Goal: Transaction & Acquisition: Purchase product/service

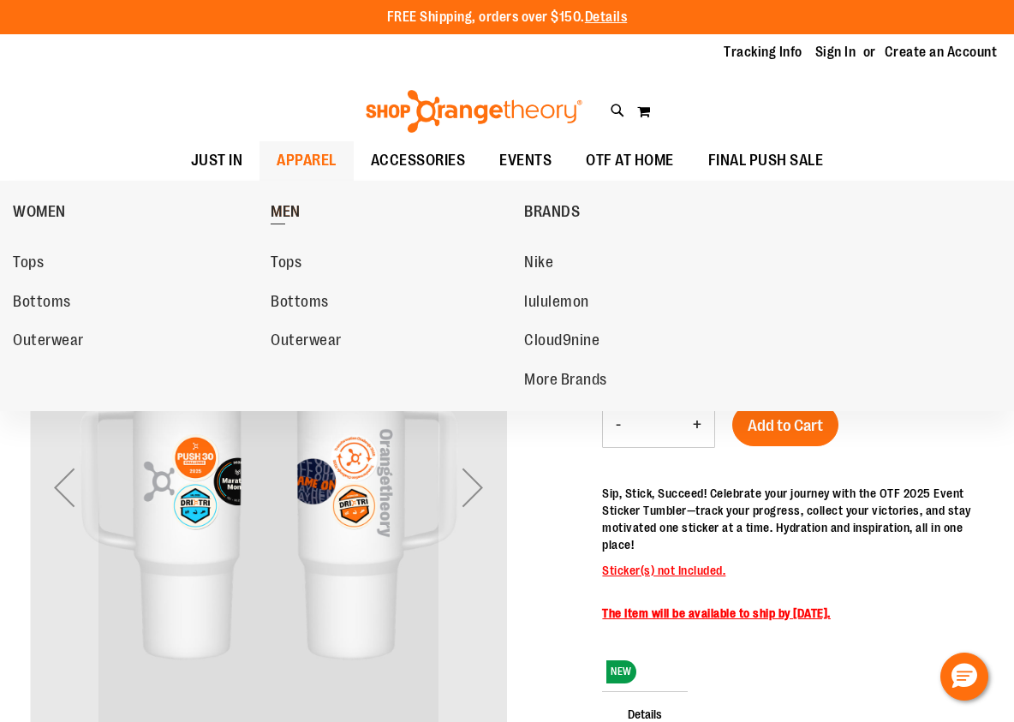
click at [282, 208] on span "MEN" at bounding box center [286, 213] width 30 height 21
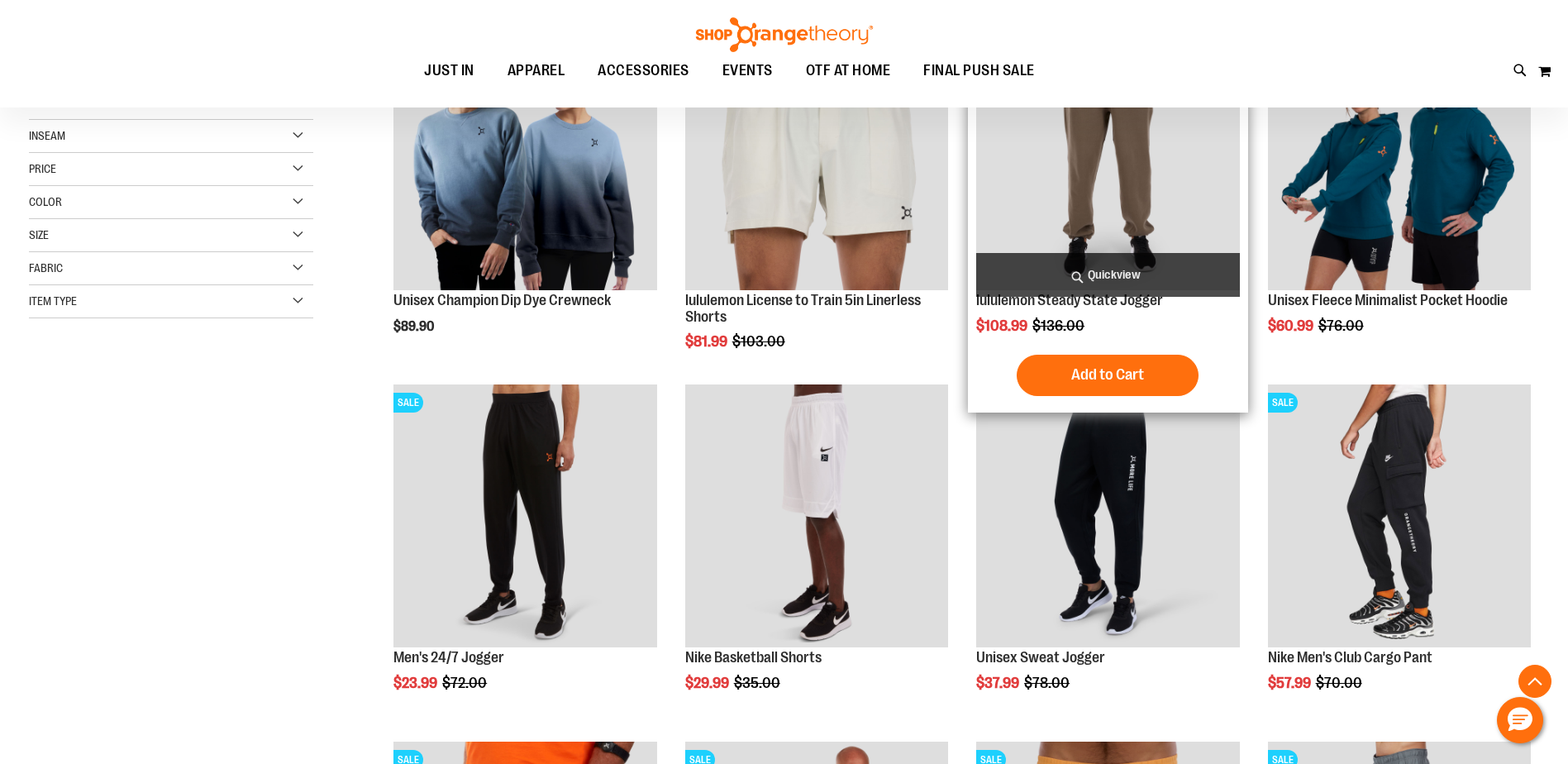
scroll to position [495, 0]
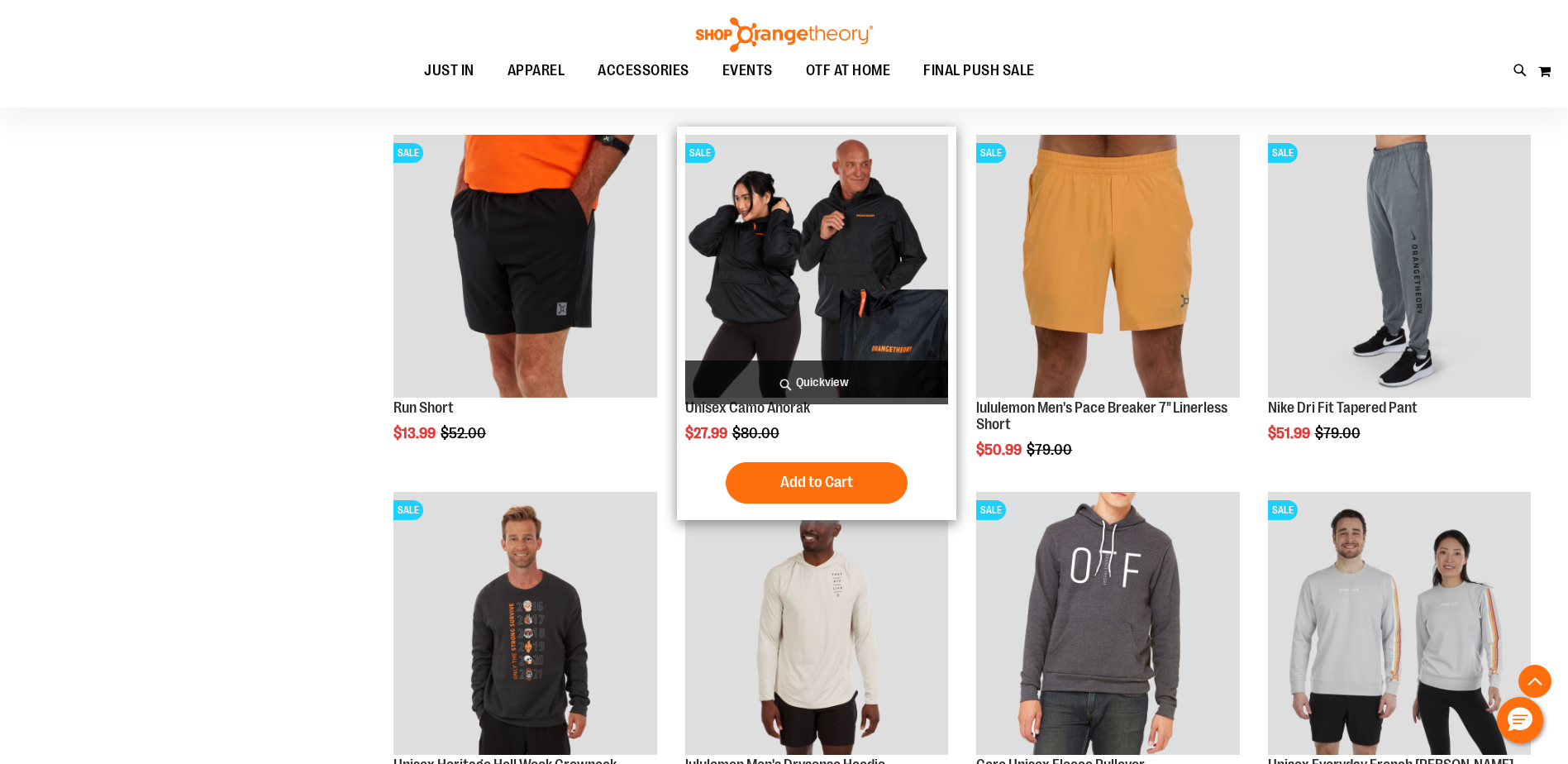
scroll to position [826, 0]
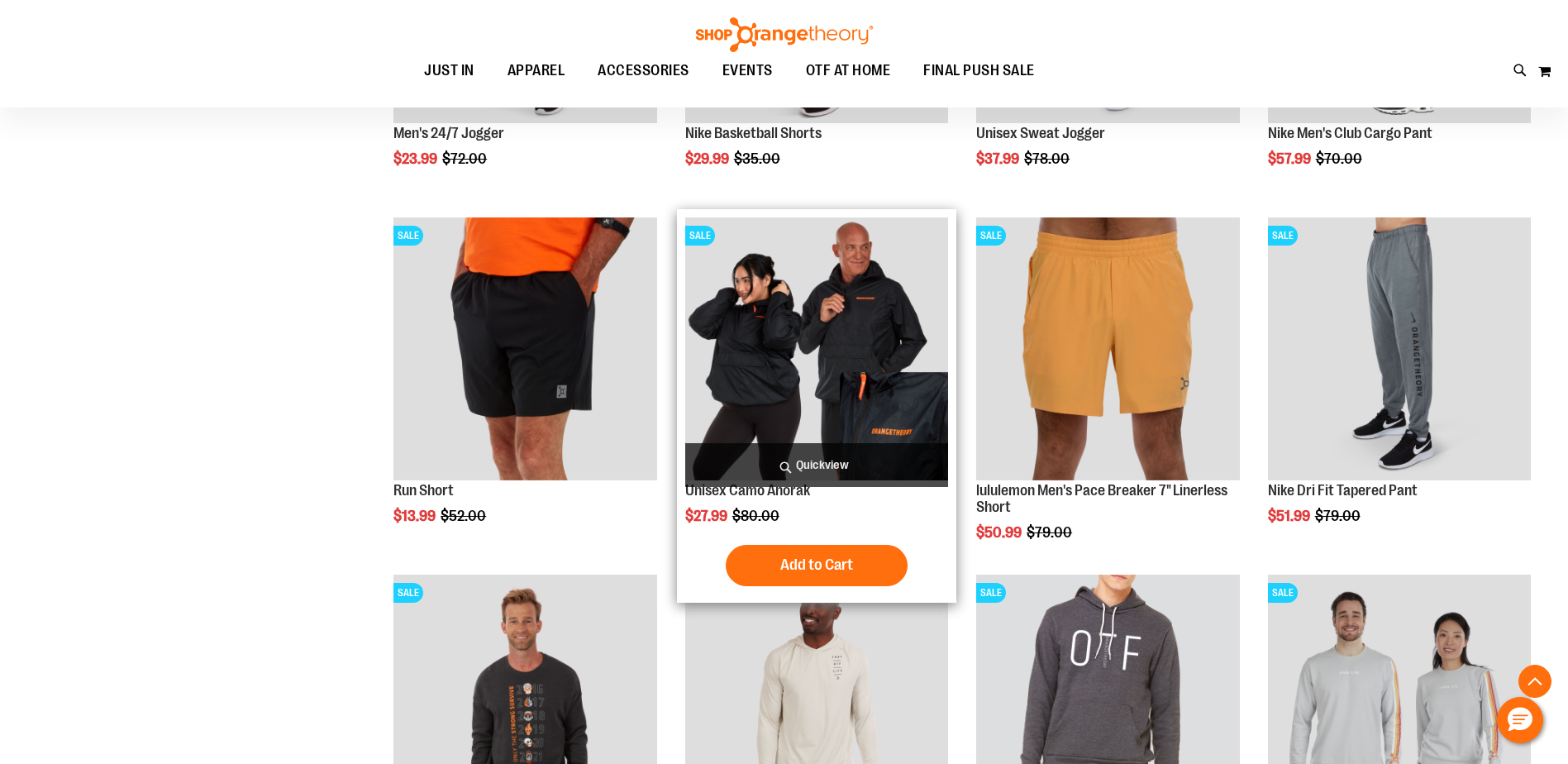
click at [791, 289] on img "product" at bounding box center [817, 349] width 263 height 263
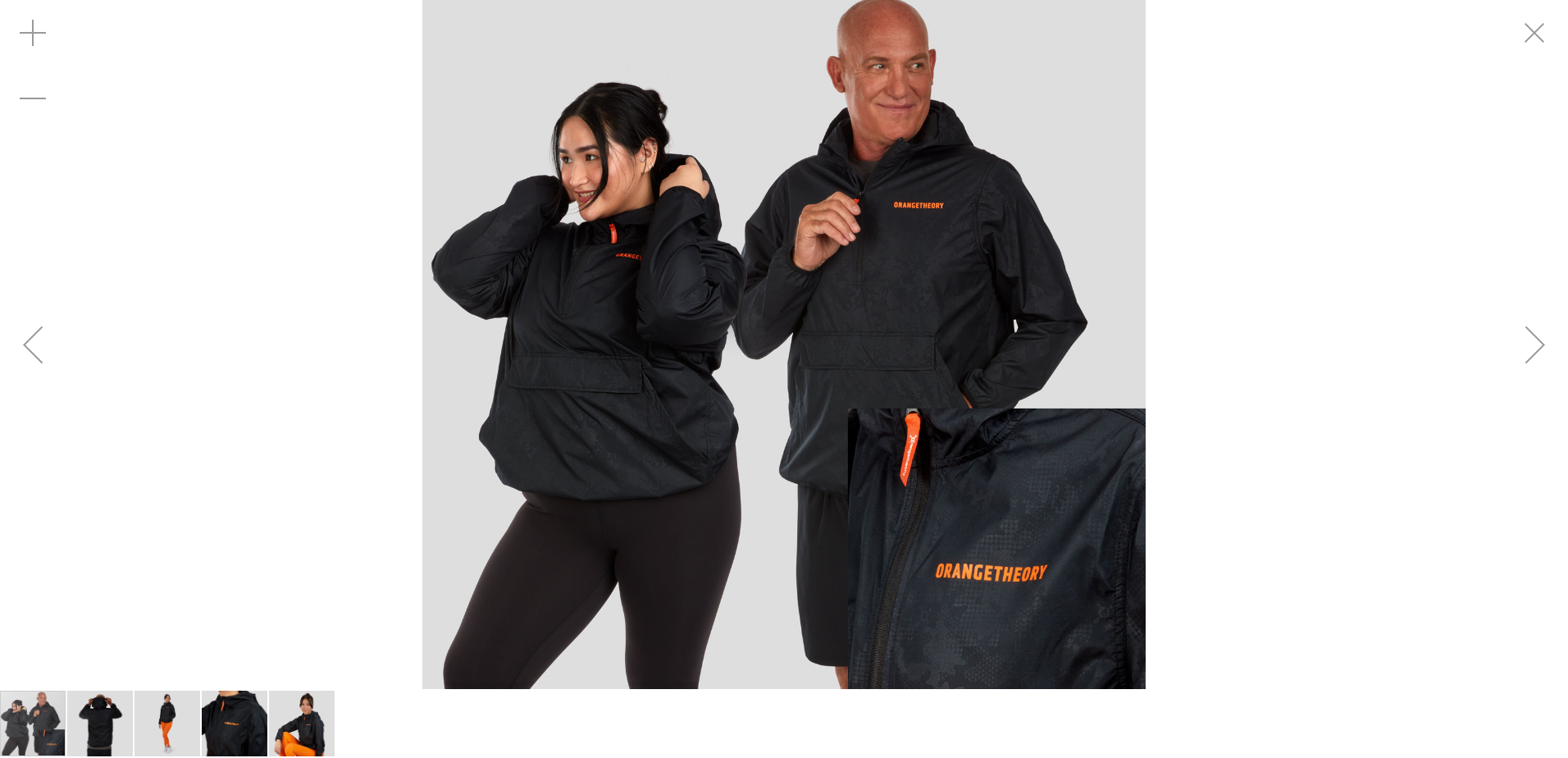
click at [896, 311] on img "carousel" at bounding box center [784, 344] width 723 height 724
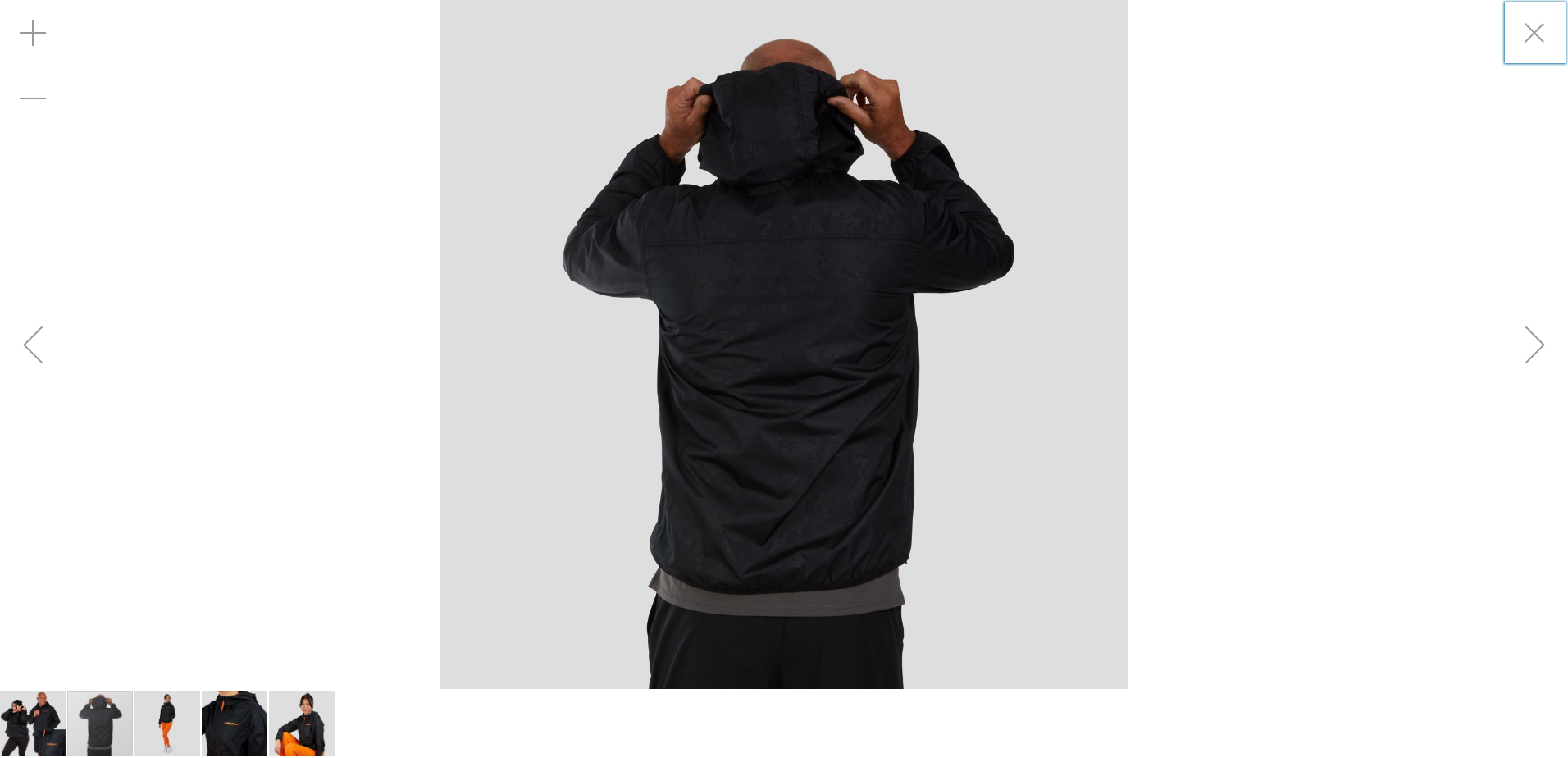
drag, startPoint x: 937, startPoint y: 206, endPoint x: 779, endPoint y: 406, distance: 254.9
click at [778, 393] on img "carousel" at bounding box center [784, 344] width 689 height 689
click at [1128, 300] on div "carousel" at bounding box center [784, 344] width 1568 height 689
drag, startPoint x: 1323, startPoint y: 417, endPoint x: 1376, endPoint y: 232, distance: 192.4
click at [1321, 408] on div "carousel" at bounding box center [784, 344] width 1568 height 689
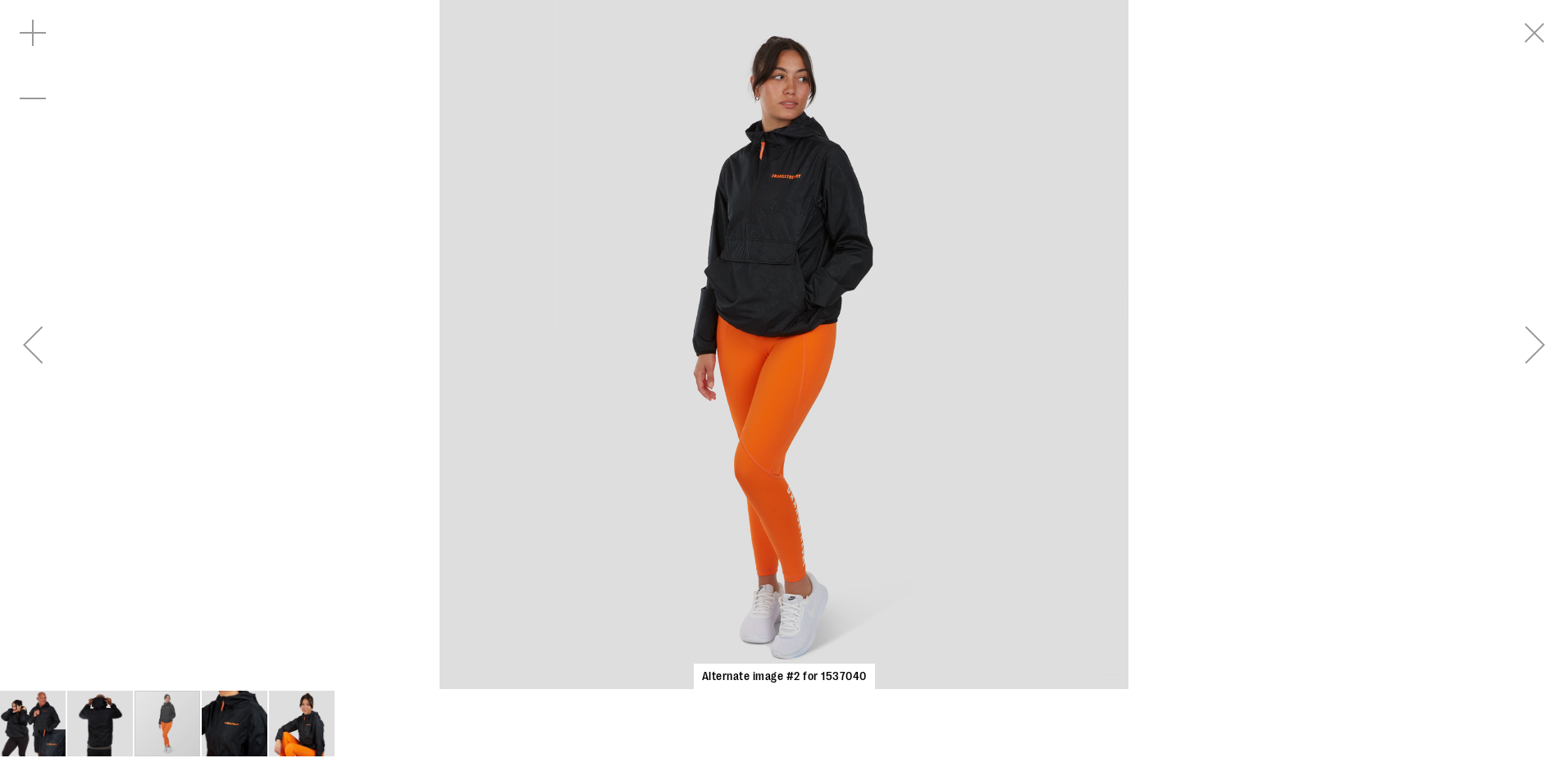
drag, startPoint x: 1555, startPoint y: 52, endPoint x: 1542, endPoint y: 54, distance: 13.2
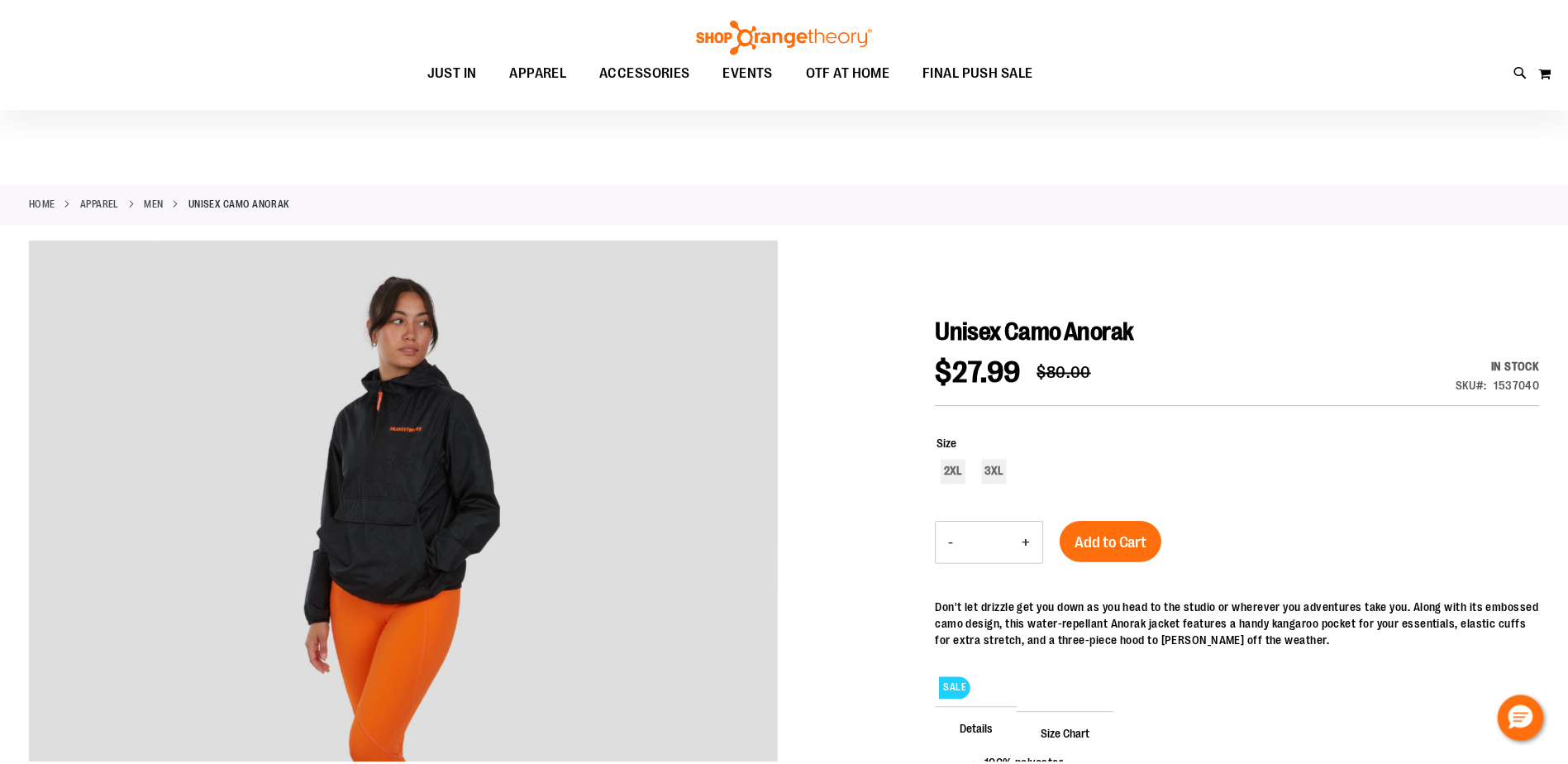
scroll to position [164, 0]
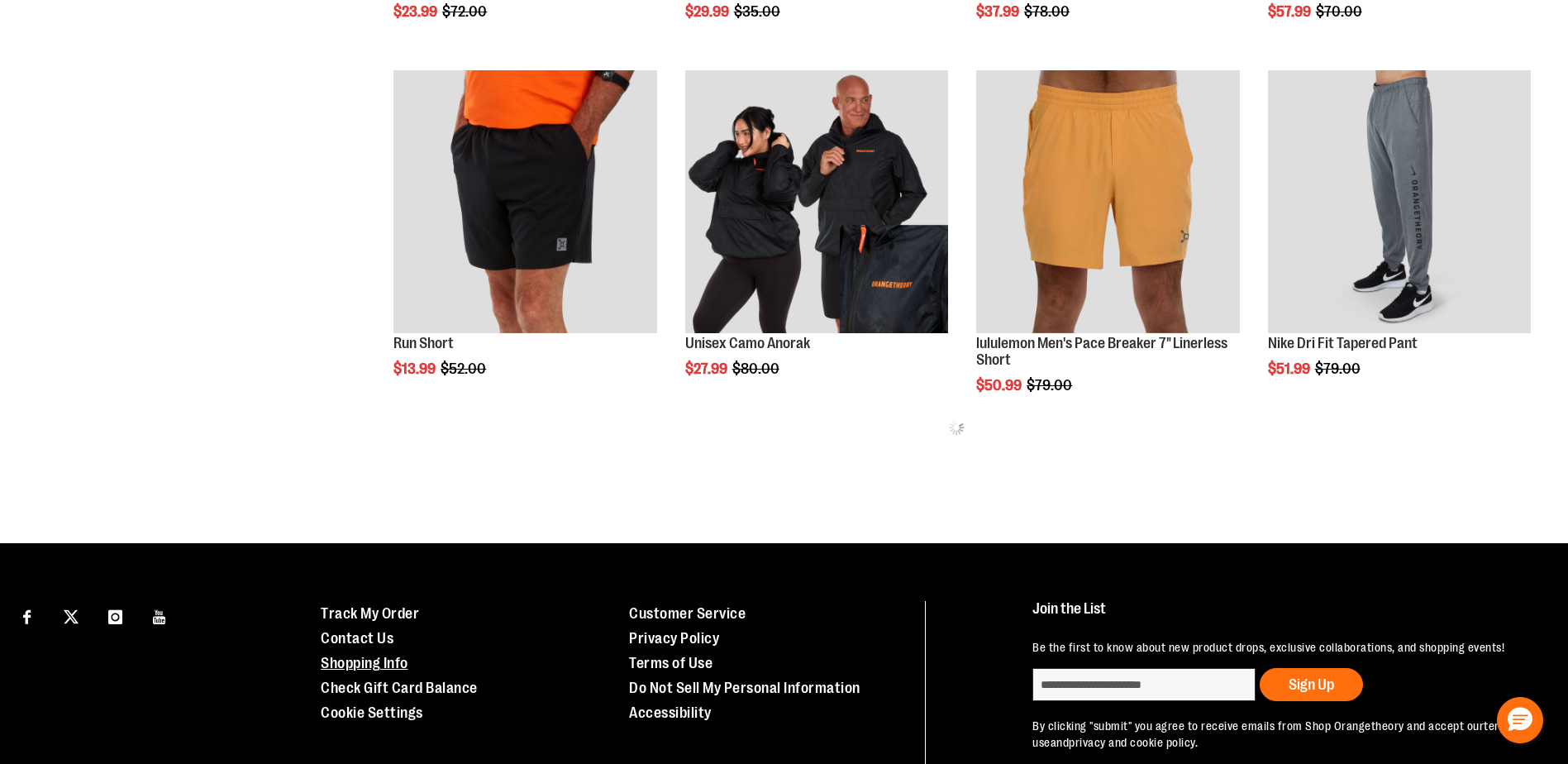
scroll to position [826, 0]
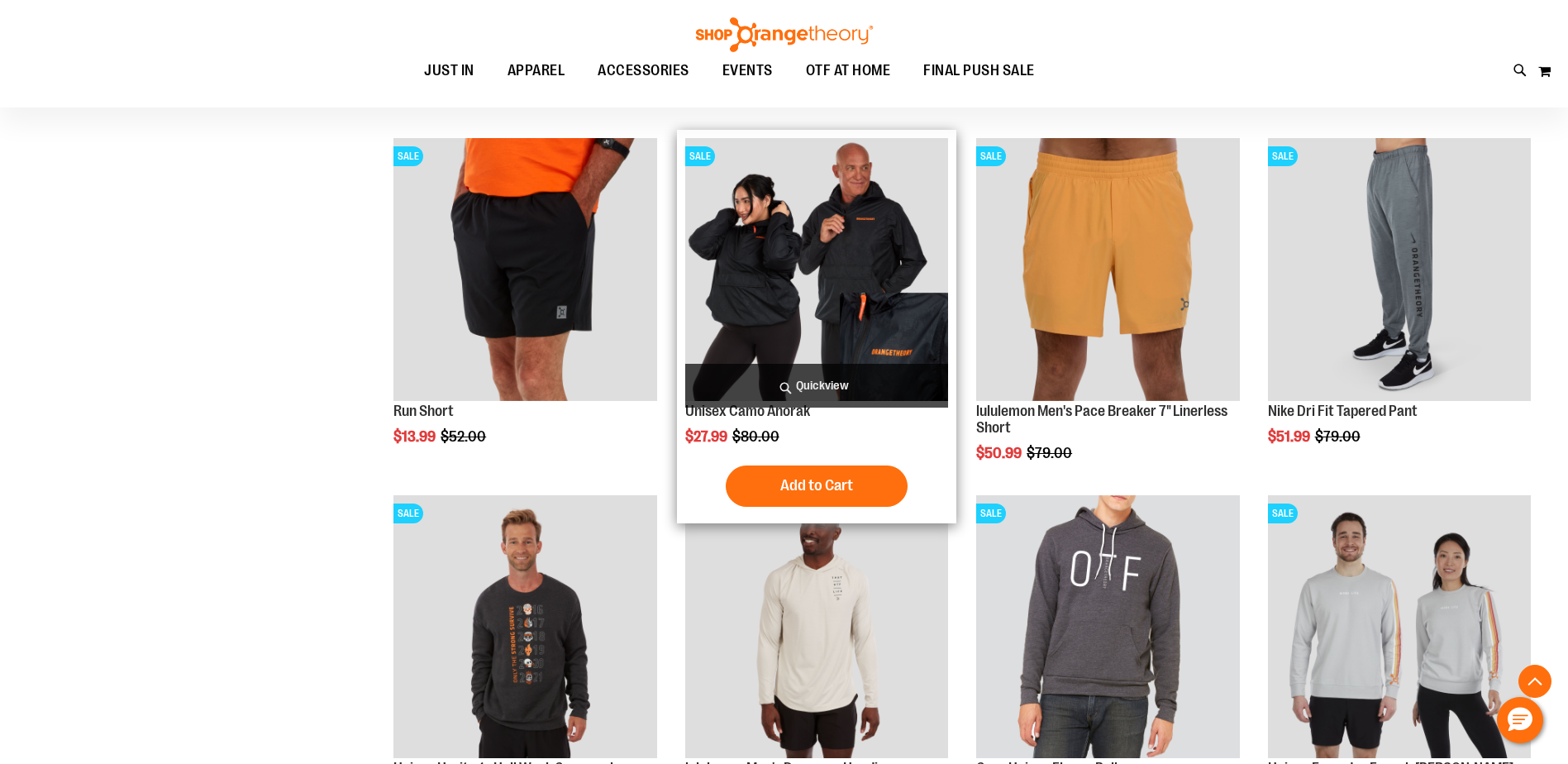
scroll to position [1239, 0]
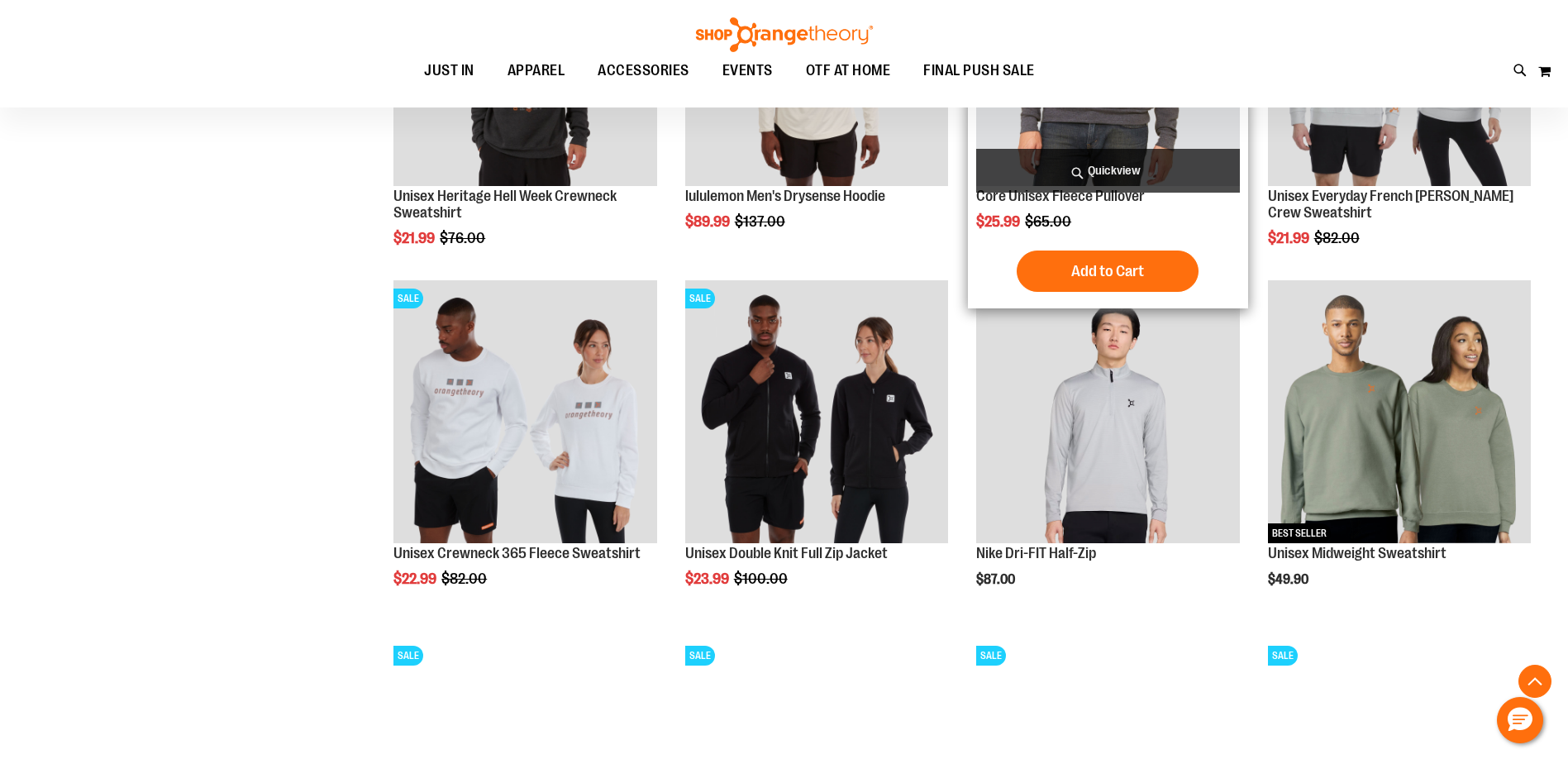
scroll to position [1487, 0]
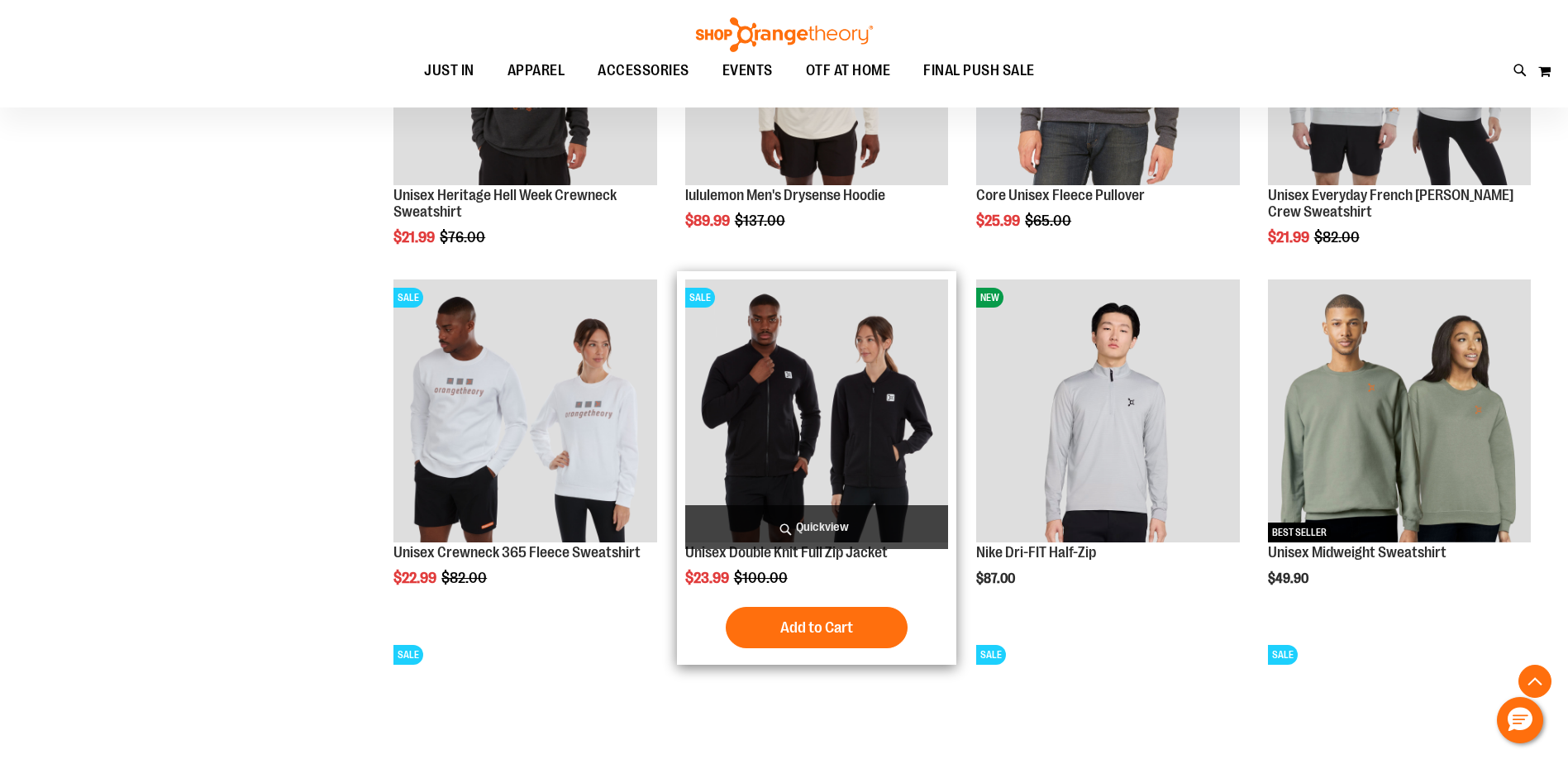
click at [801, 377] on img "product" at bounding box center [817, 410] width 263 height 263
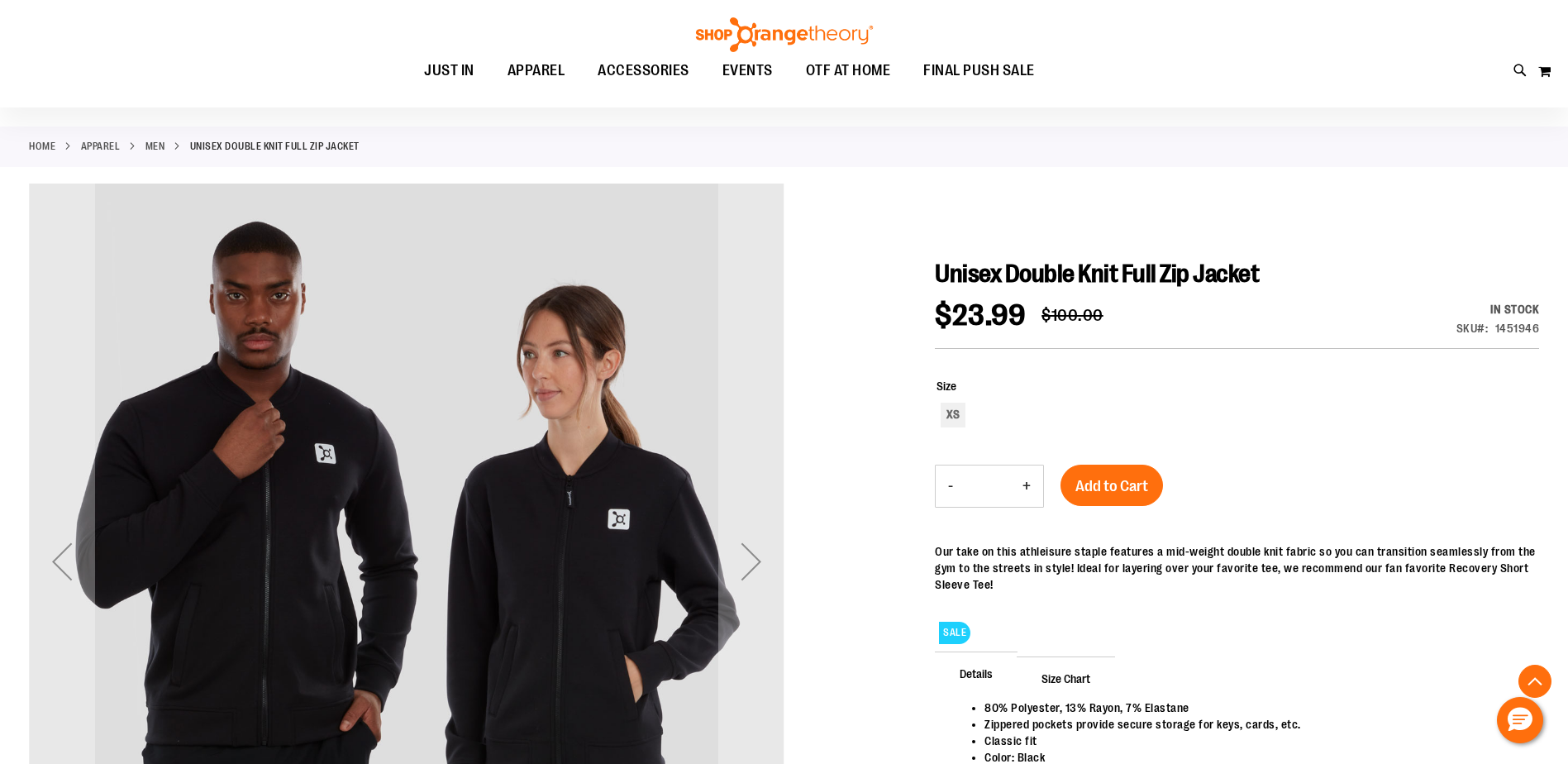
scroll to position [331, 0]
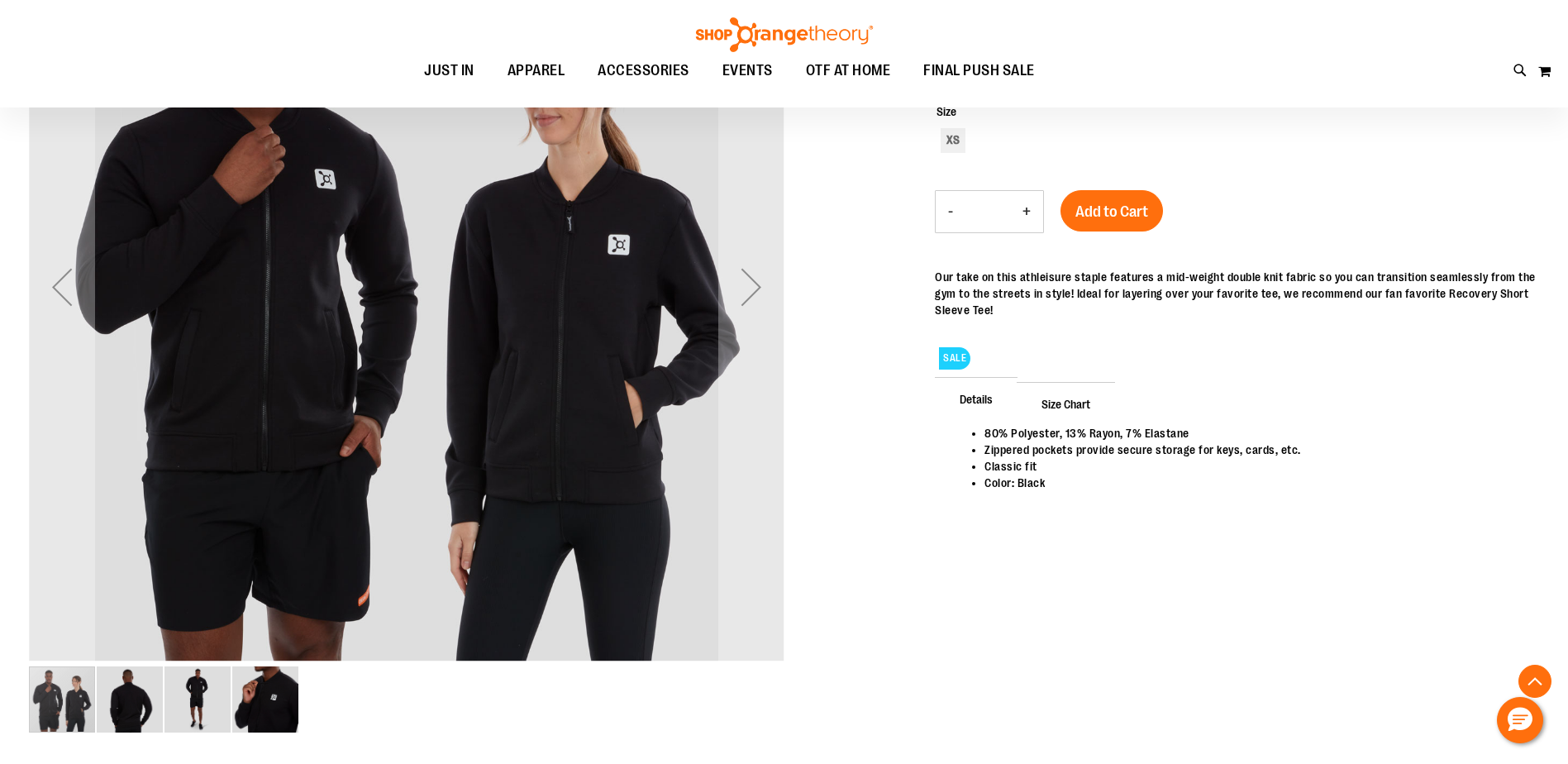
click at [138, 709] on img "image 2 of 4" at bounding box center [129, 699] width 67 height 67
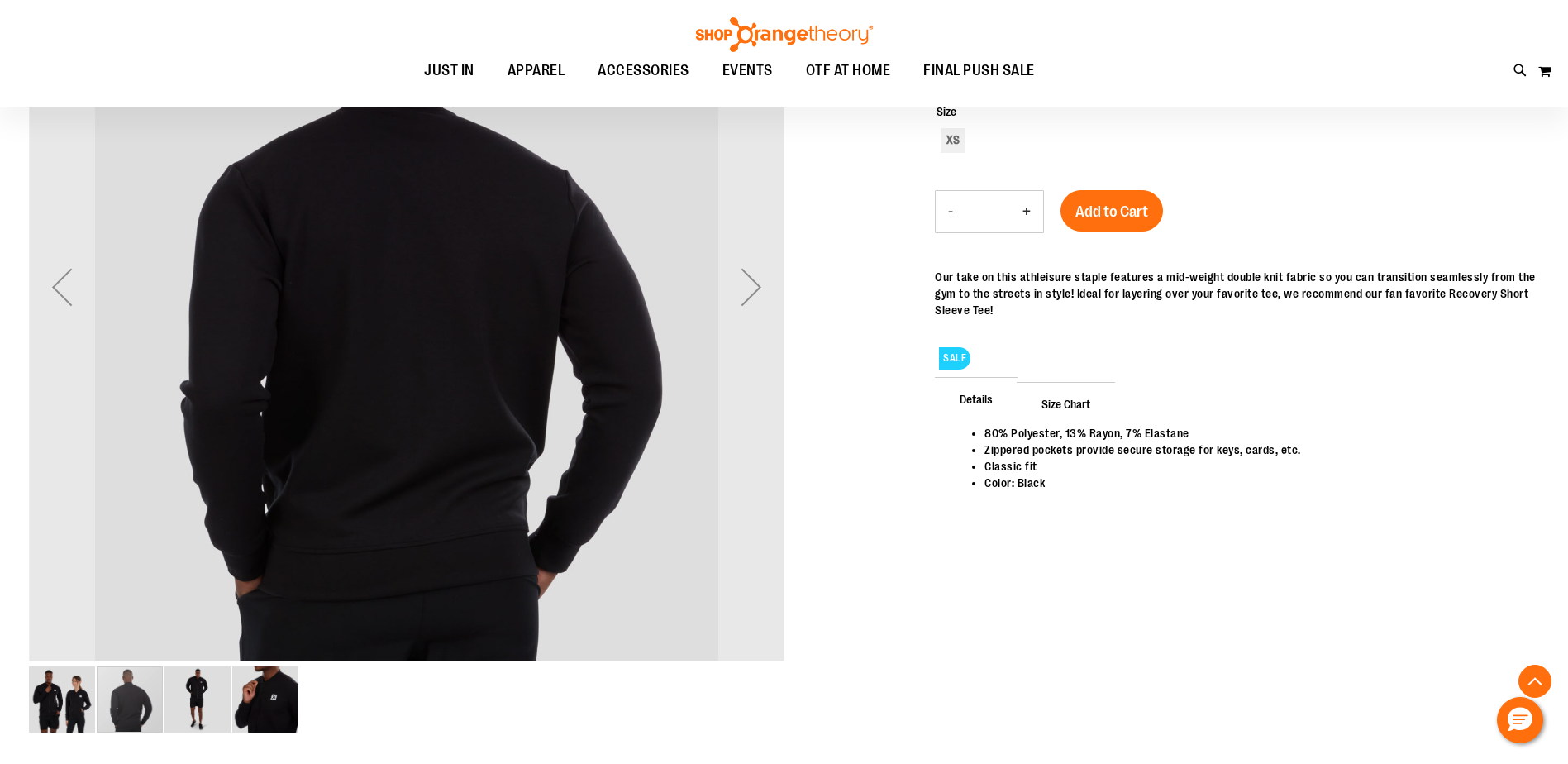
click at [193, 703] on img "image 3 of 4" at bounding box center [197, 699] width 67 height 67
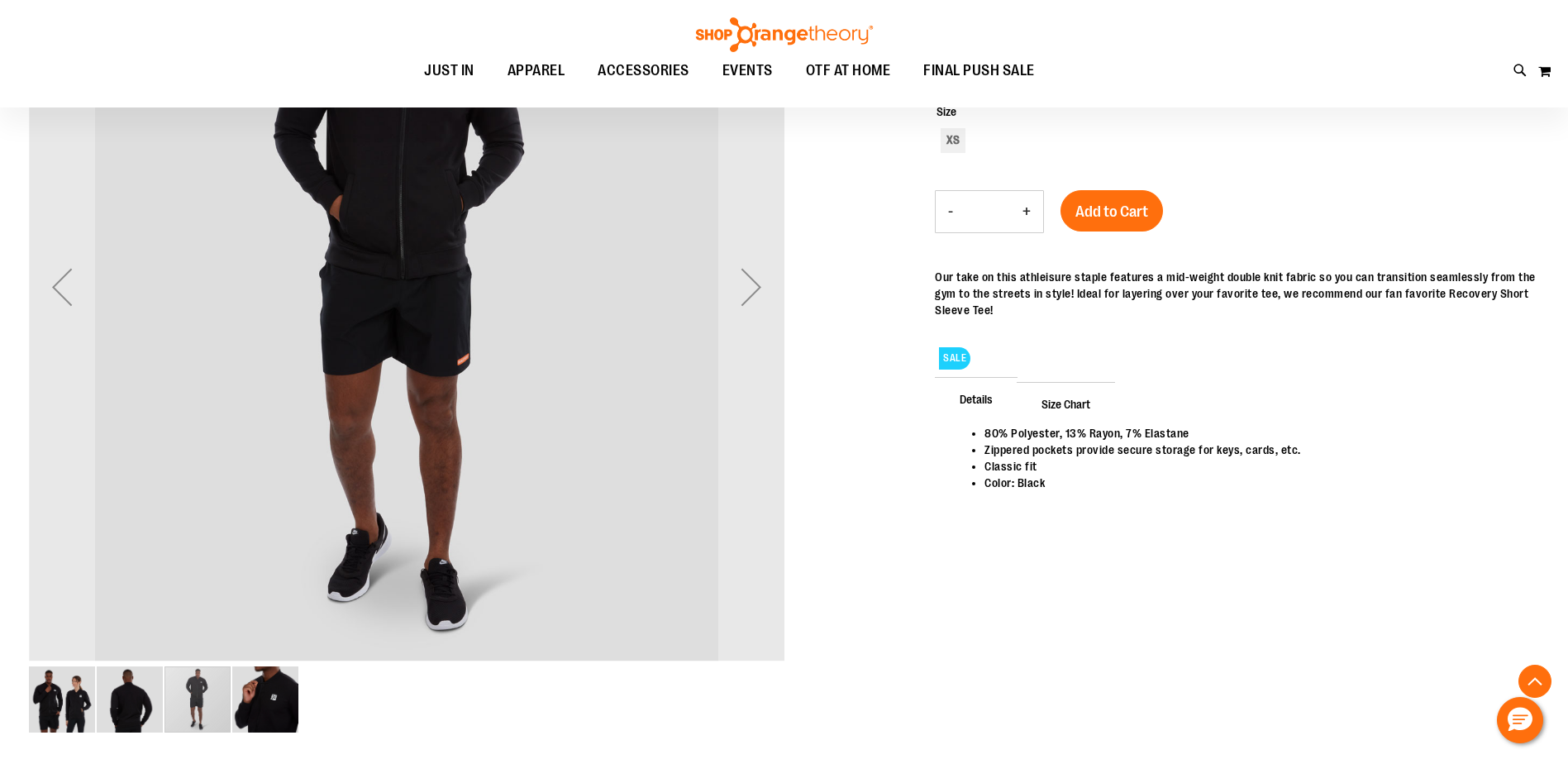
click at [243, 702] on img "image 4 of 4" at bounding box center [266, 699] width 67 height 67
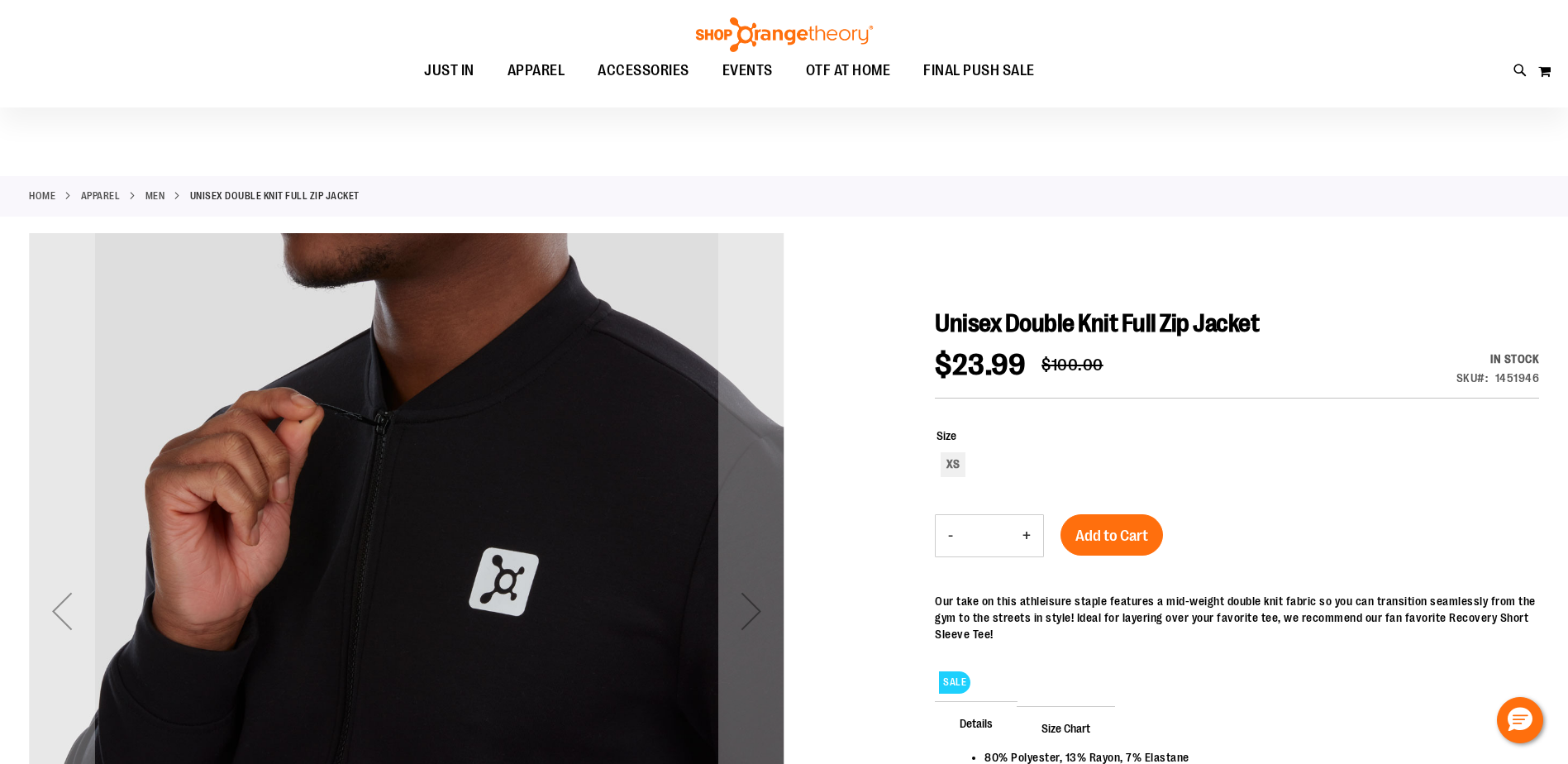
scroll to position [0, 0]
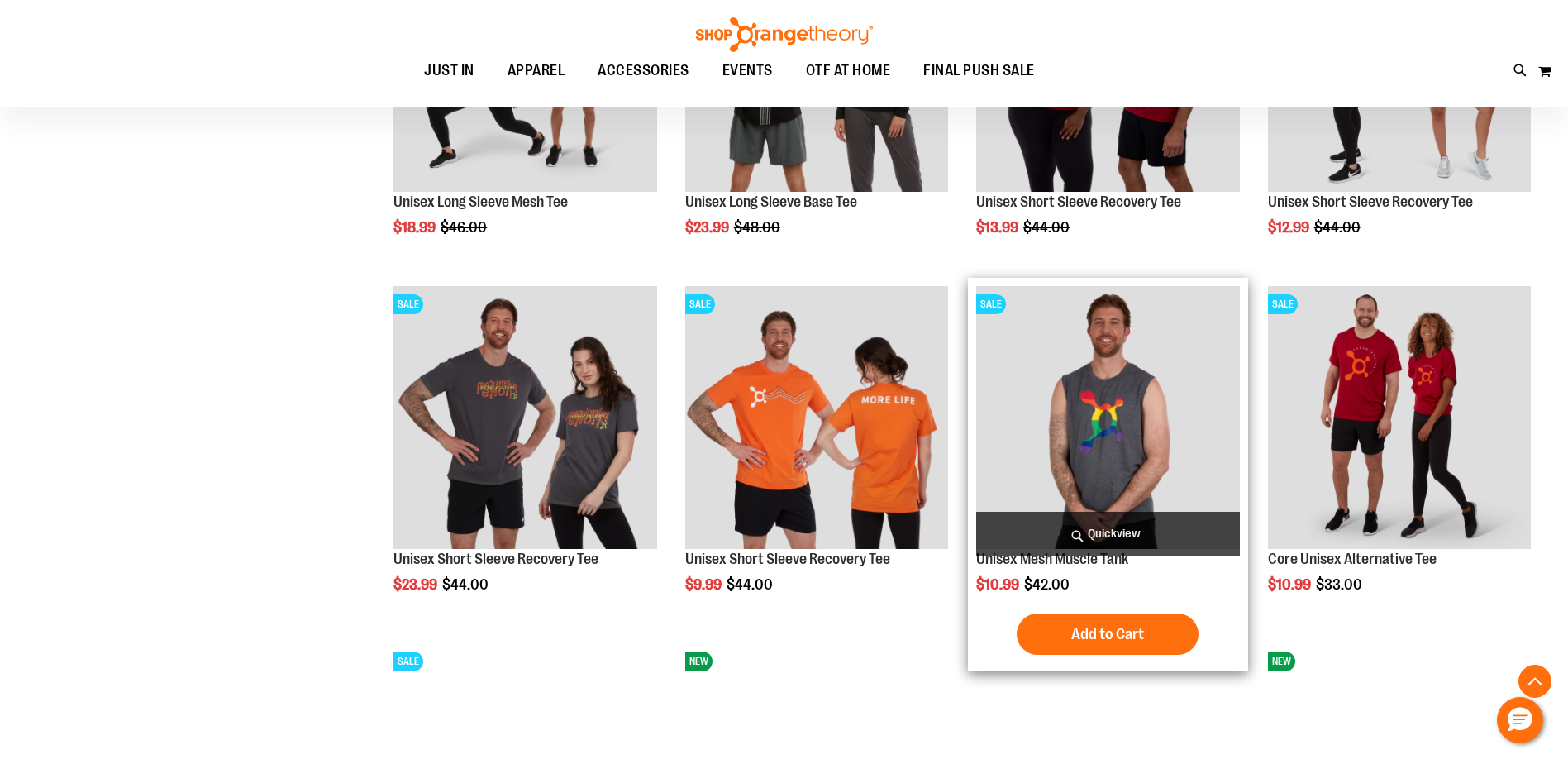
scroll to position [1260, 0]
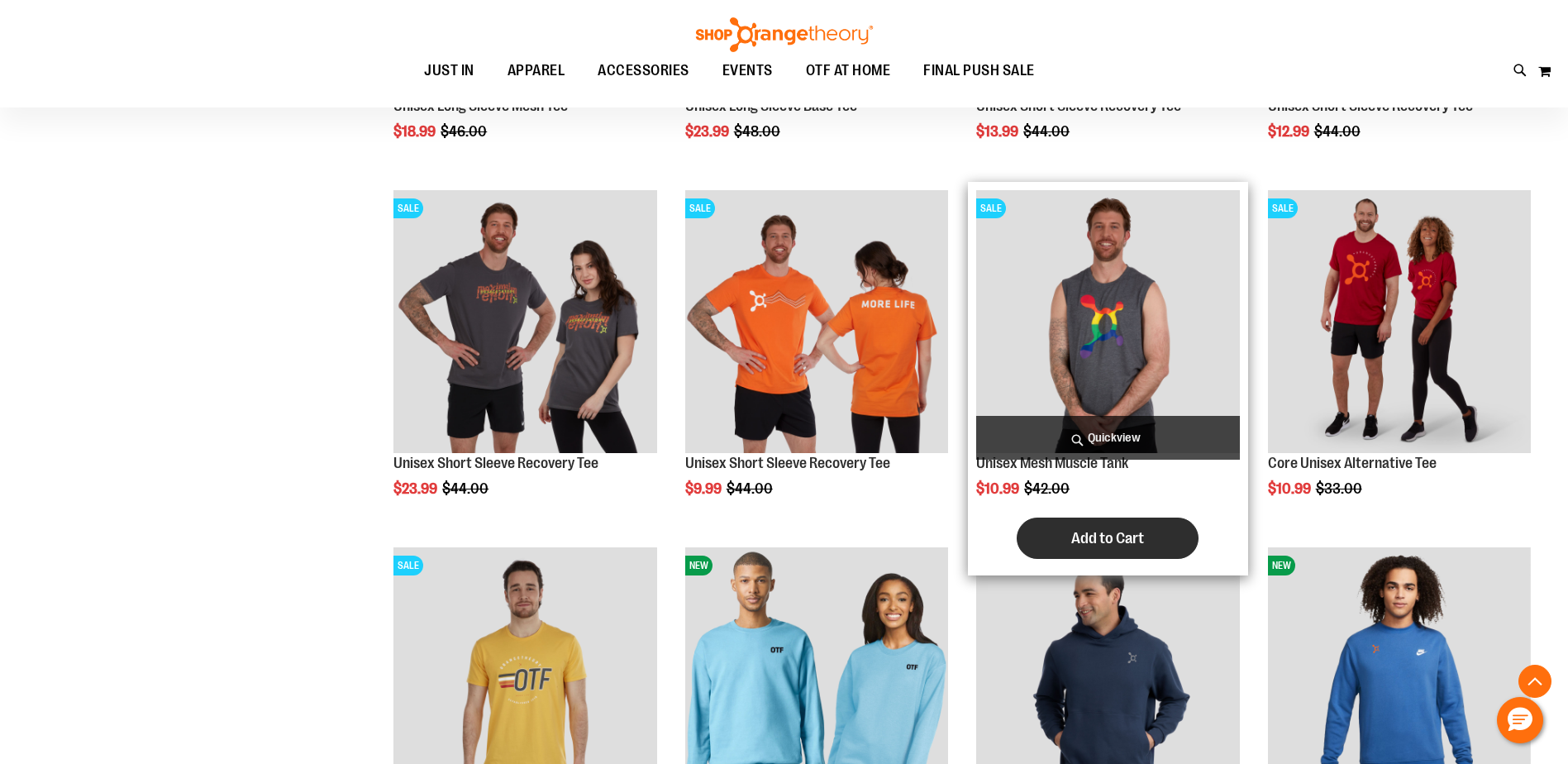
click at [1125, 527] on button "Add to Cart" at bounding box center [1107, 538] width 182 height 42
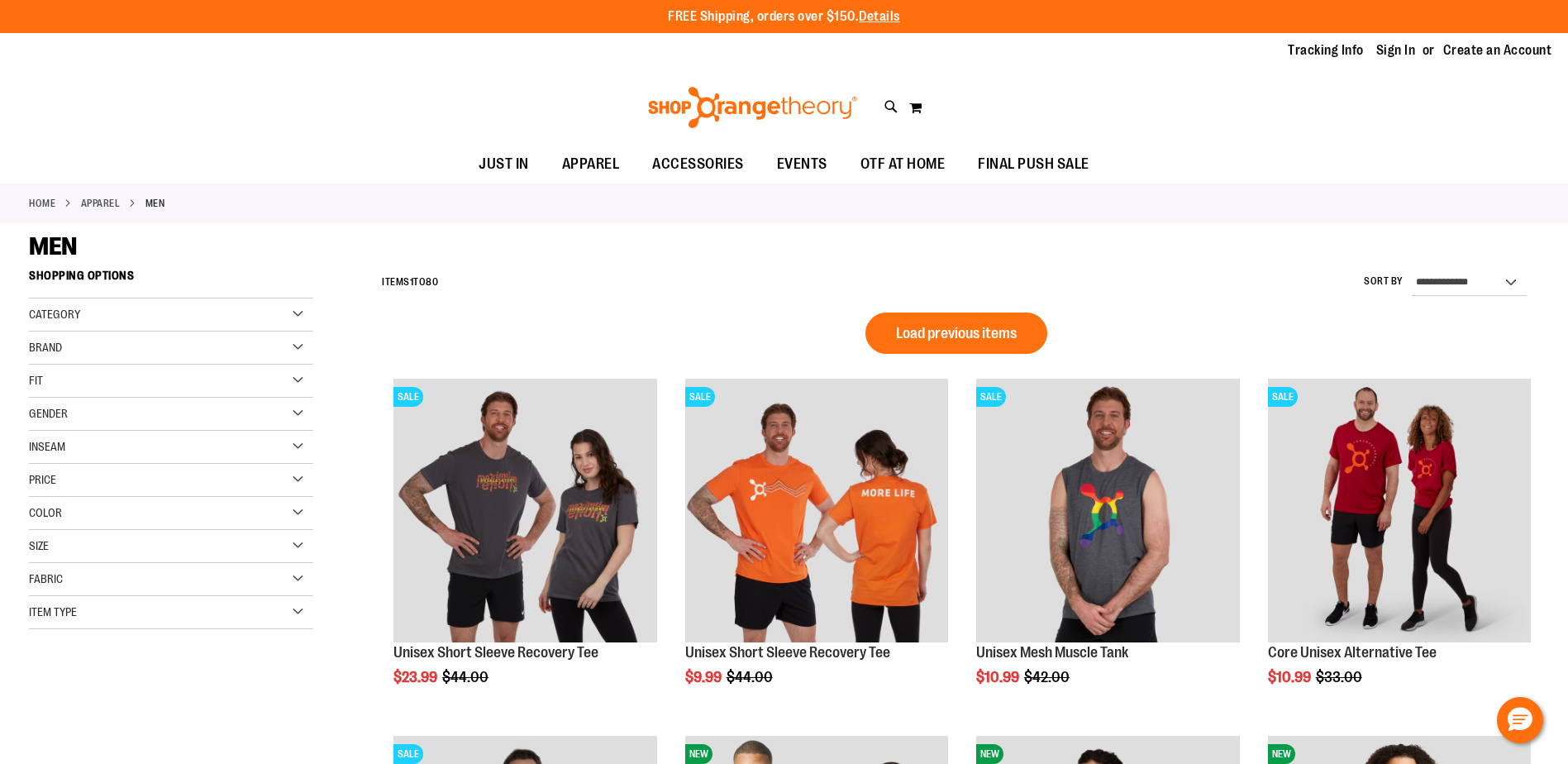
scroll to position [1095, 0]
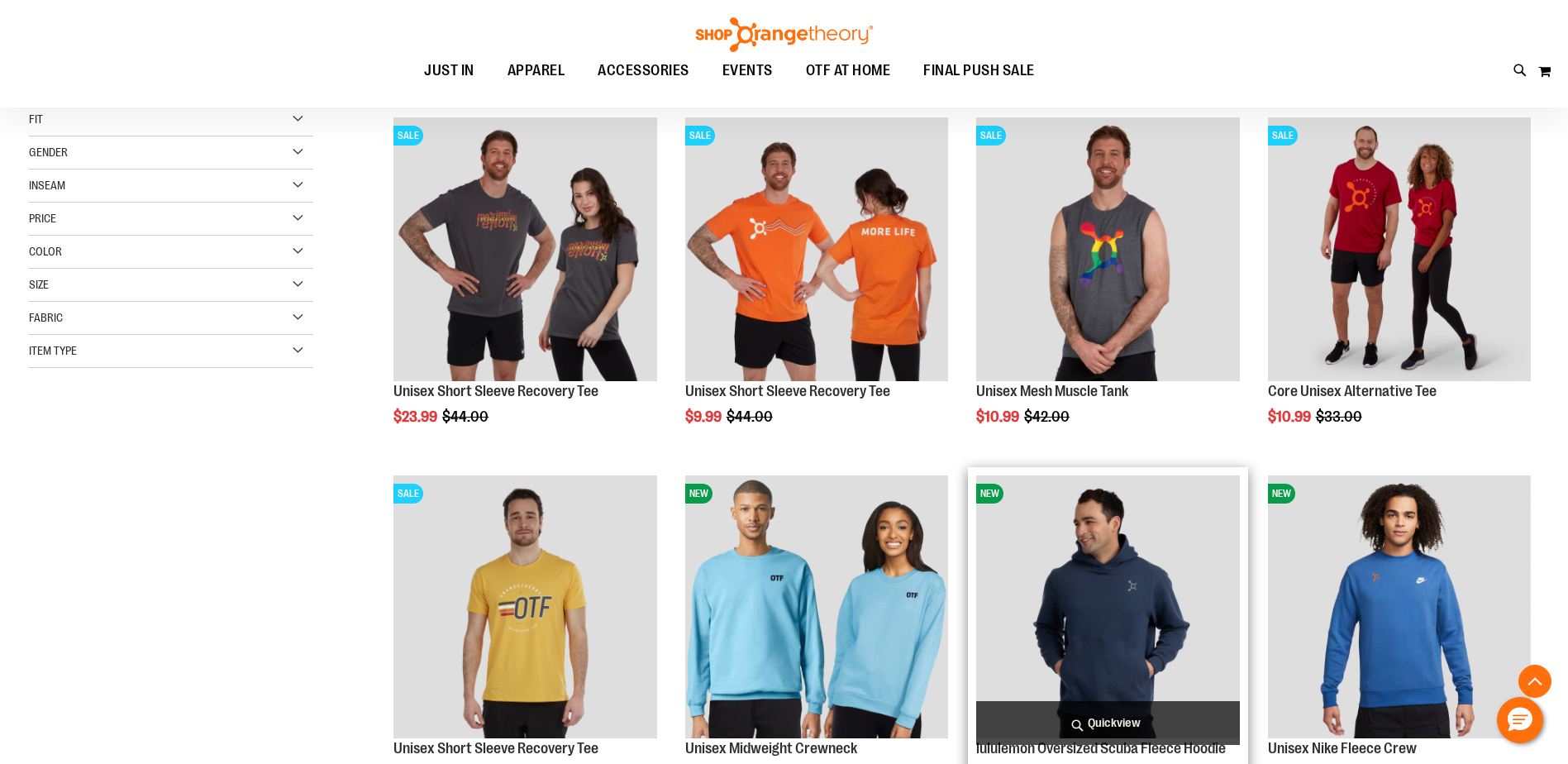
scroll to position [579, 0]
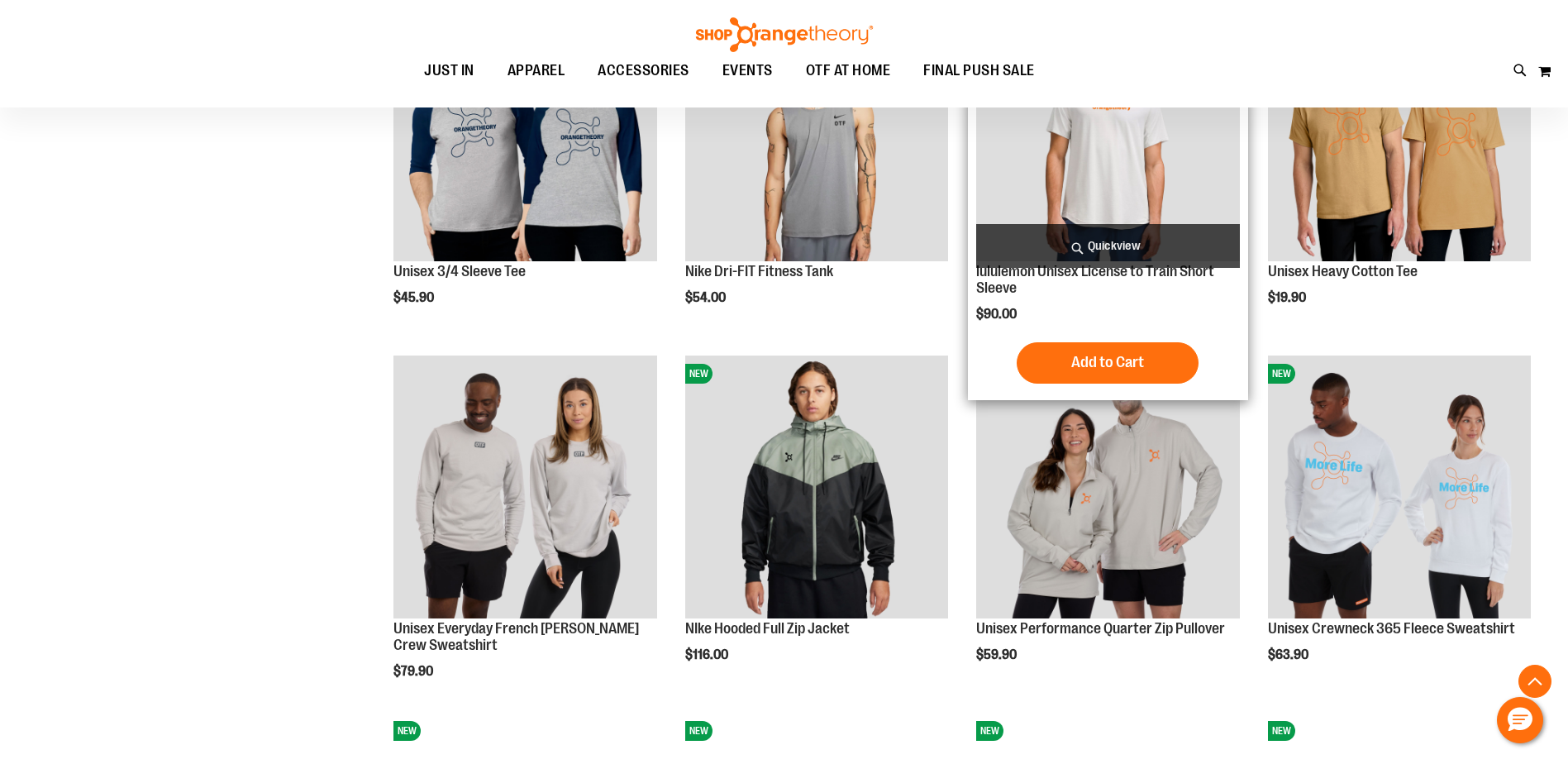
scroll to position [1240, 0]
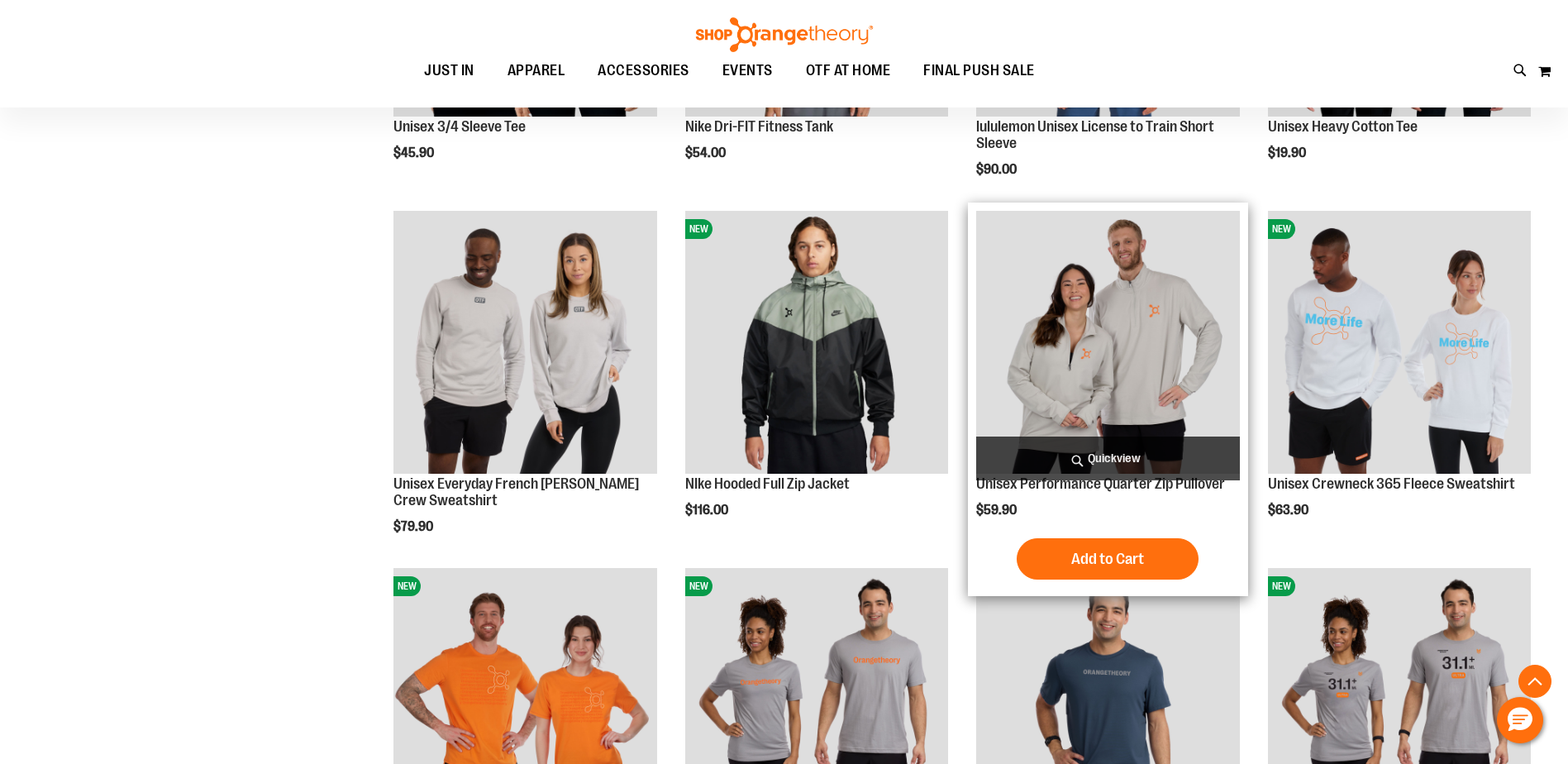
click at [1083, 400] on img "product" at bounding box center [1107, 342] width 263 height 263
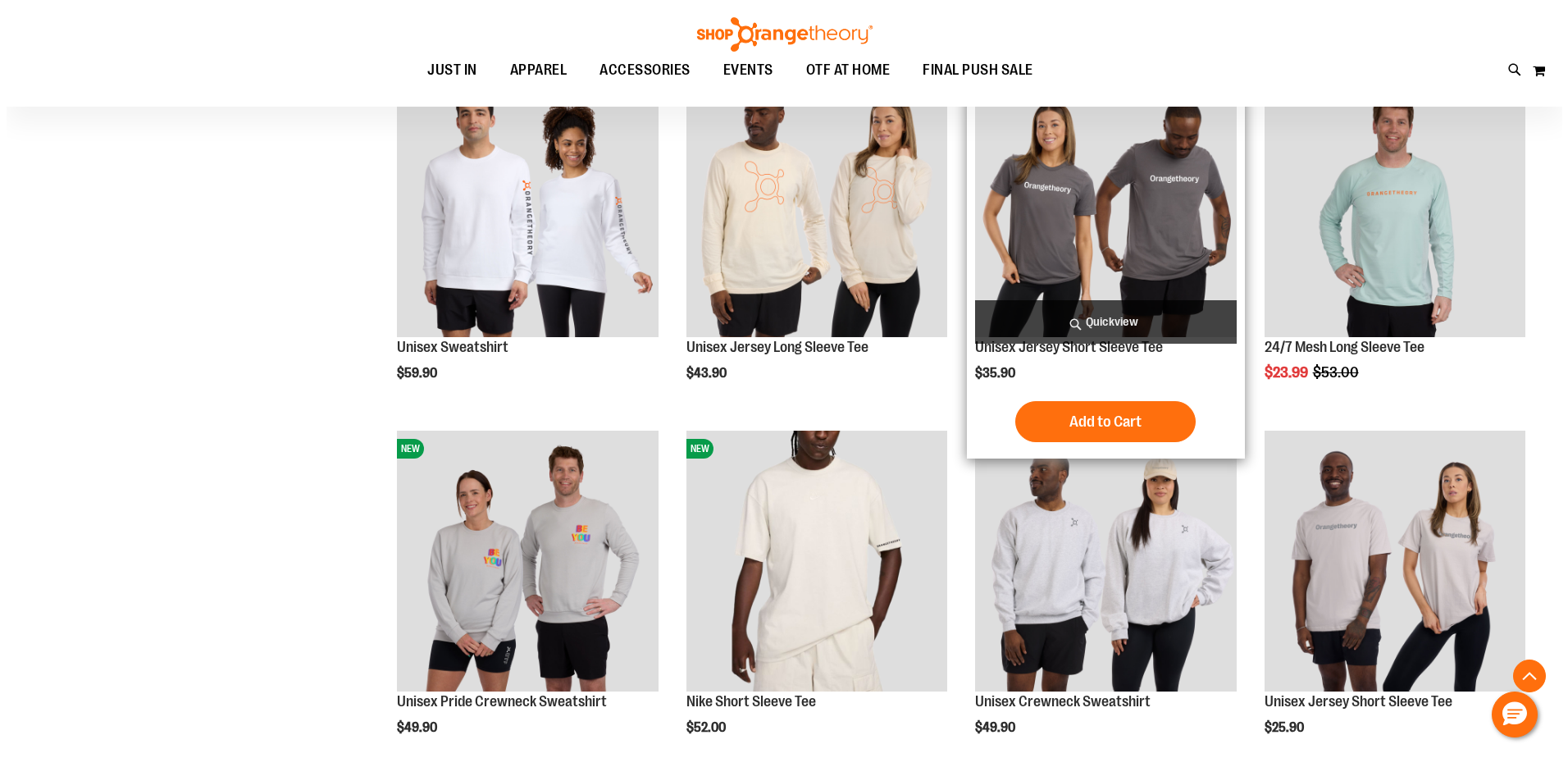
scroll to position [1497, 0]
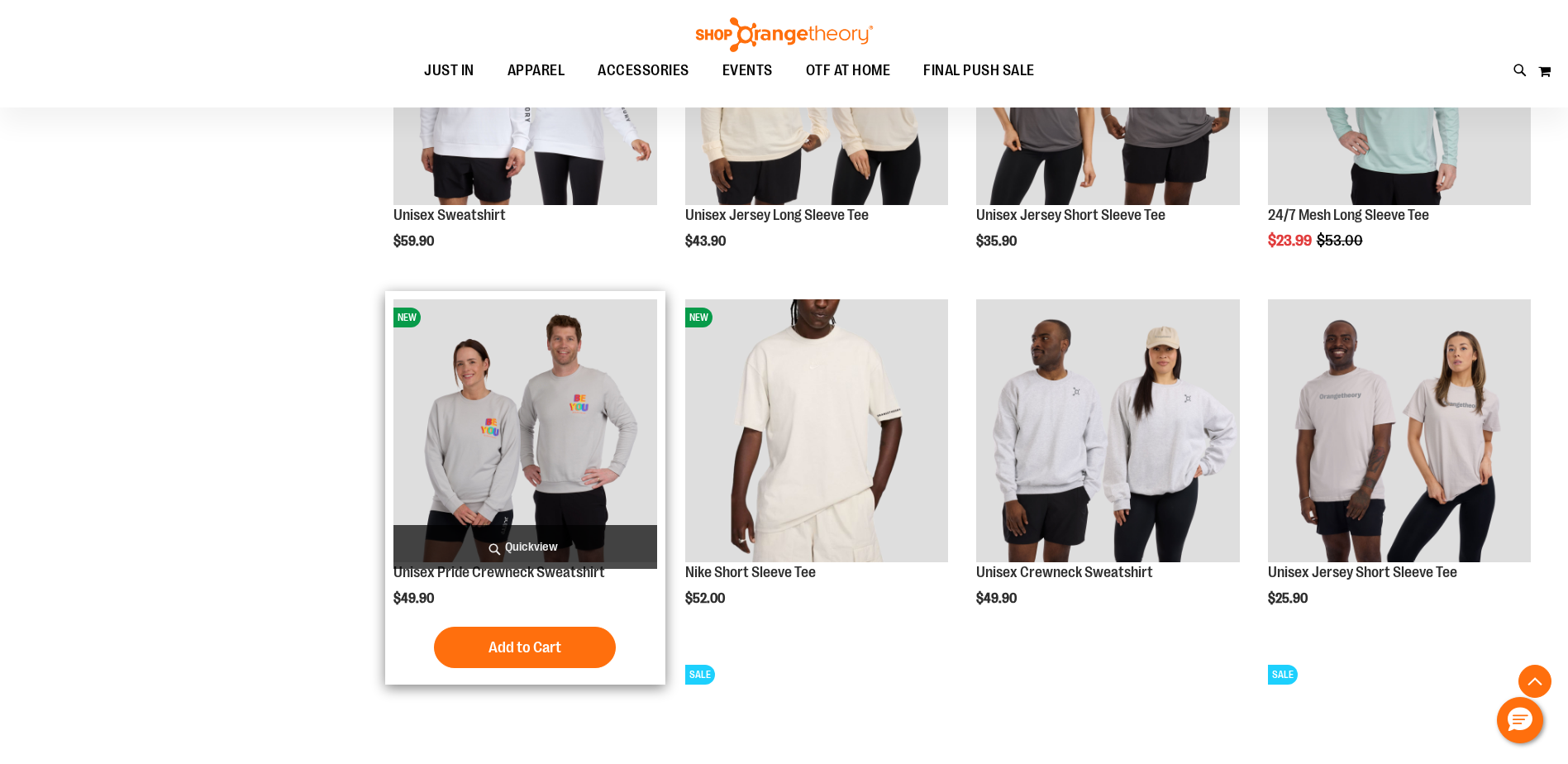
click at [508, 550] on span "Quickview" at bounding box center [525, 547] width 263 height 43
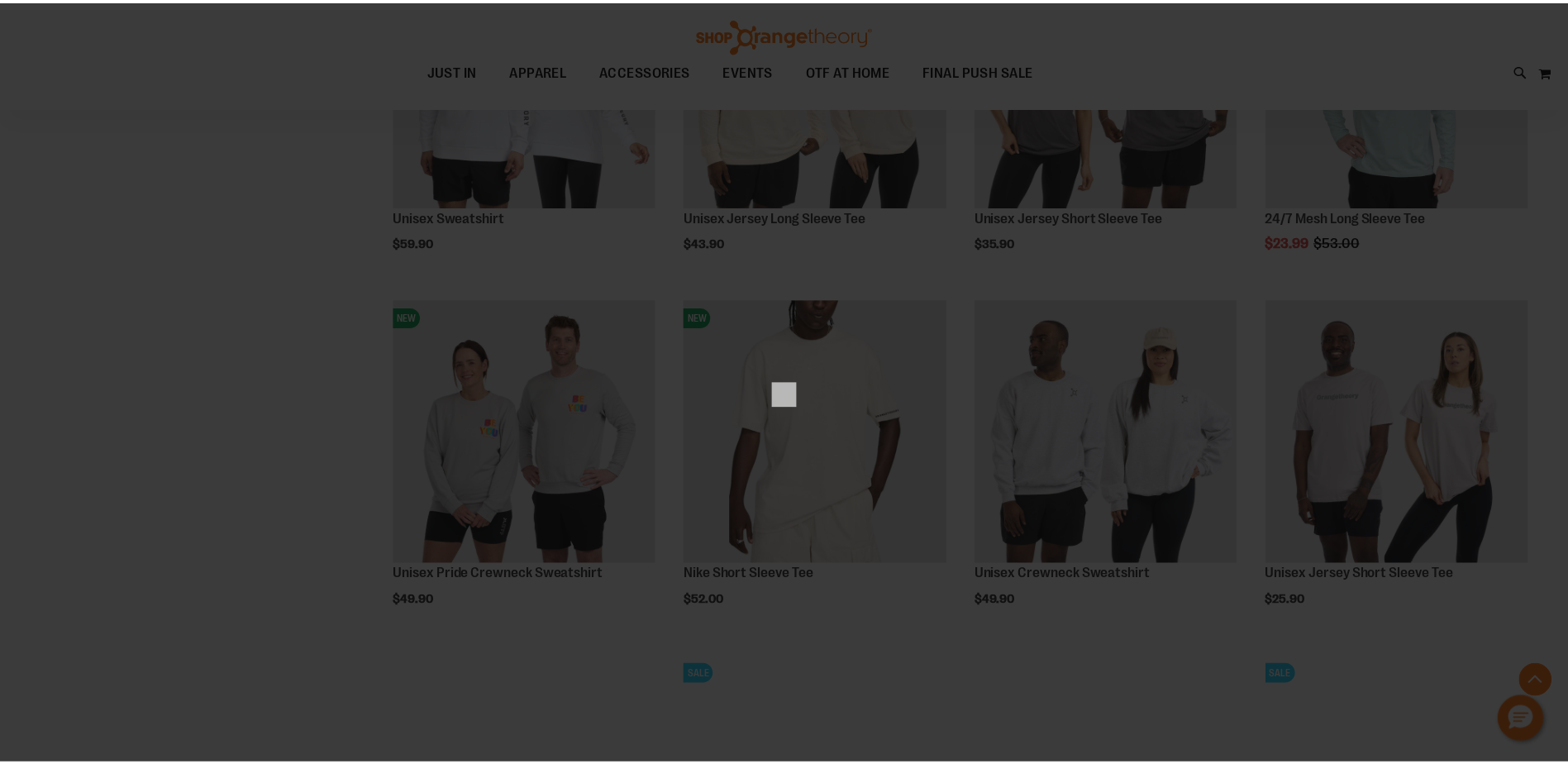
scroll to position [0, 0]
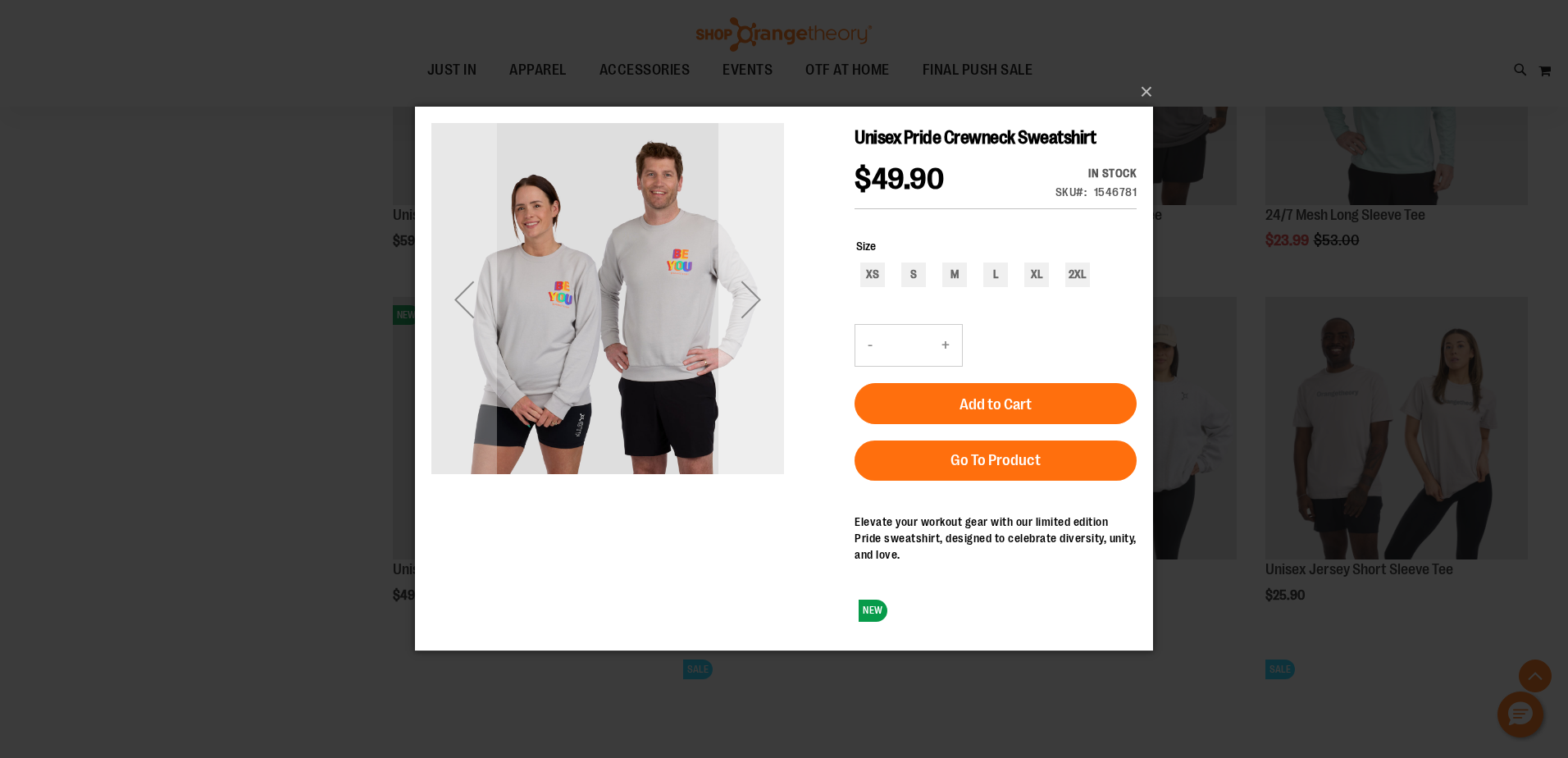
click at [724, 311] on div "Next" at bounding box center [751, 299] width 66 height 66
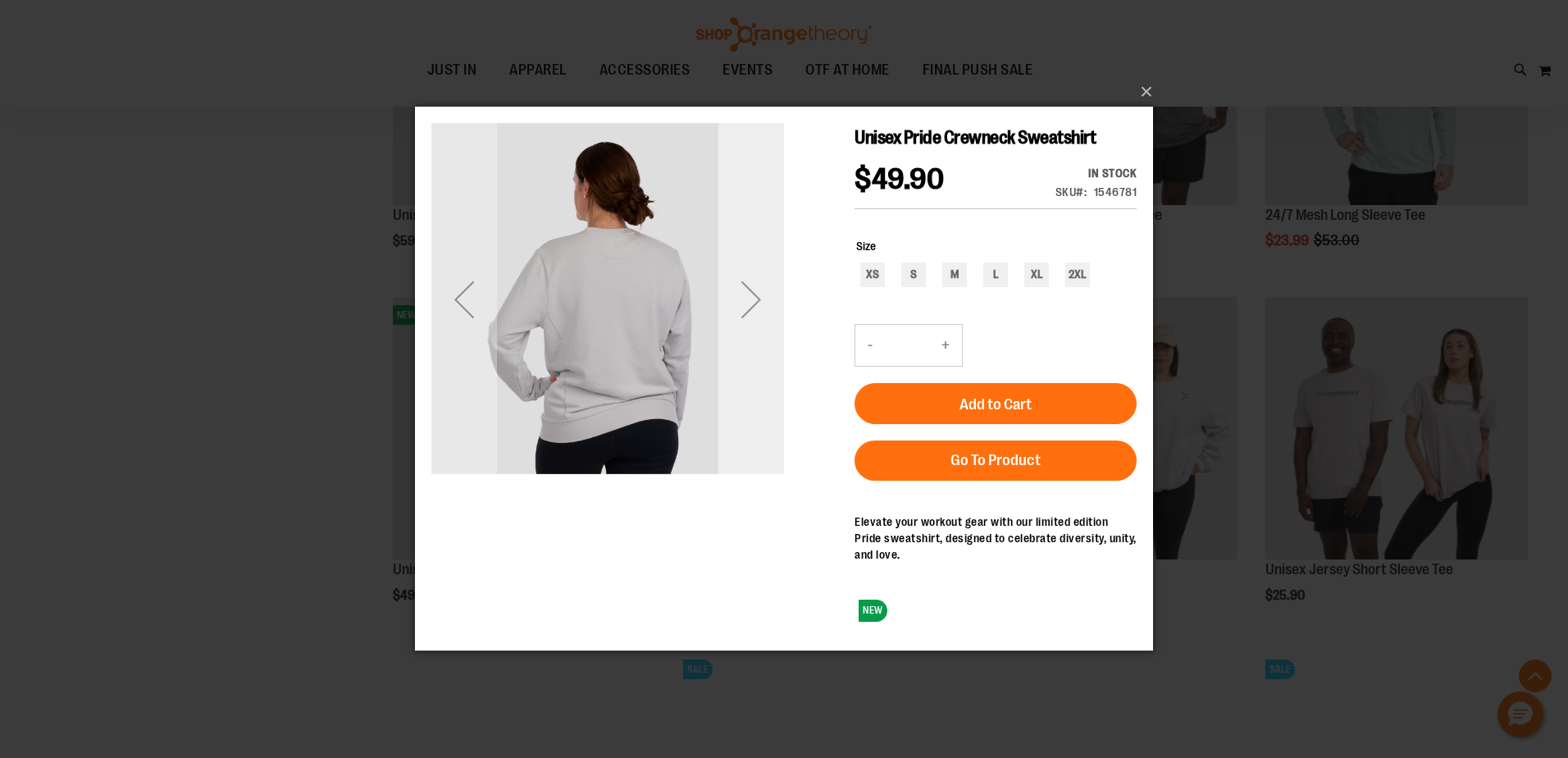
click at [741, 306] on div "Next" at bounding box center [751, 299] width 66 height 66
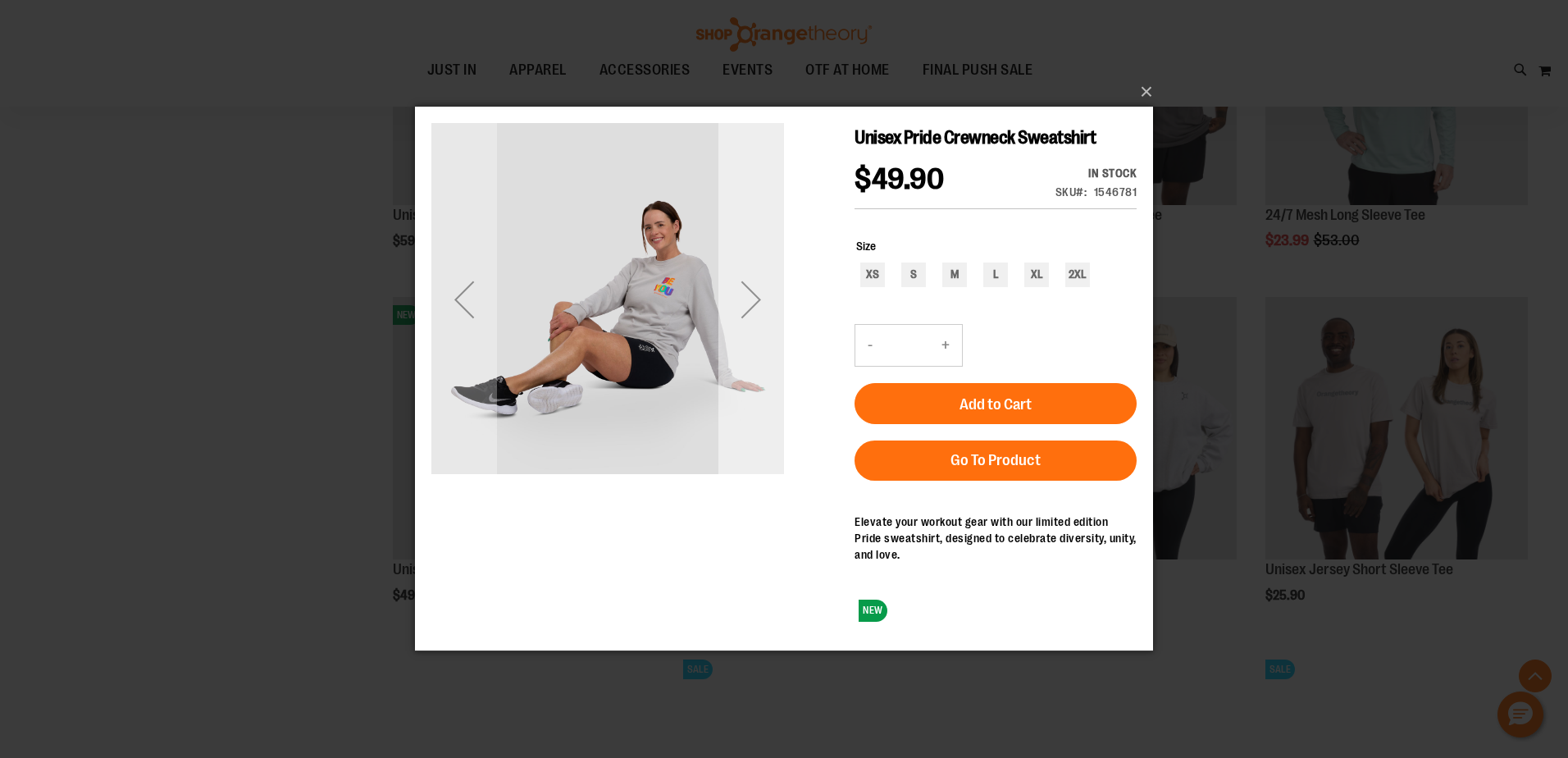
click at [742, 306] on div "Next" at bounding box center [751, 299] width 66 height 66
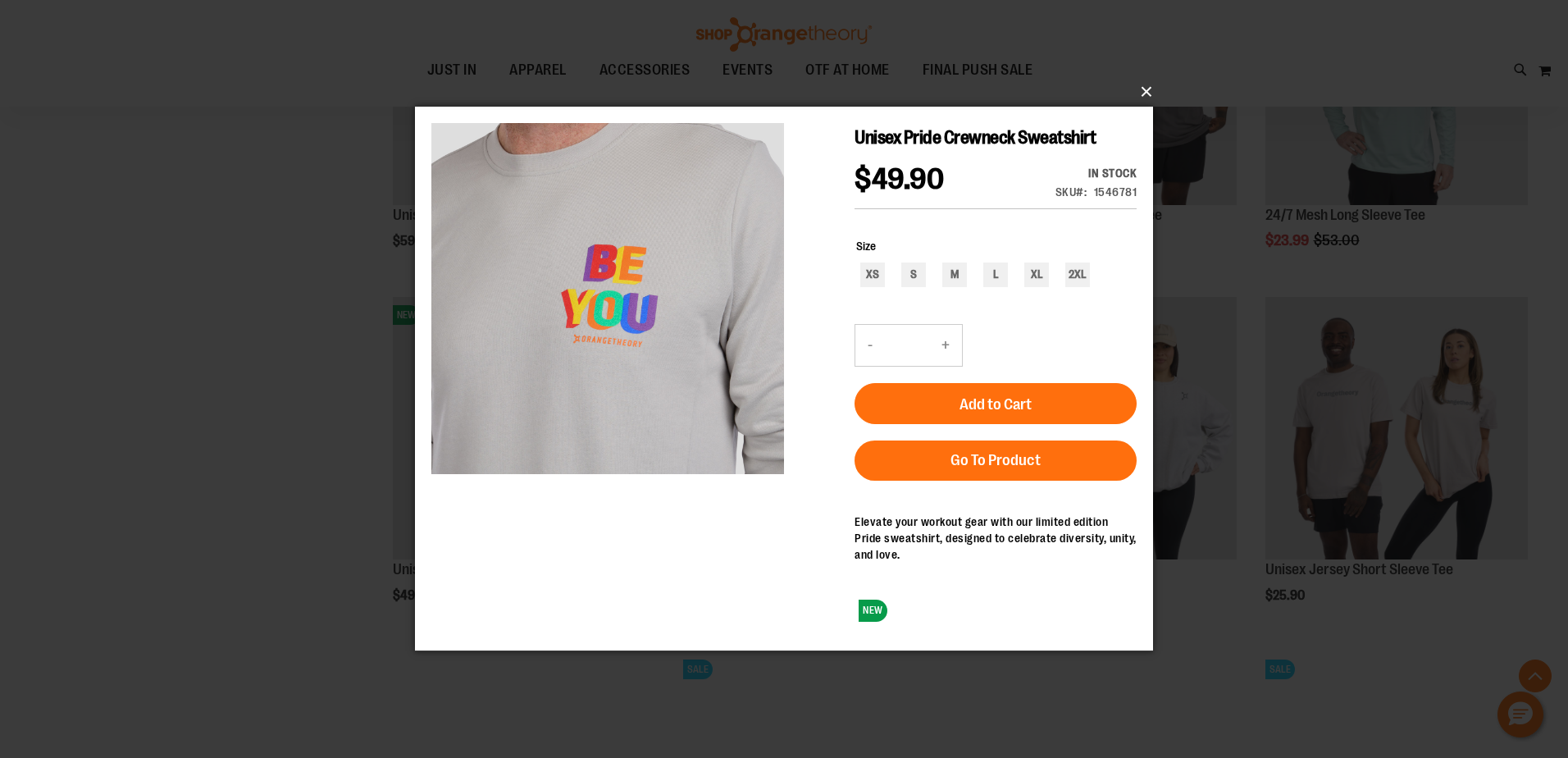
click at [1150, 91] on button "×" at bounding box center [788, 92] width 739 height 36
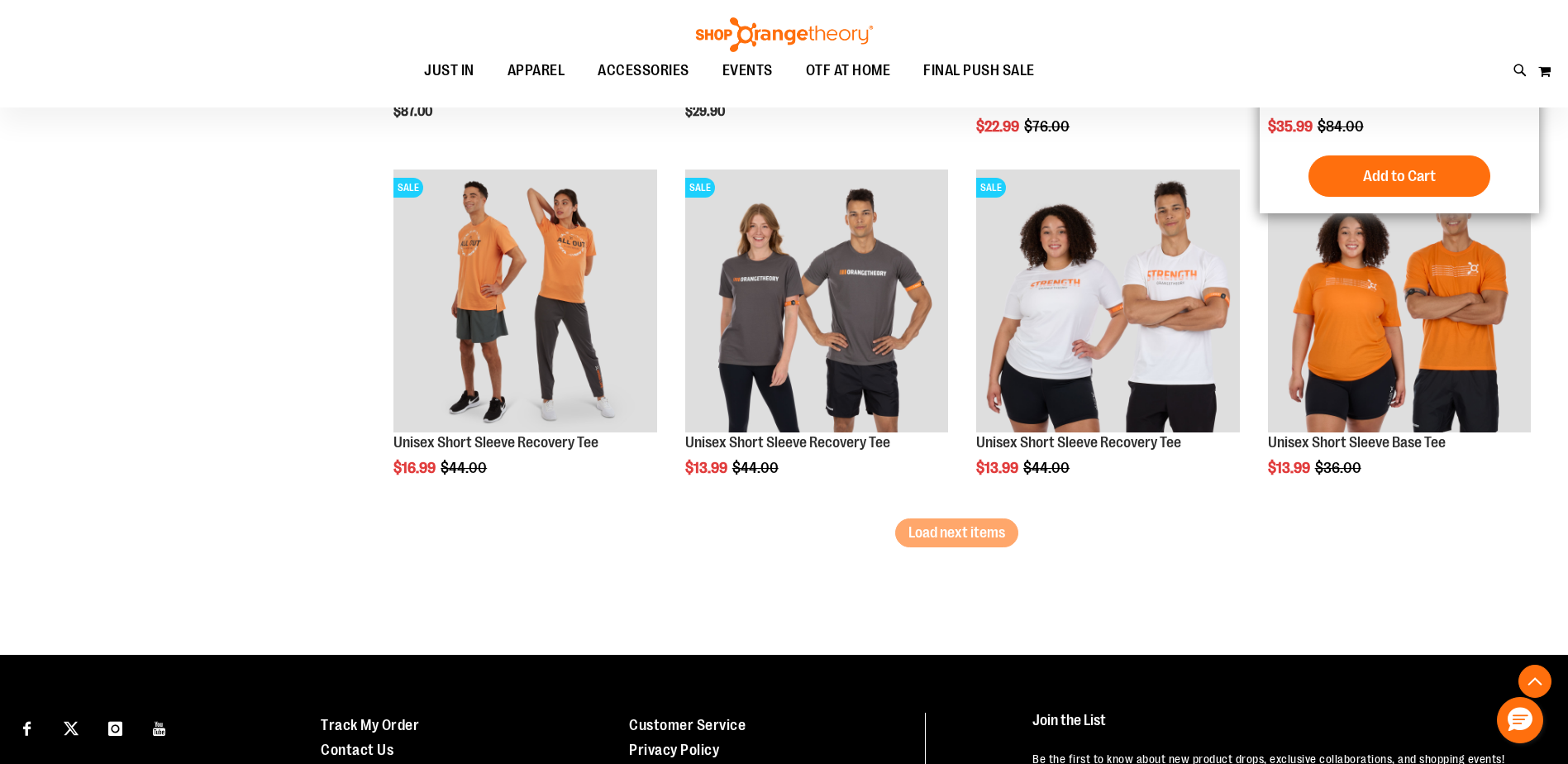
scroll to position [3080, 0]
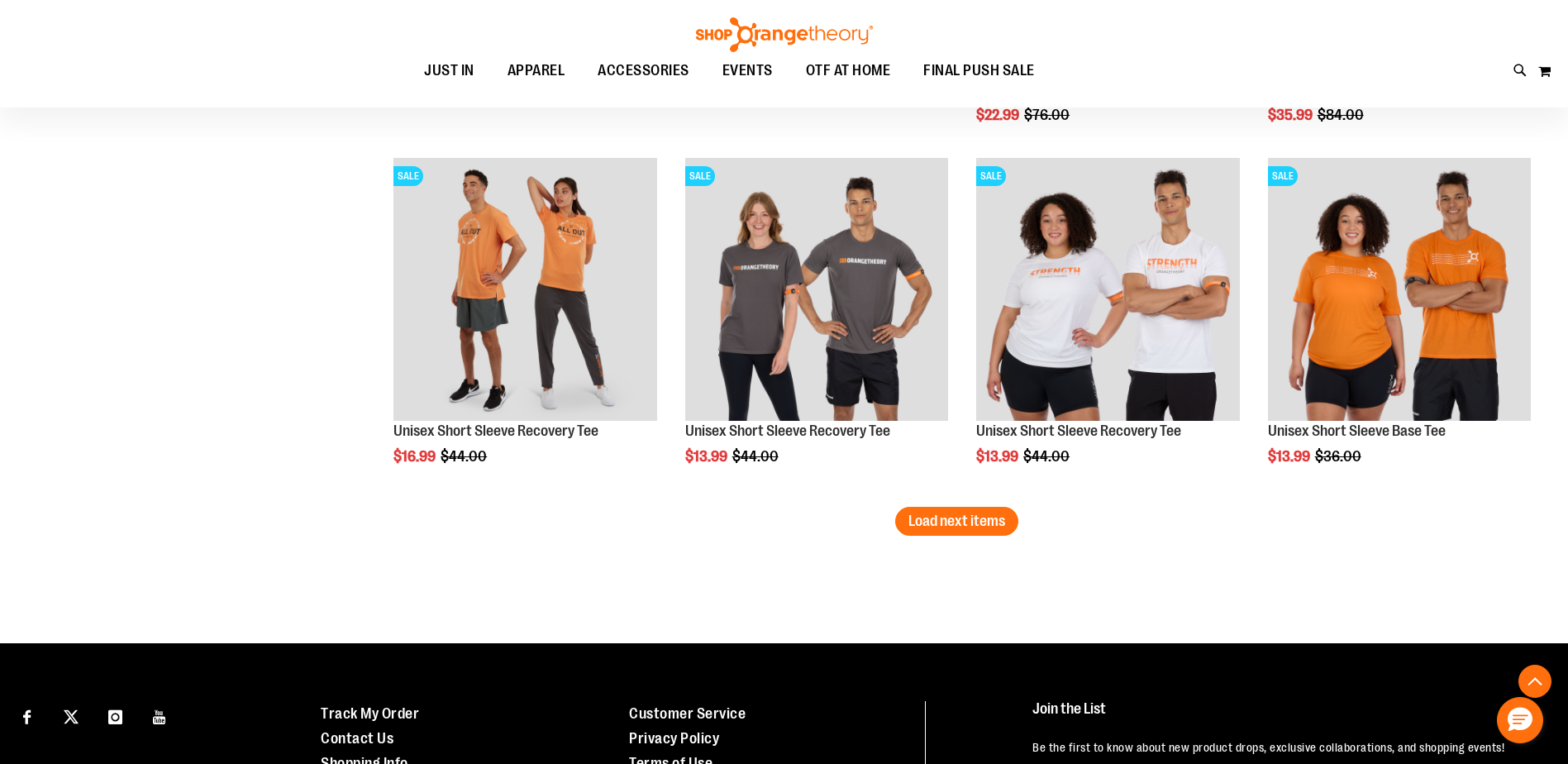
drag, startPoint x: 944, startPoint y: 526, endPoint x: 957, endPoint y: 531, distance: 13.9
click at [944, 526] on span "Load next items" at bounding box center [957, 521] width 97 height 16
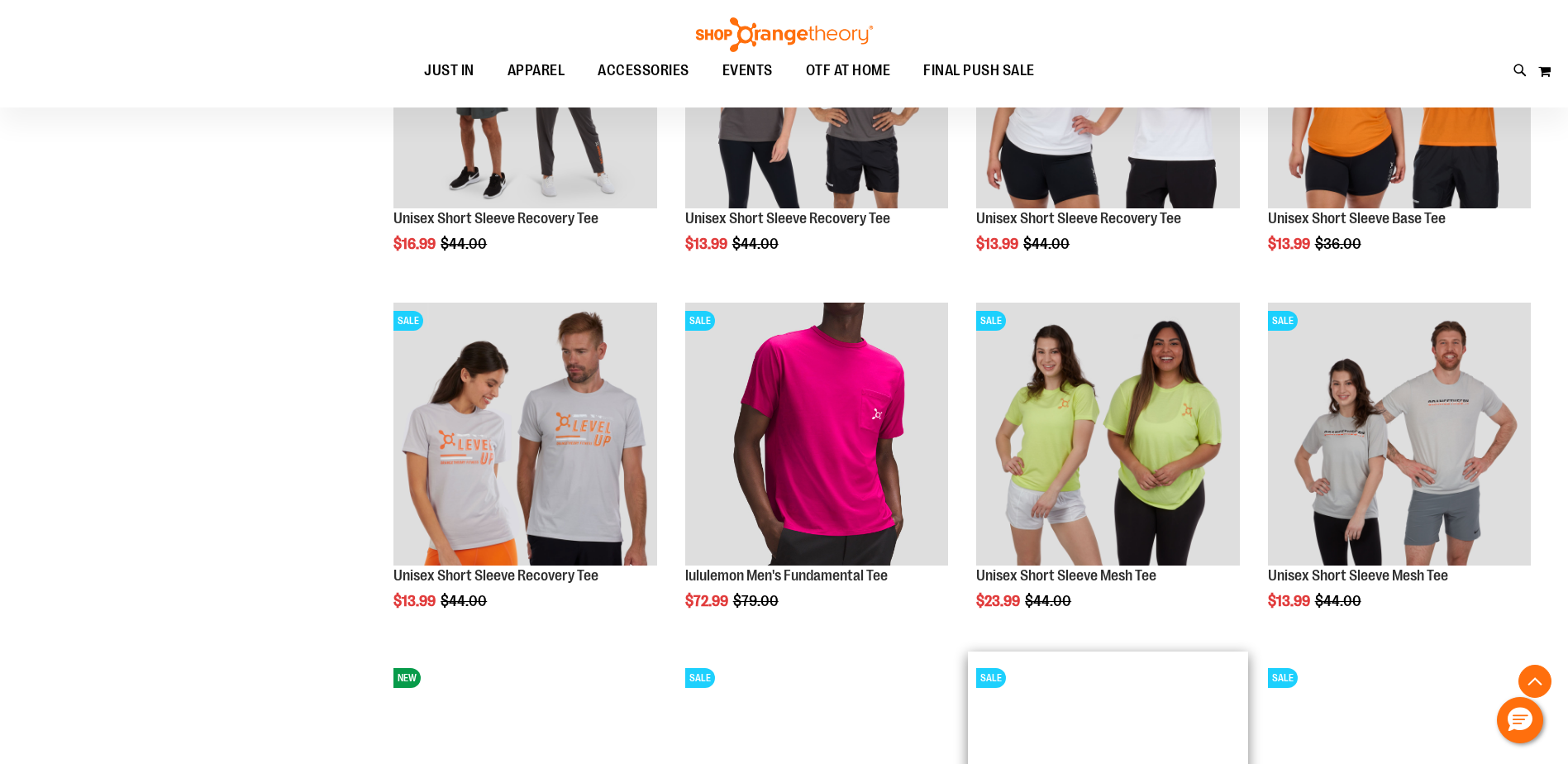
scroll to position [2879, 0]
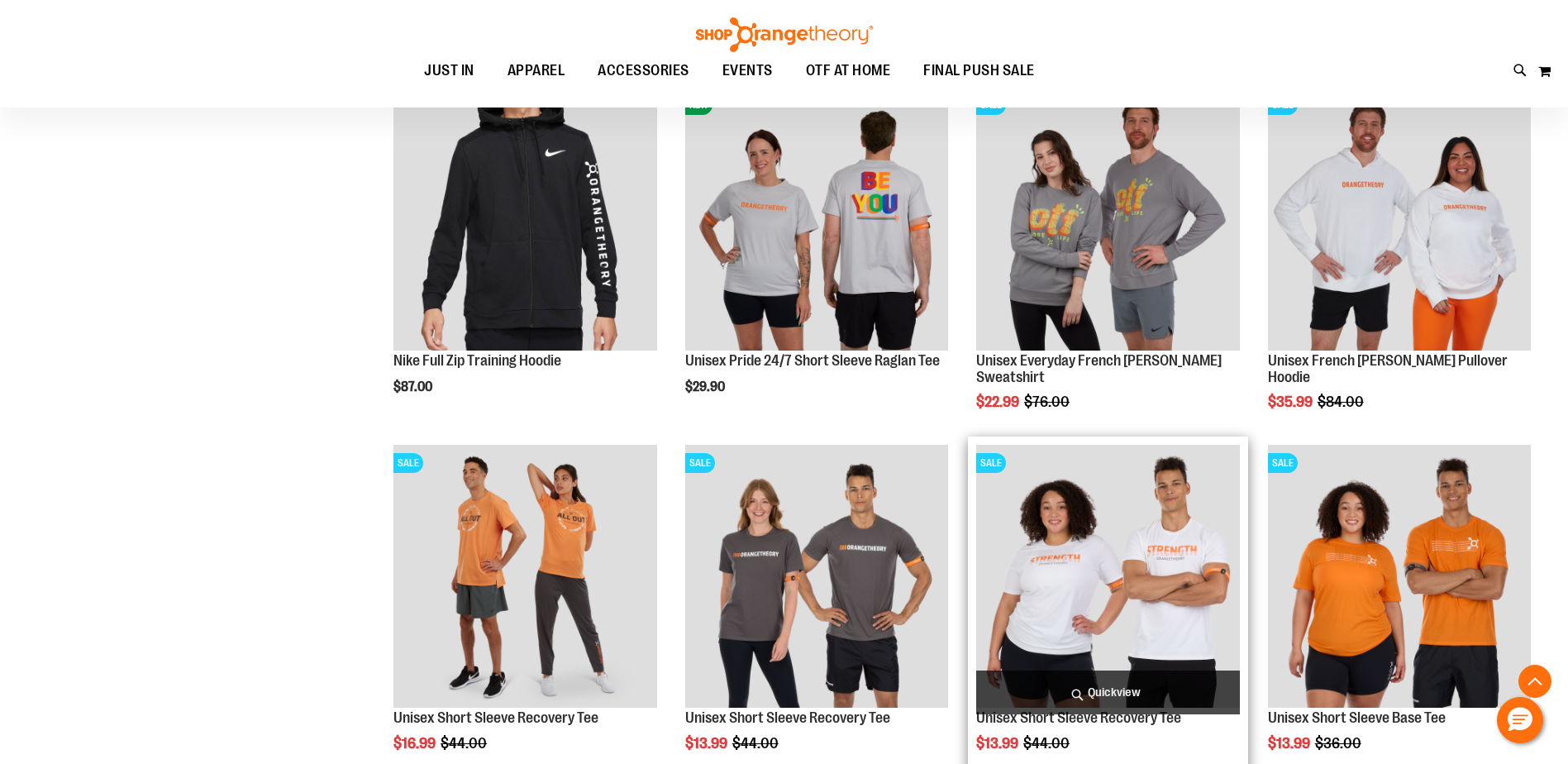
scroll to position [2466, 0]
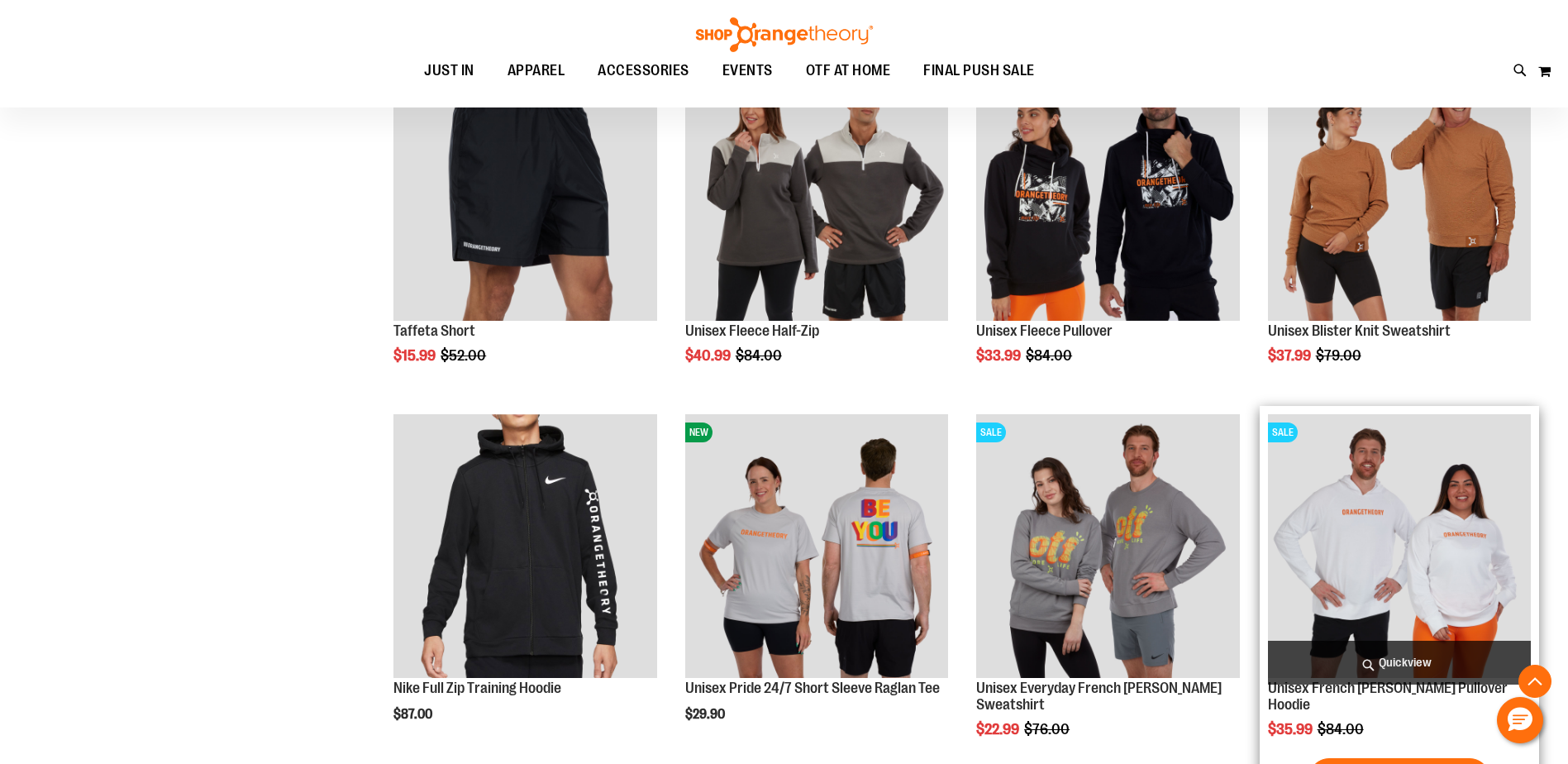
click at [1344, 527] on img "product" at bounding box center [1400, 546] width 263 height 263
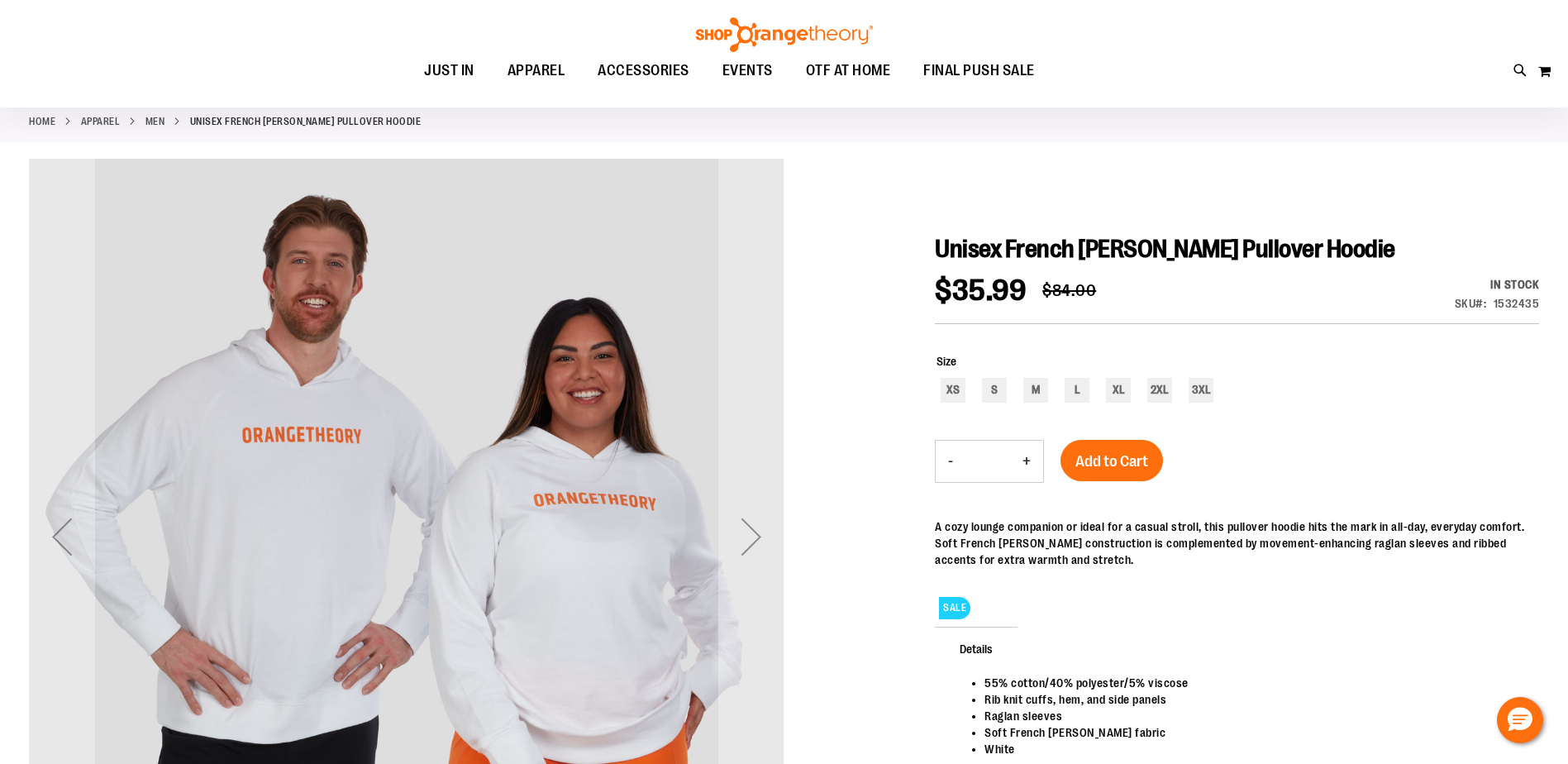
scroll to position [247, 0]
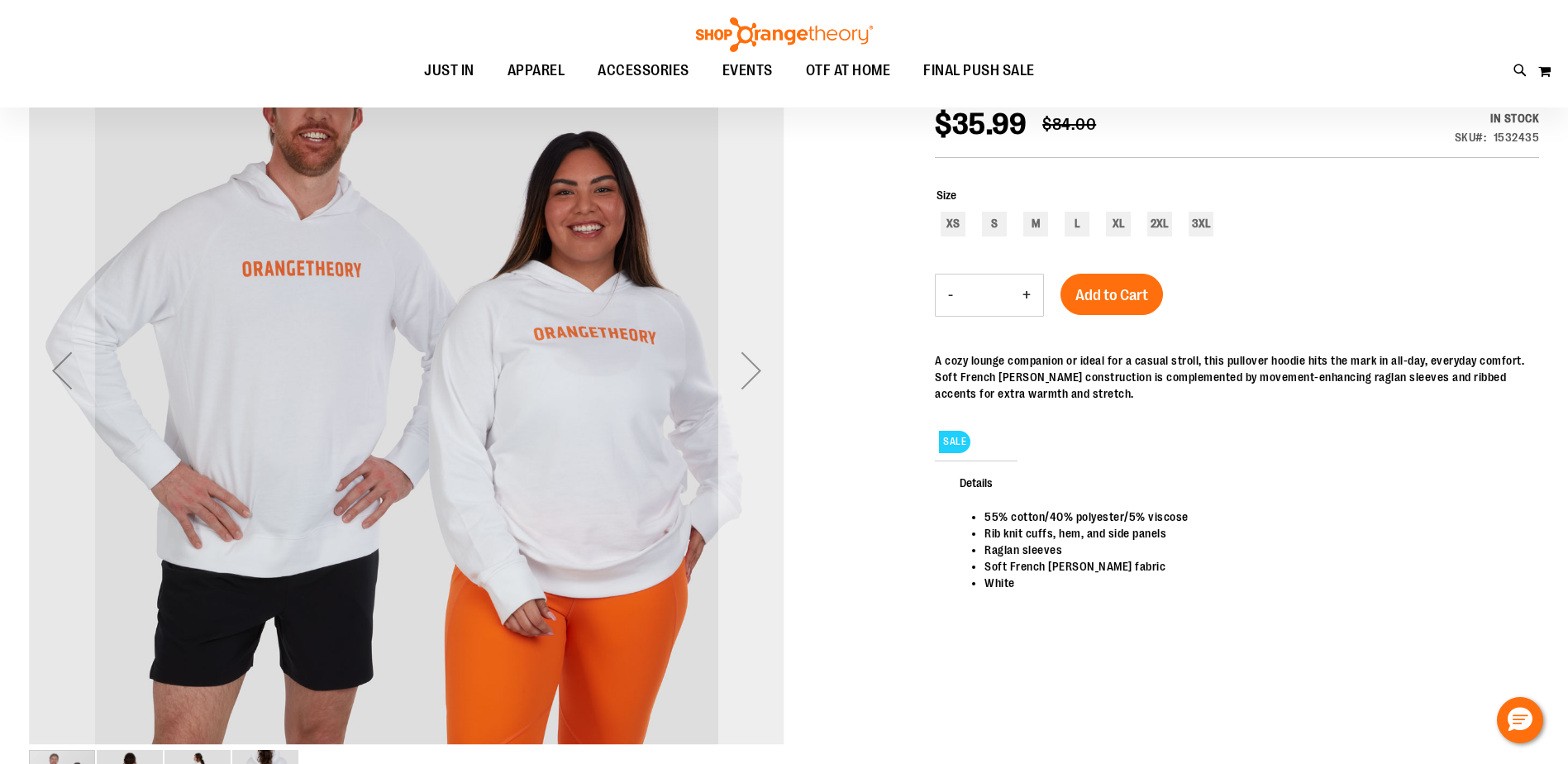
click at [763, 370] on div "Next" at bounding box center [751, 370] width 67 height 67
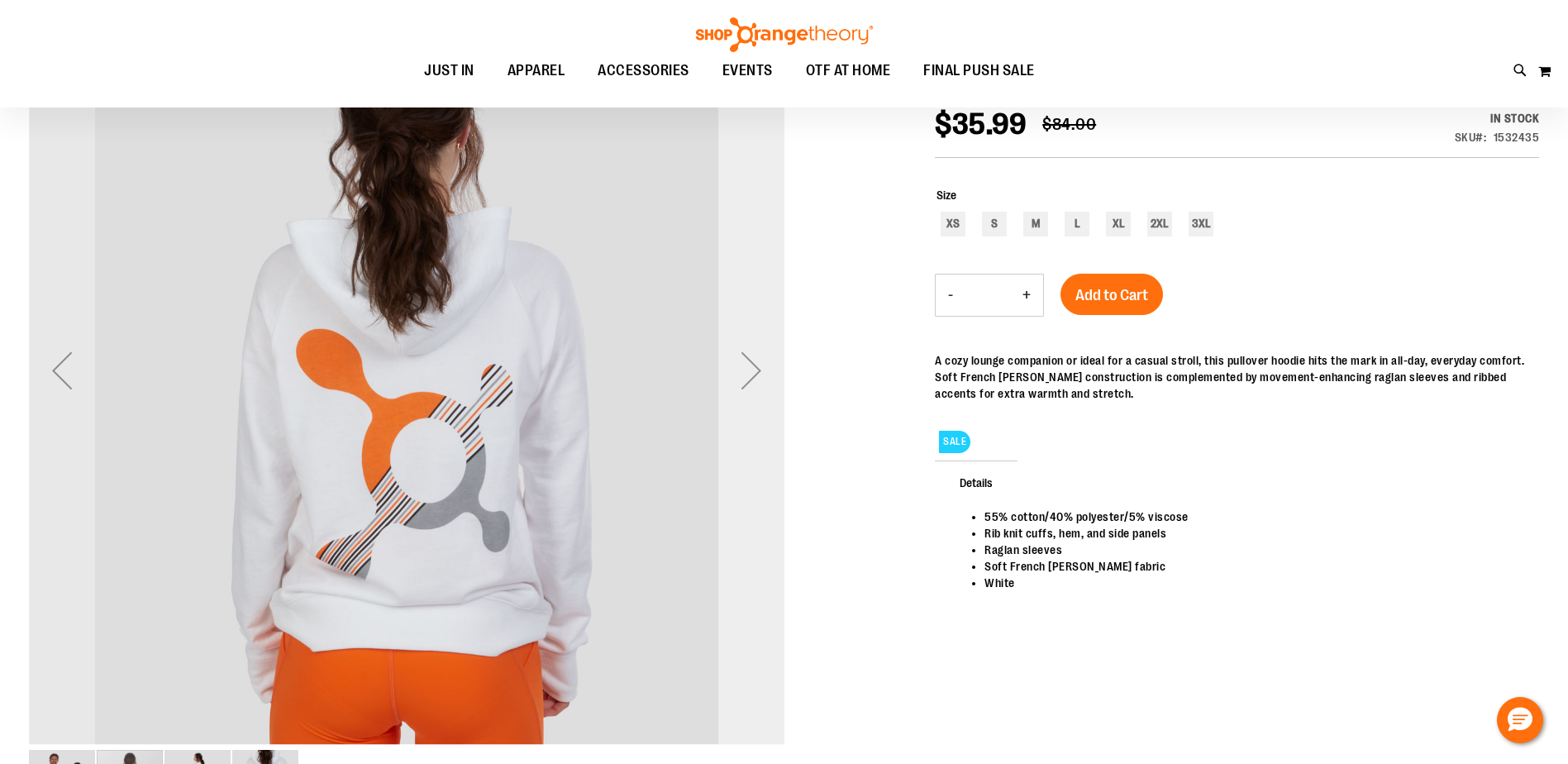
click at [763, 370] on div "Next" at bounding box center [751, 370] width 67 height 67
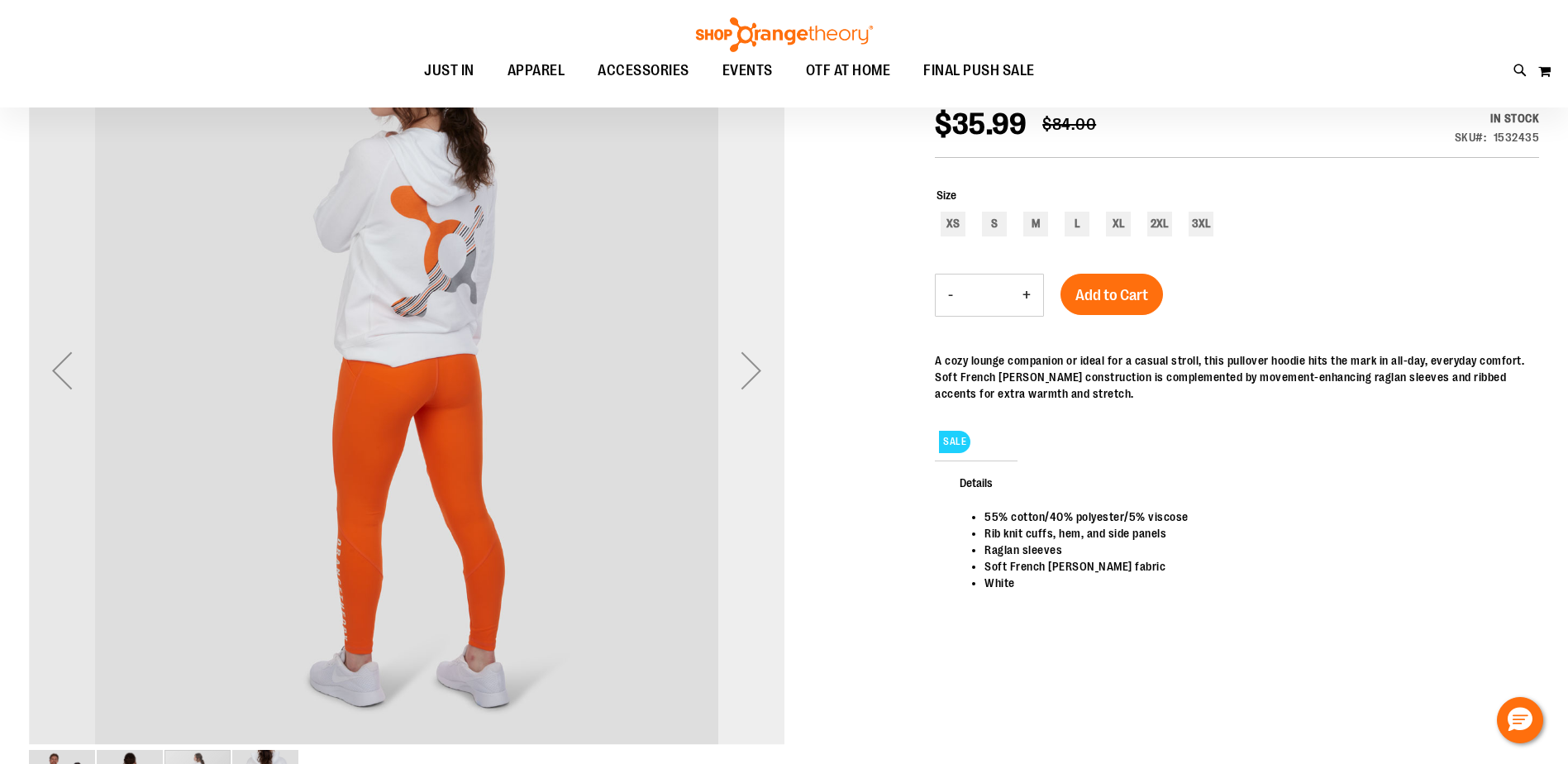
click at [763, 370] on div "Next" at bounding box center [751, 370] width 67 height 67
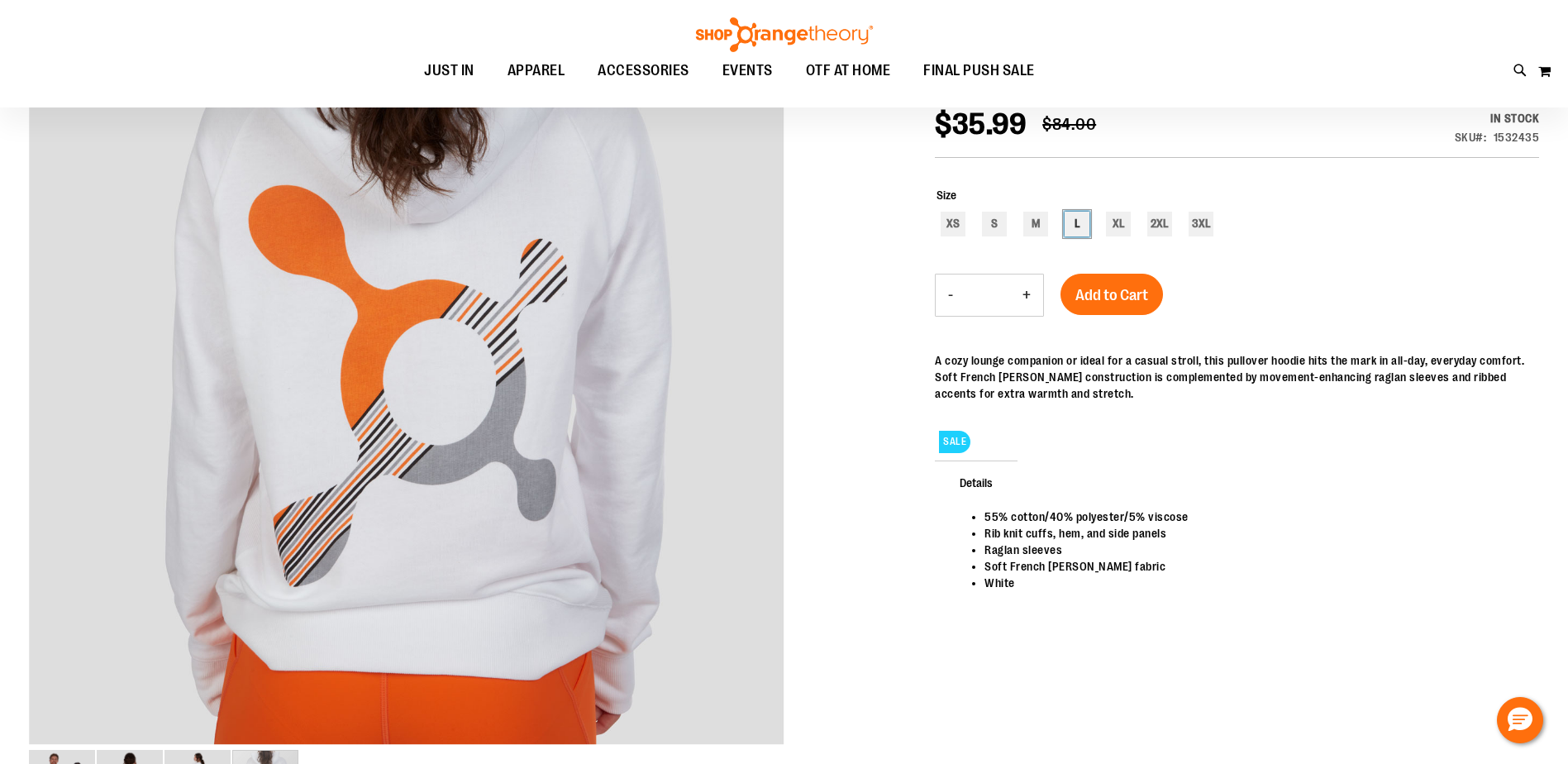
click at [1083, 224] on div "L" at bounding box center [1078, 224] width 25 height 25
type input "***"
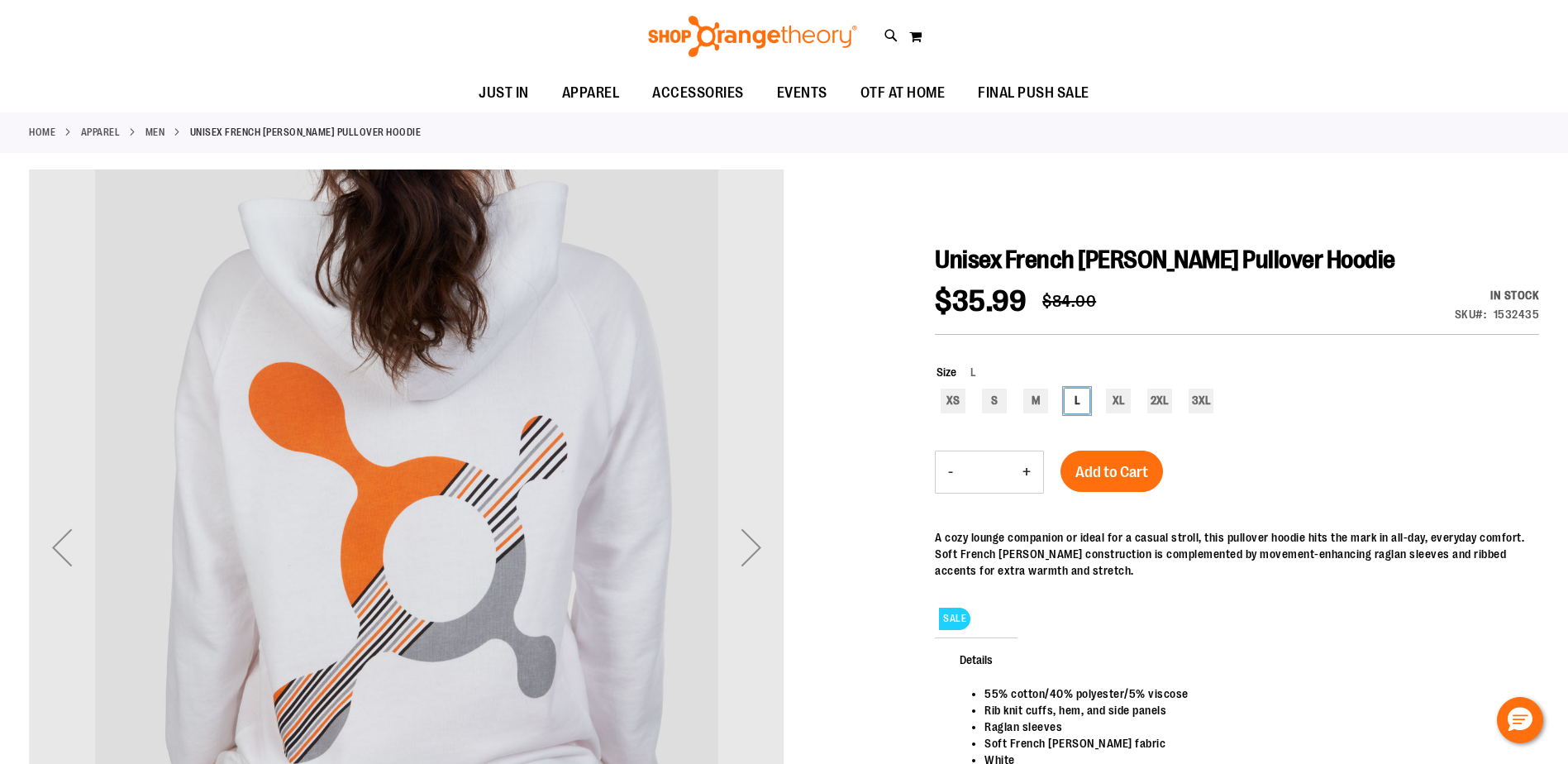
scroll to position [164, 0]
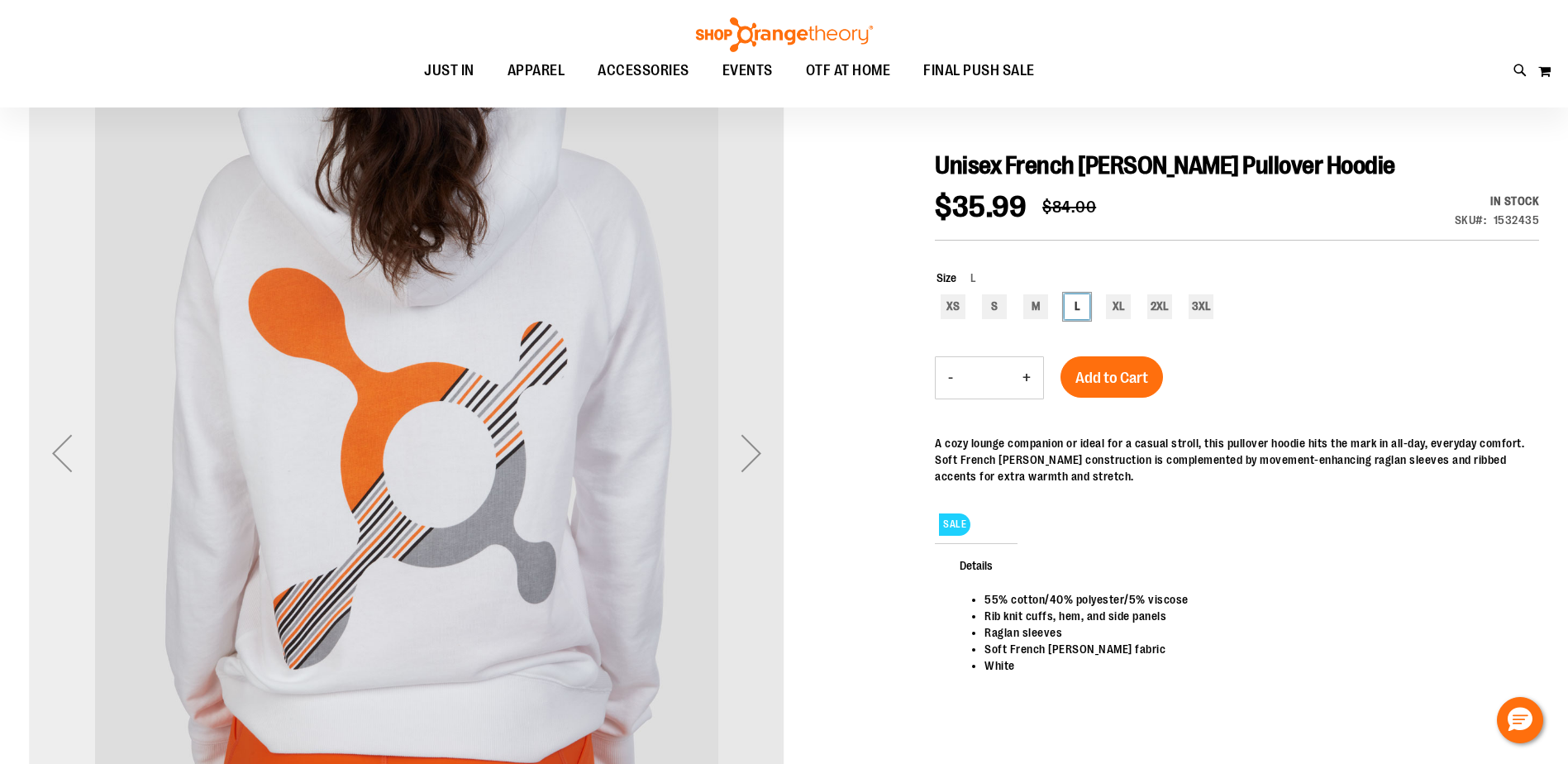
click at [64, 450] on div "Previous" at bounding box center [62, 453] width 67 height 67
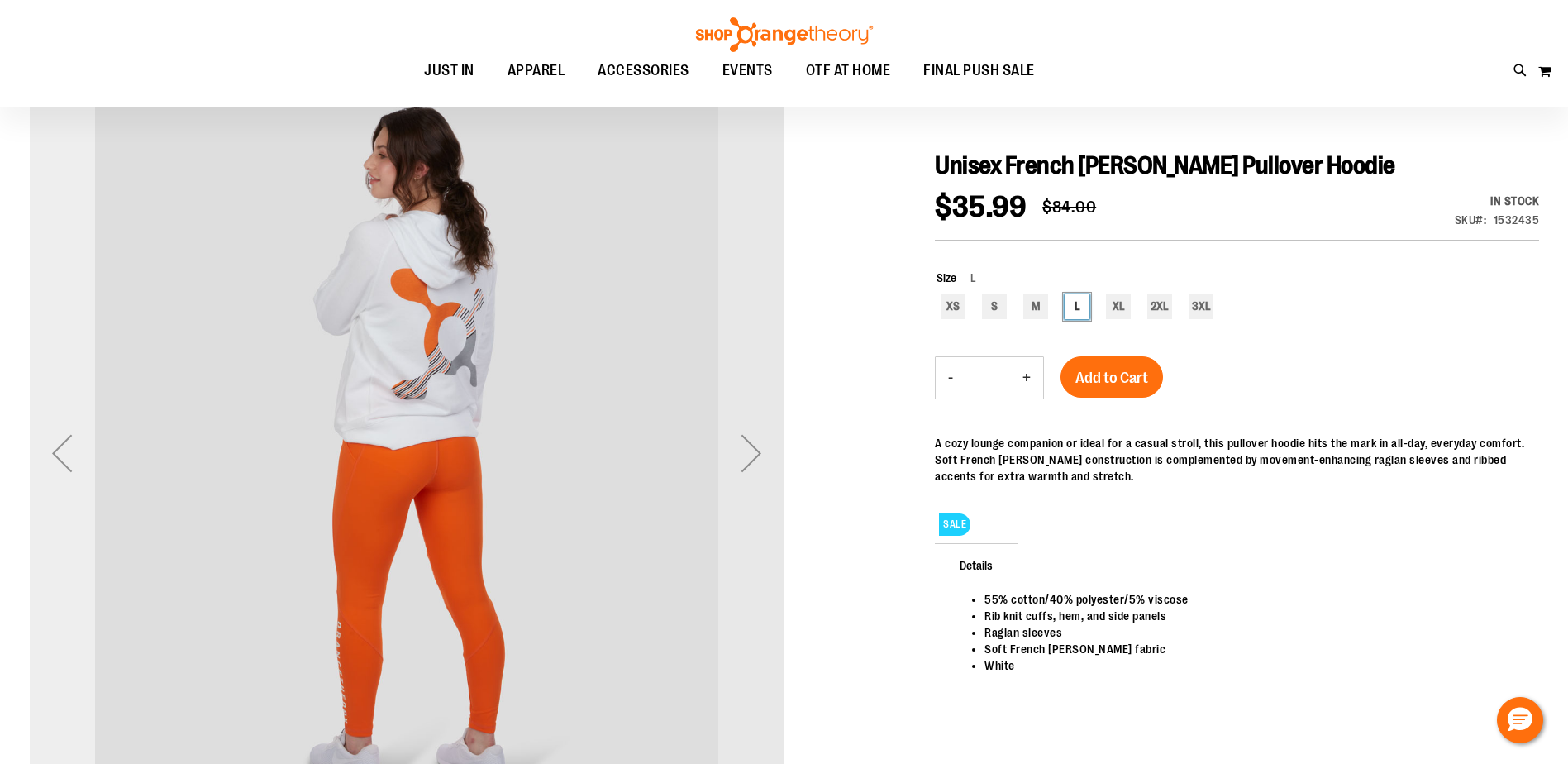
click at [64, 449] on div "Previous" at bounding box center [62, 453] width 67 height 67
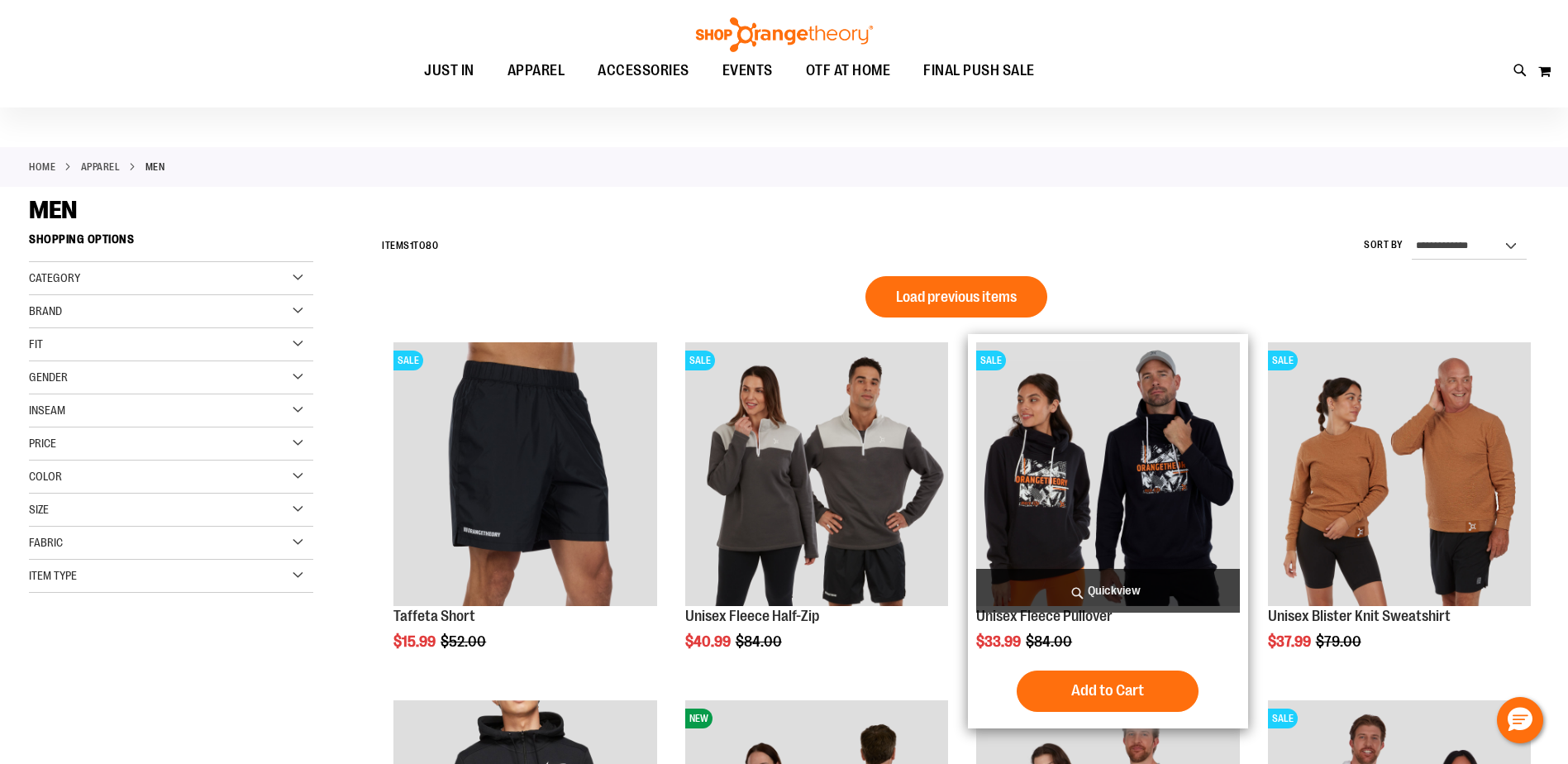
scroll to position [20, 0]
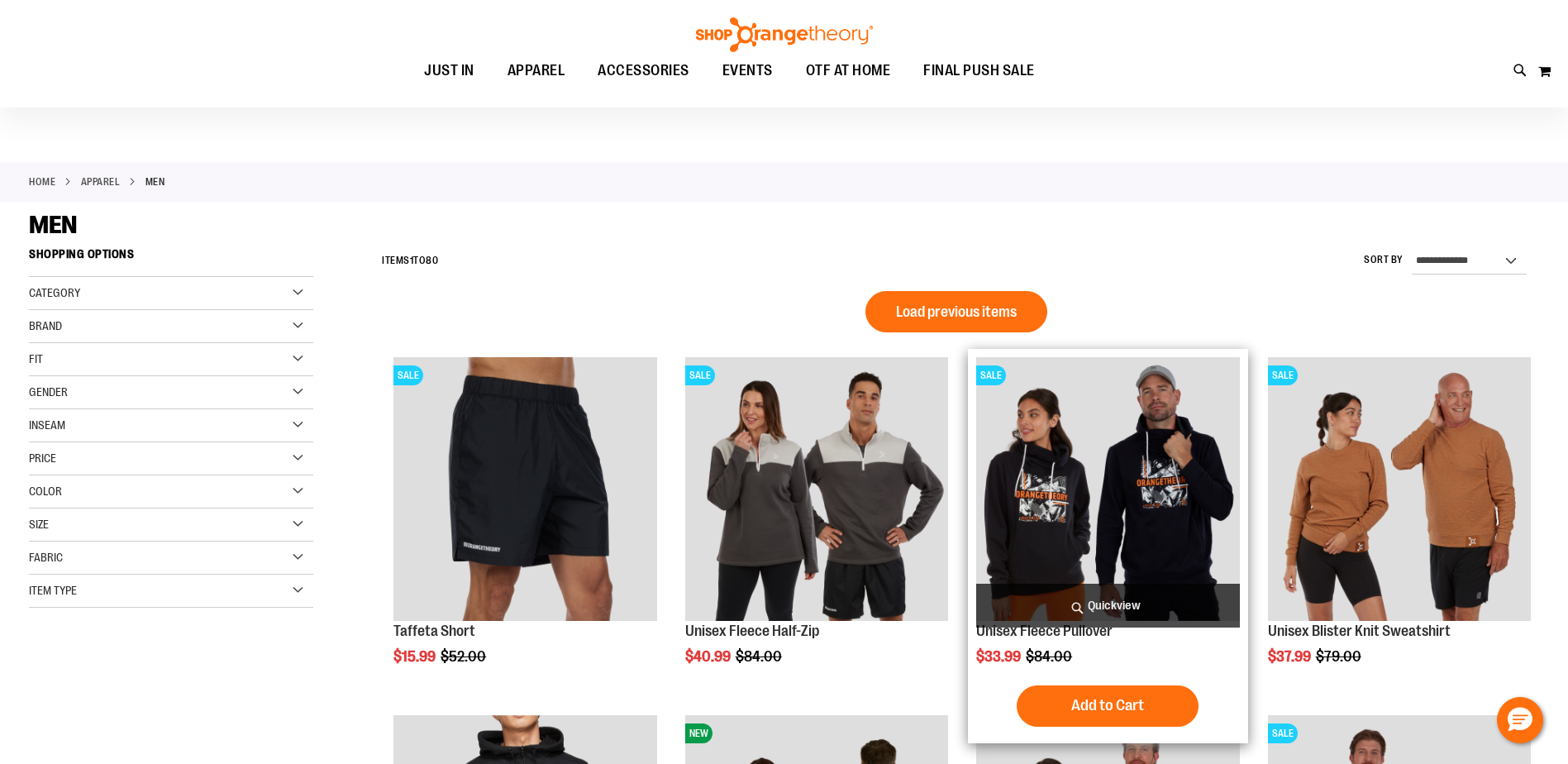
click at [1056, 540] on img "product" at bounding box center [1107, 489] width 263 height 263
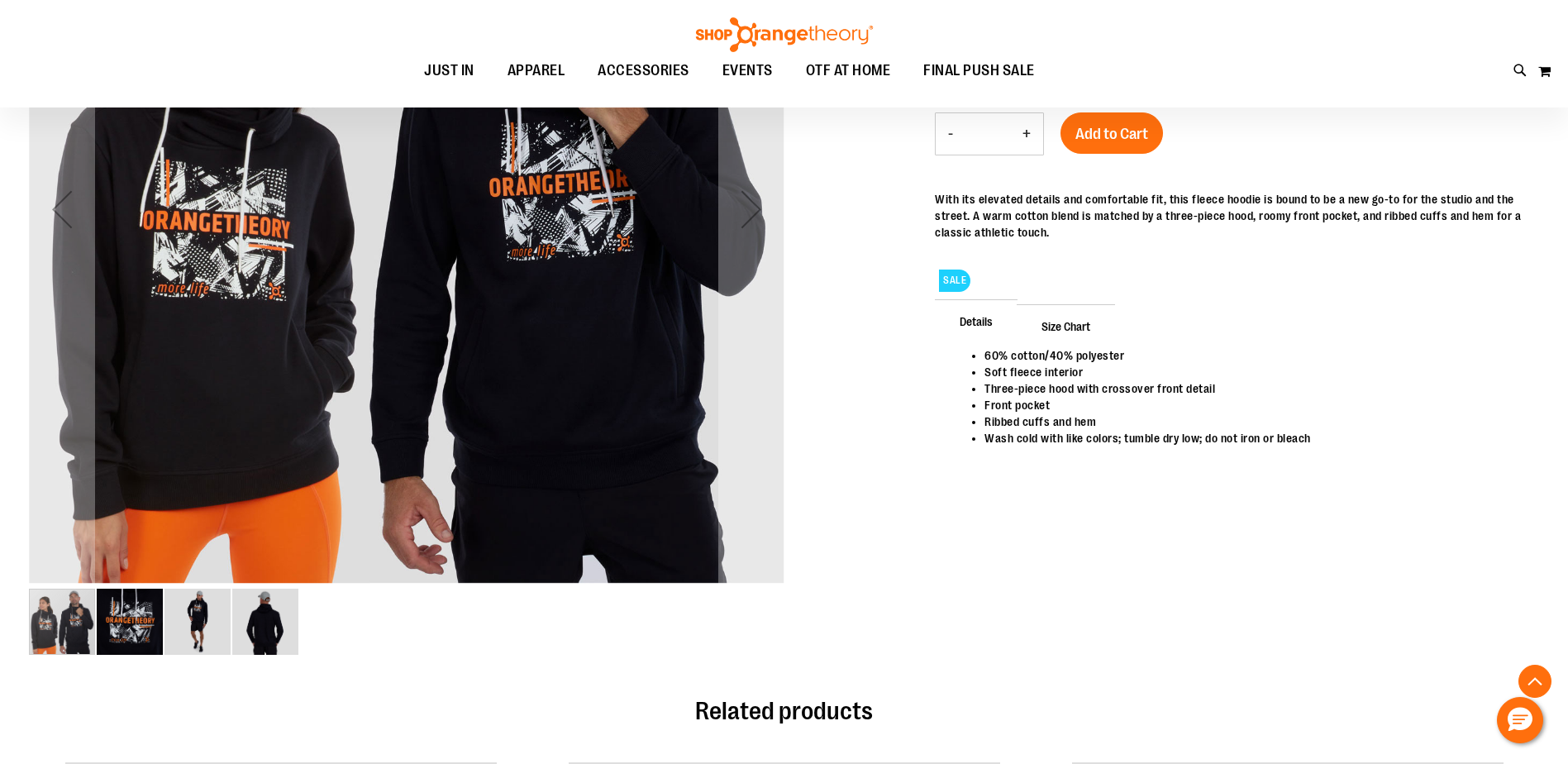
scroll to position [413, 0]
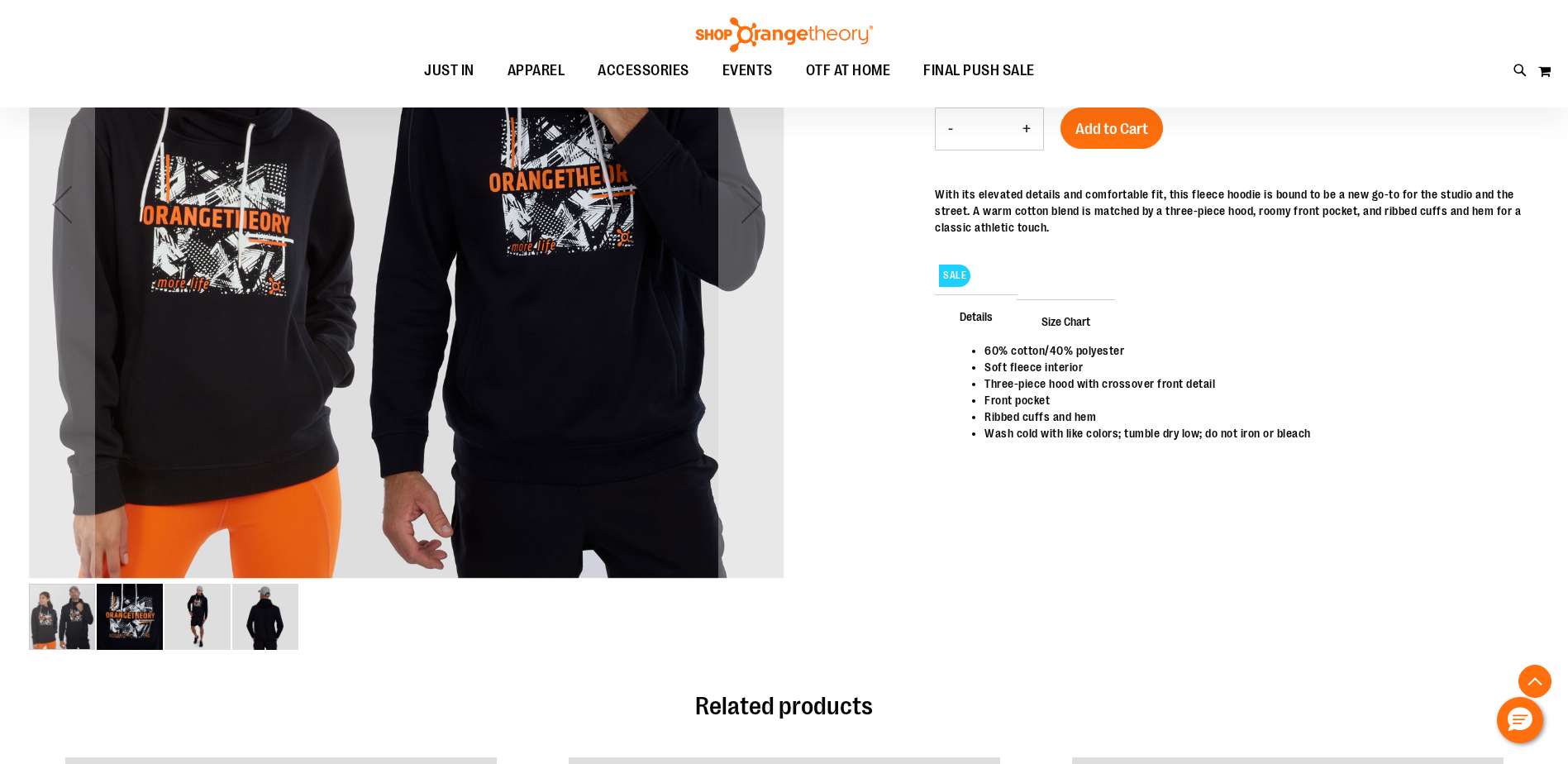
click at [197, 615] on img "image 3 of 4" at bounding box center [197, 617] width 67 height 67
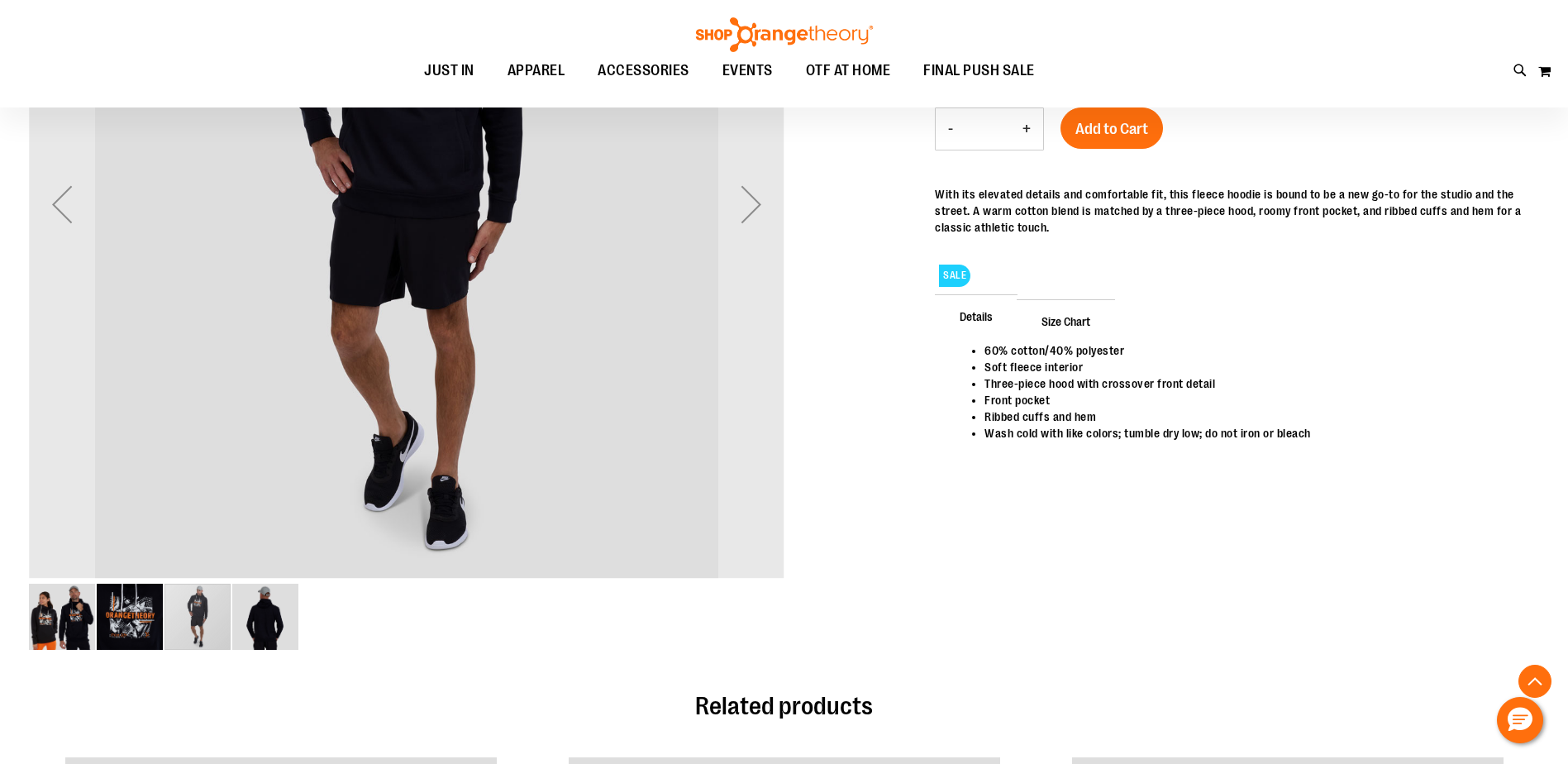
click at [259, 630] on img "image 4 of 4" at bounding box center [266, 617] width 67 height 67
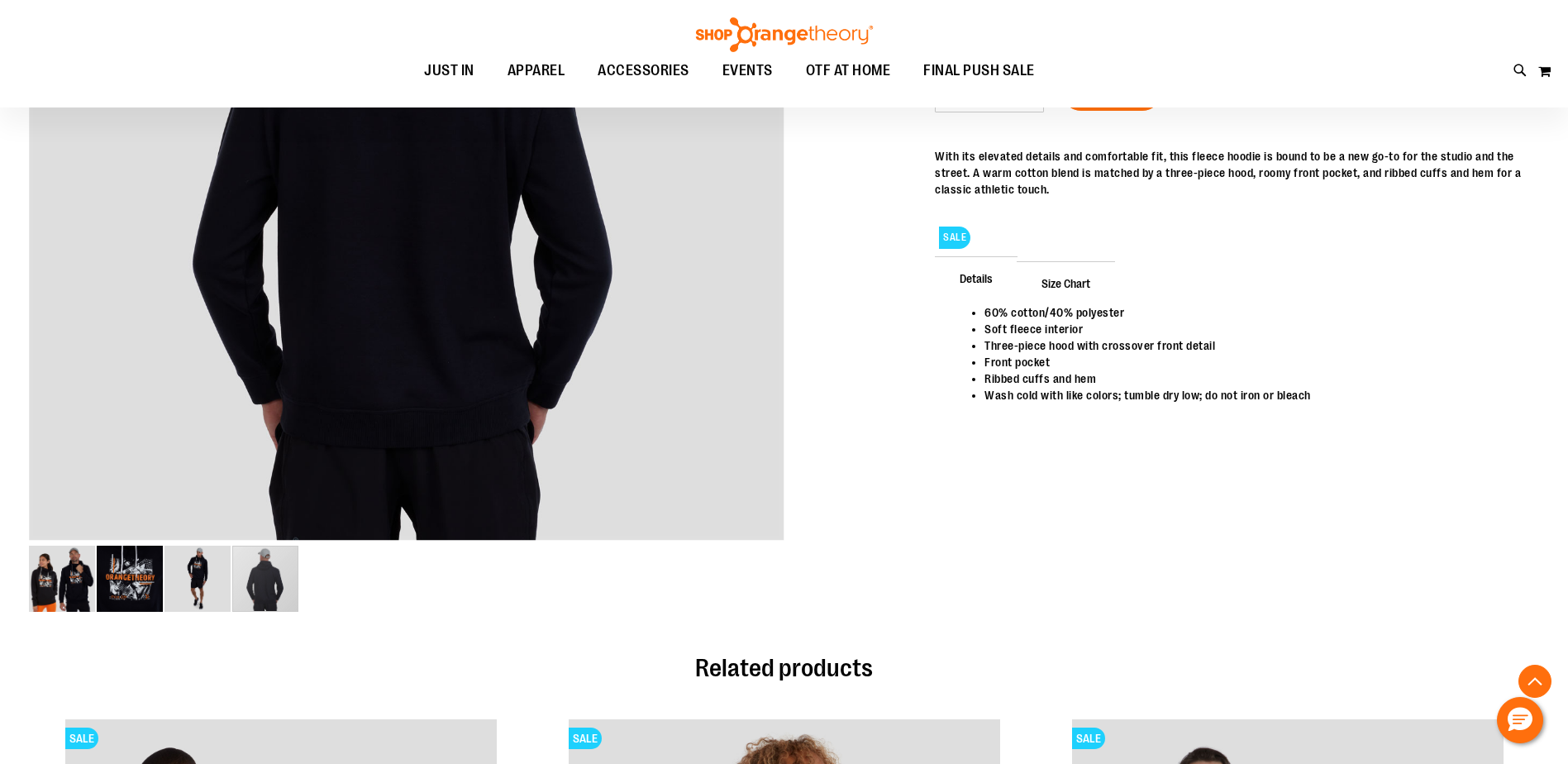
scroll to position [496, 0]
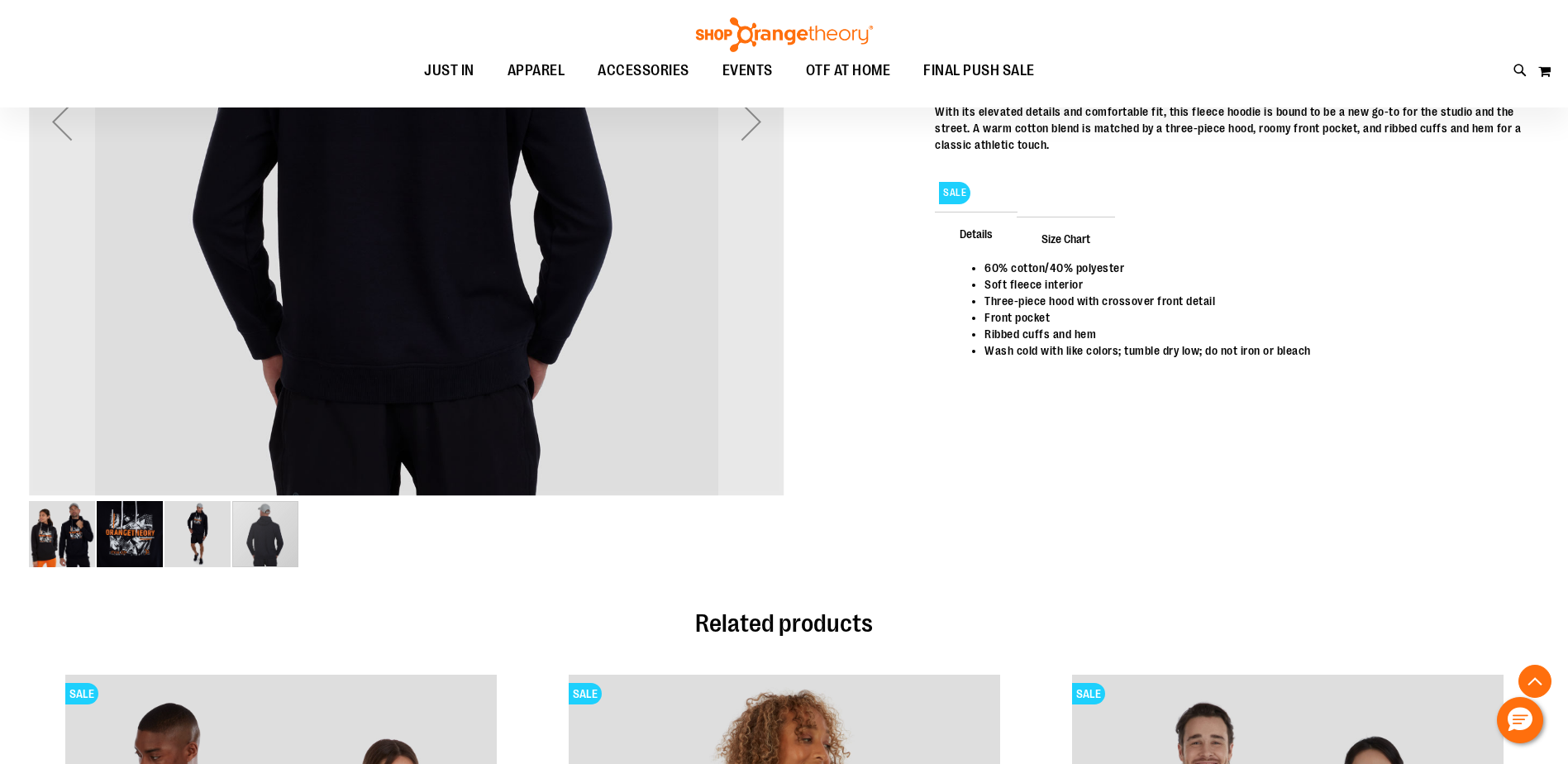
click at [186, 565] on img "image 3 of 4" at bounding box center [197, 534] width 67 height 67
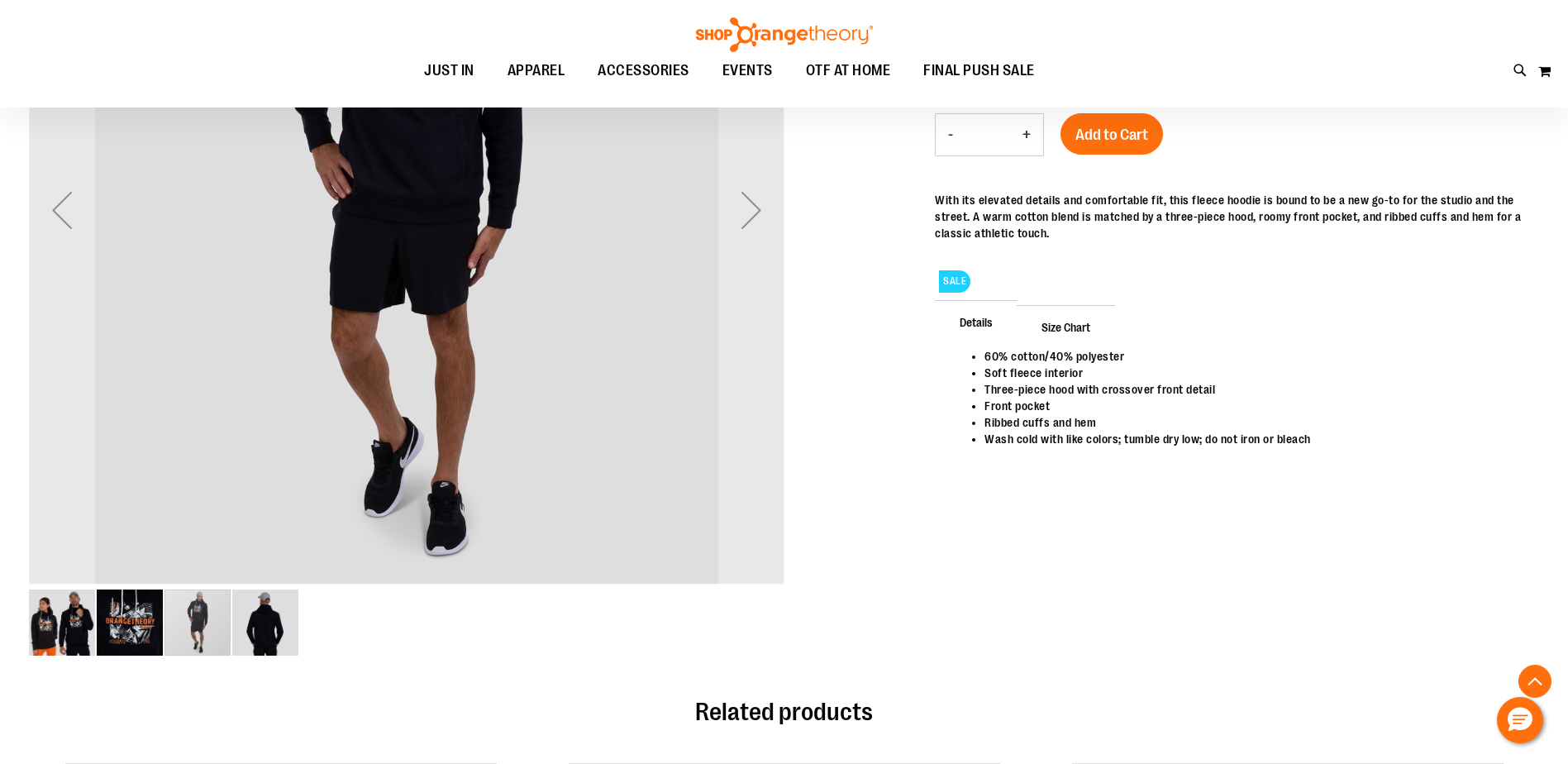
scroll to position [413, 0]
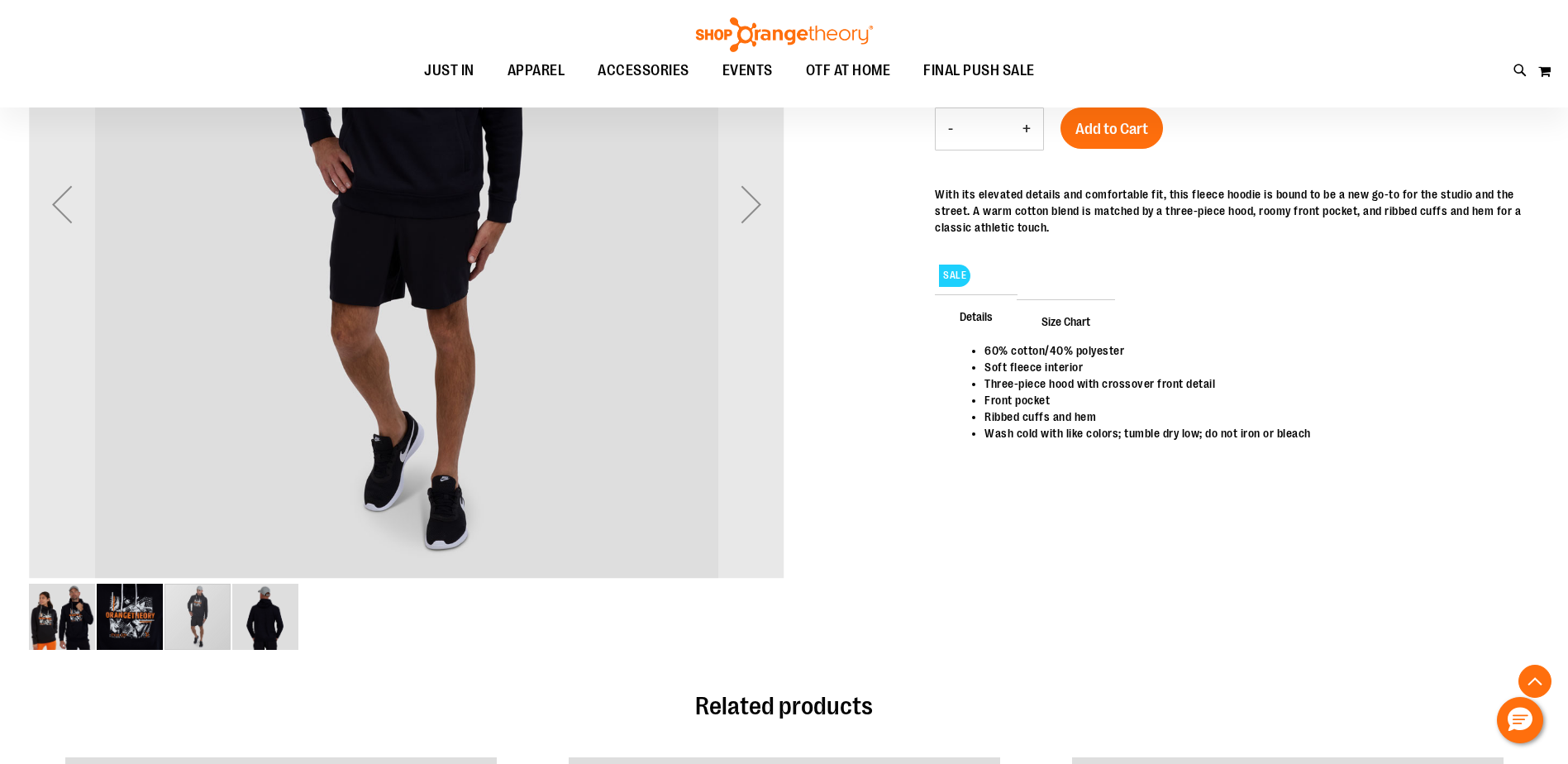
click at [154, 620] on img "image 2 of 4" at bounding box center [129, 617] width 67 height 67
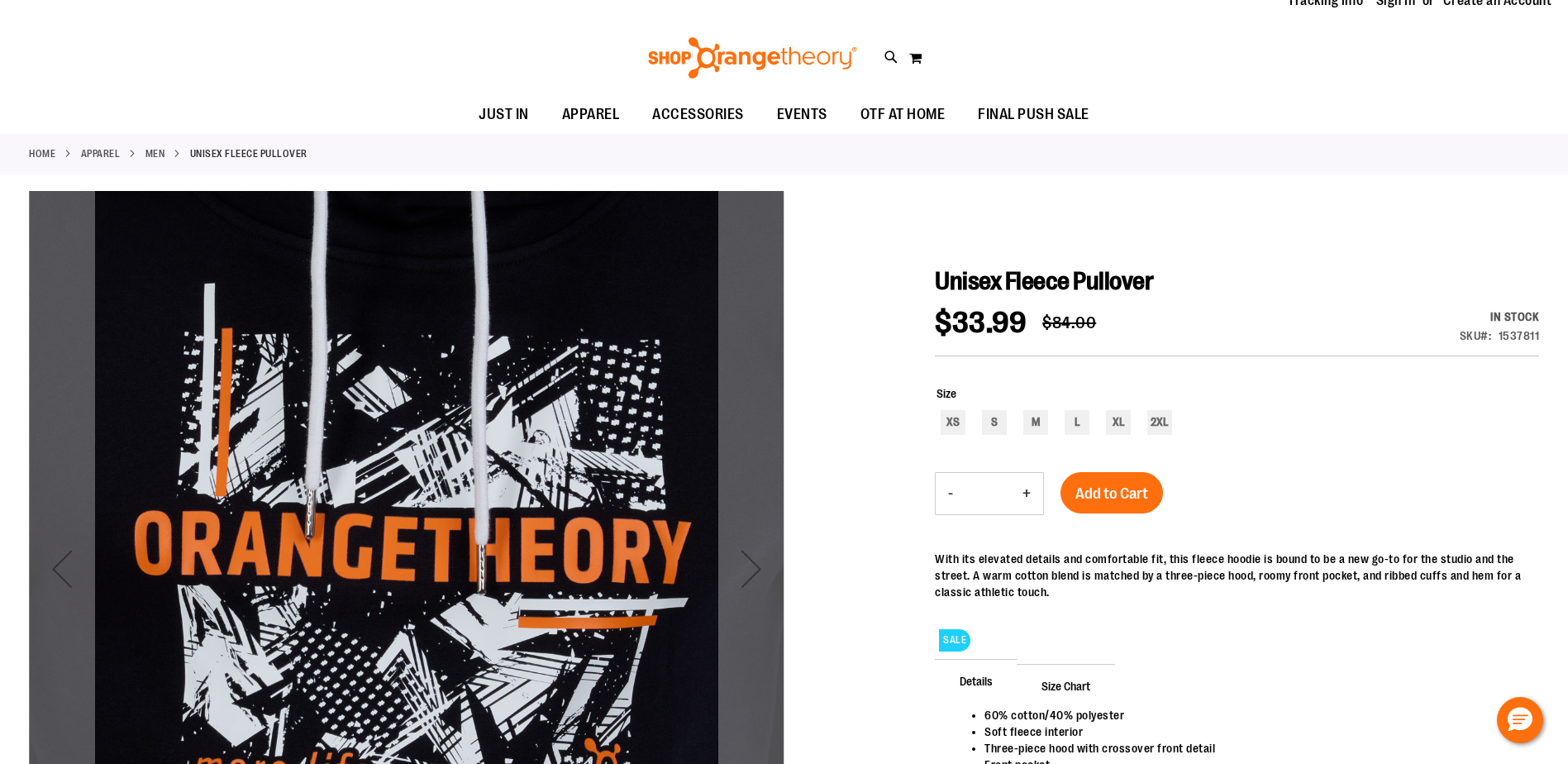
scroll to position [165, 0]
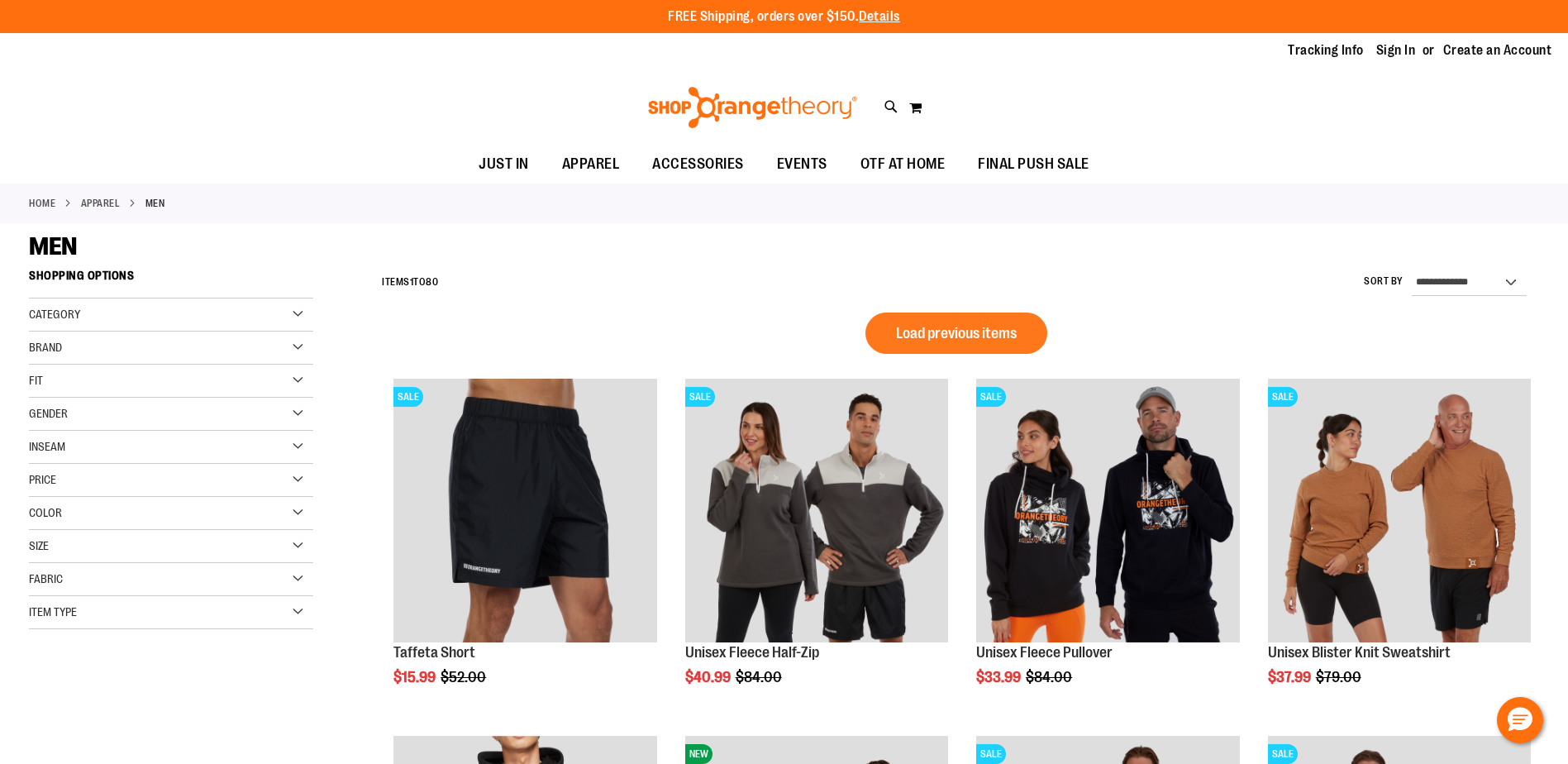
scroll to position [20, 0]
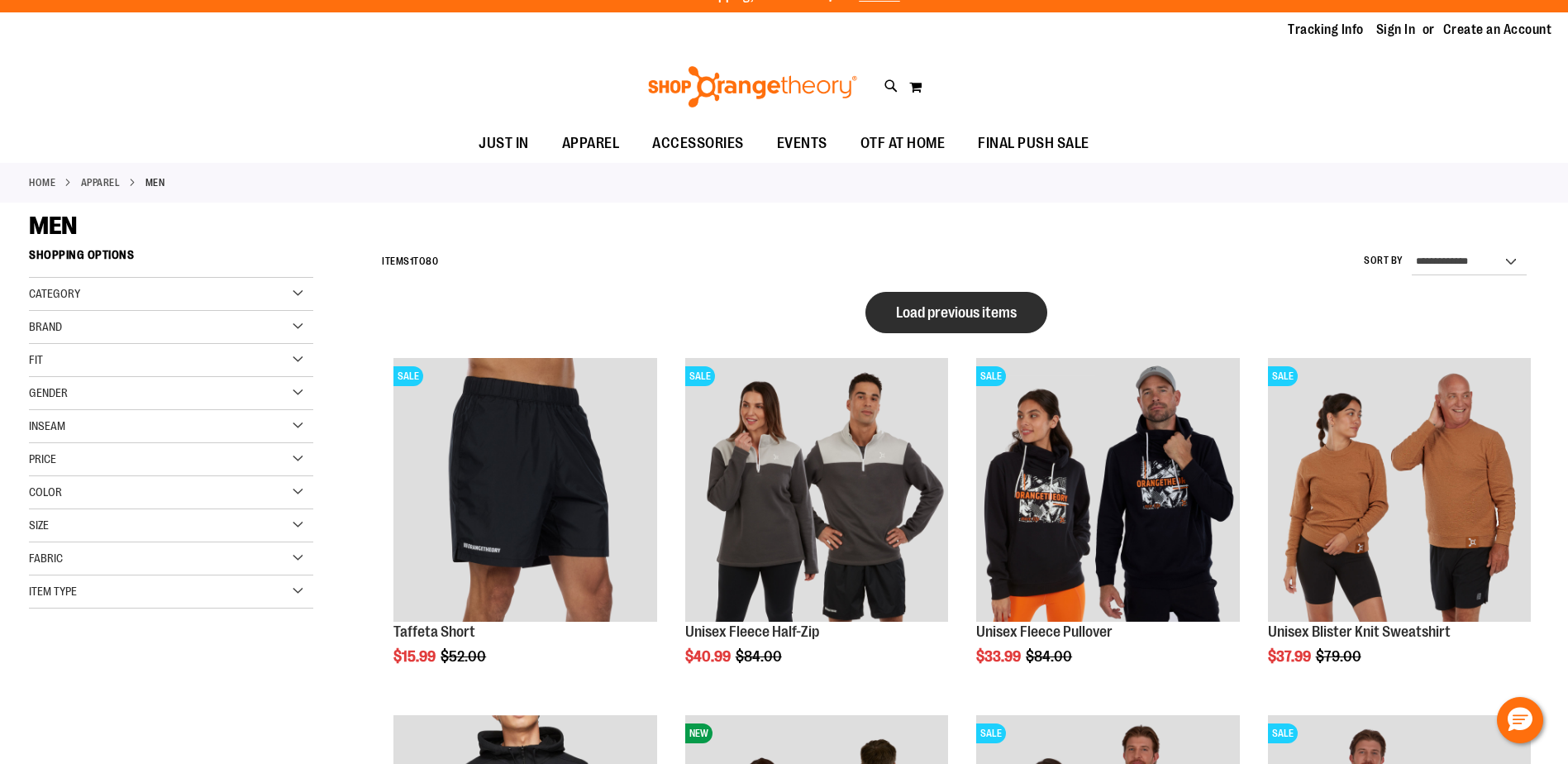
click at [965, 296] on button "Load previous items" at bounding box center [957, 312] width 182 height 42
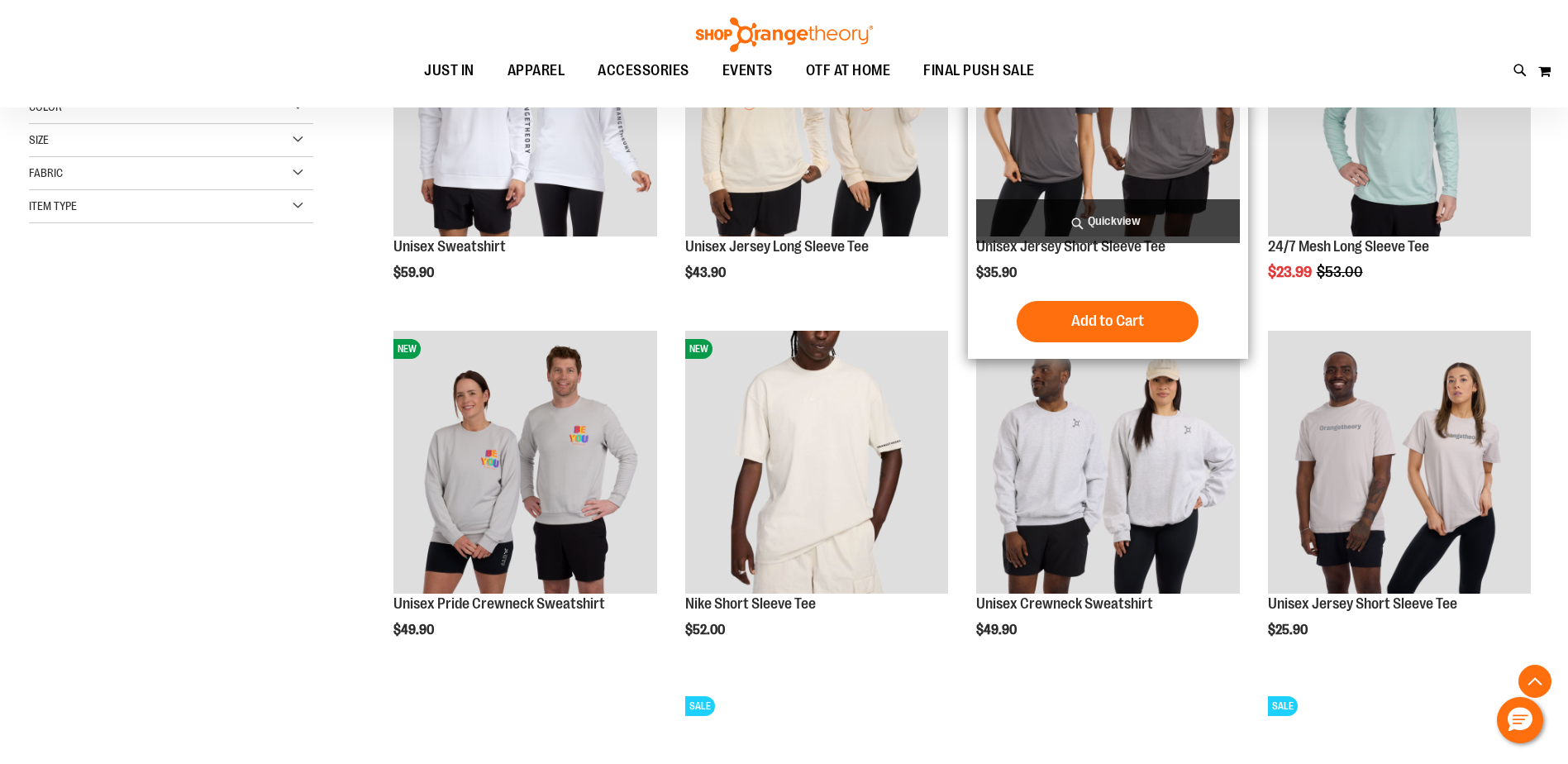
scroll to position [516, 0]
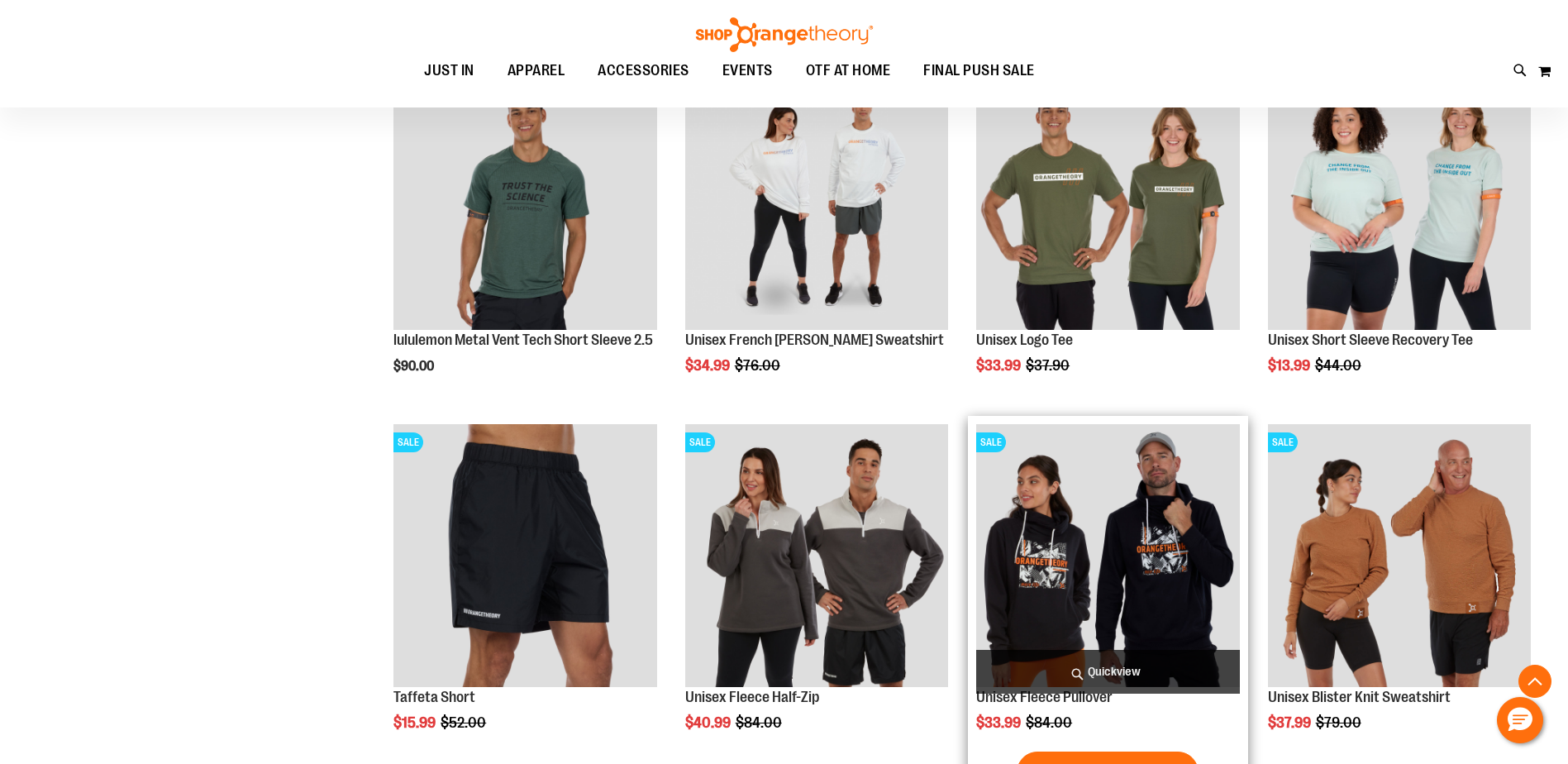
scroll to position [1260, 0]
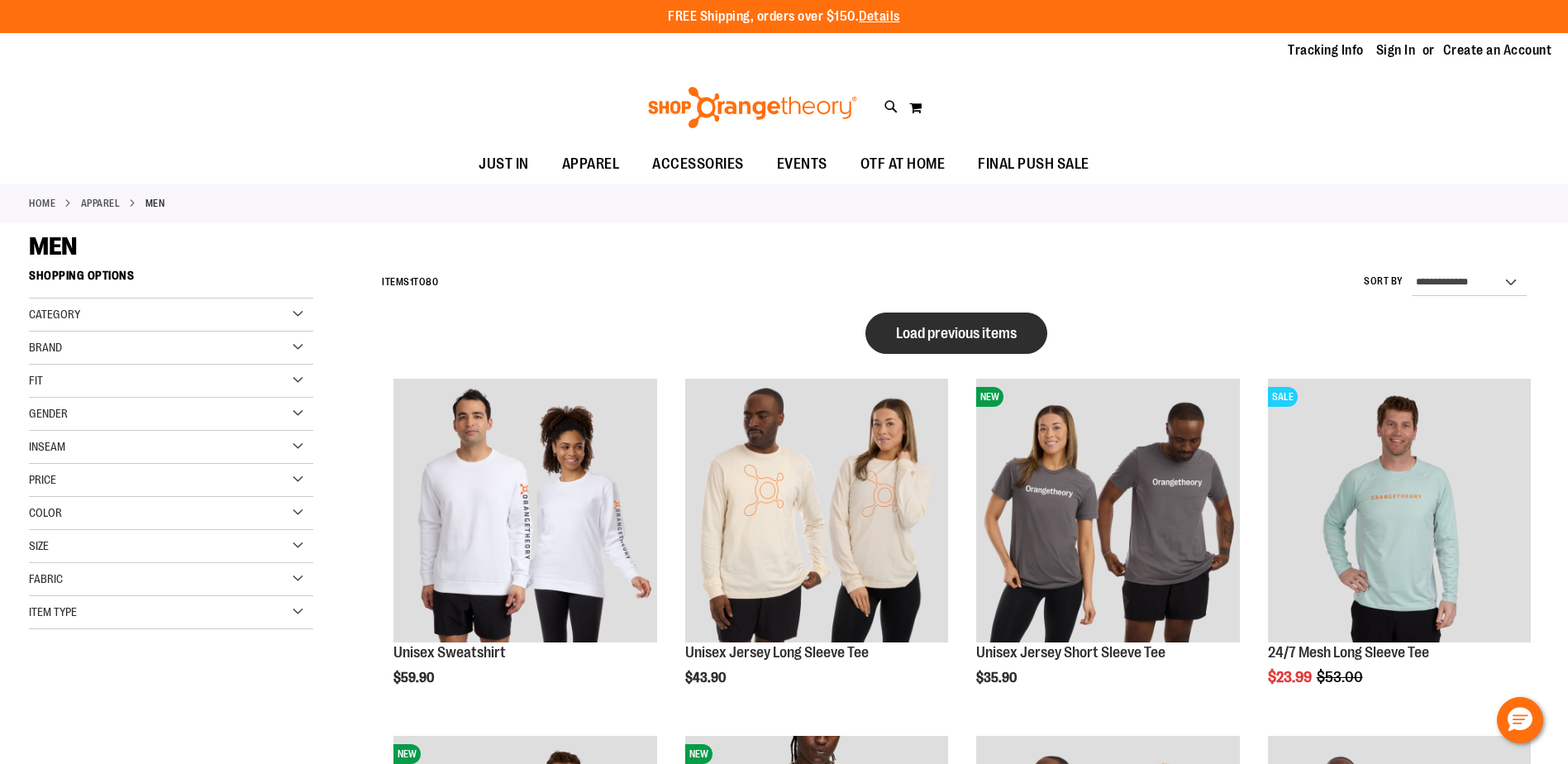
click at [944, 343] on button "Load previous items" at bounding box center [957, 333] width 182 height 42
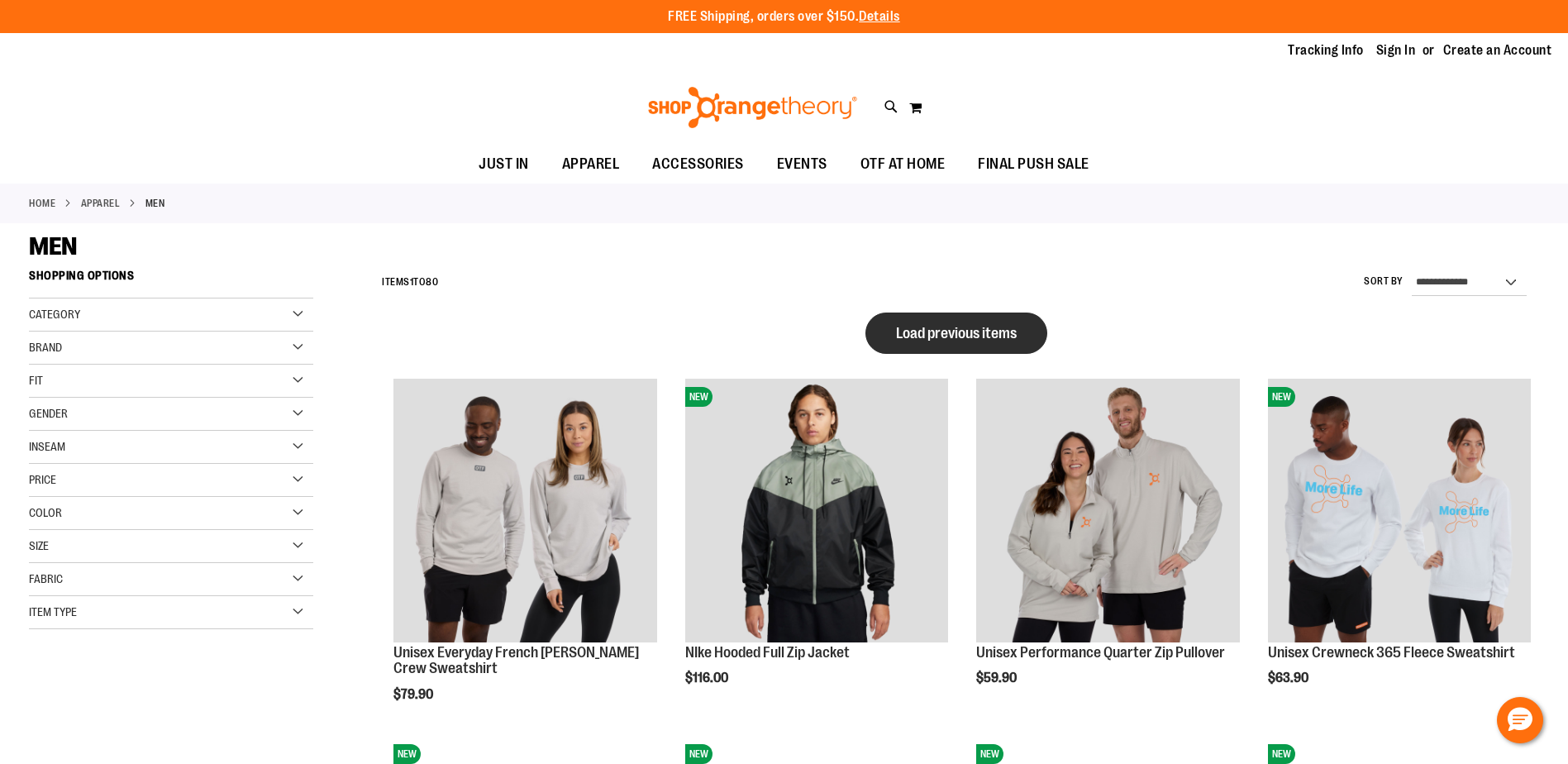
click at [938, 339] on span "Load previous items" at bounding box center [956, 333] width 121 height 16
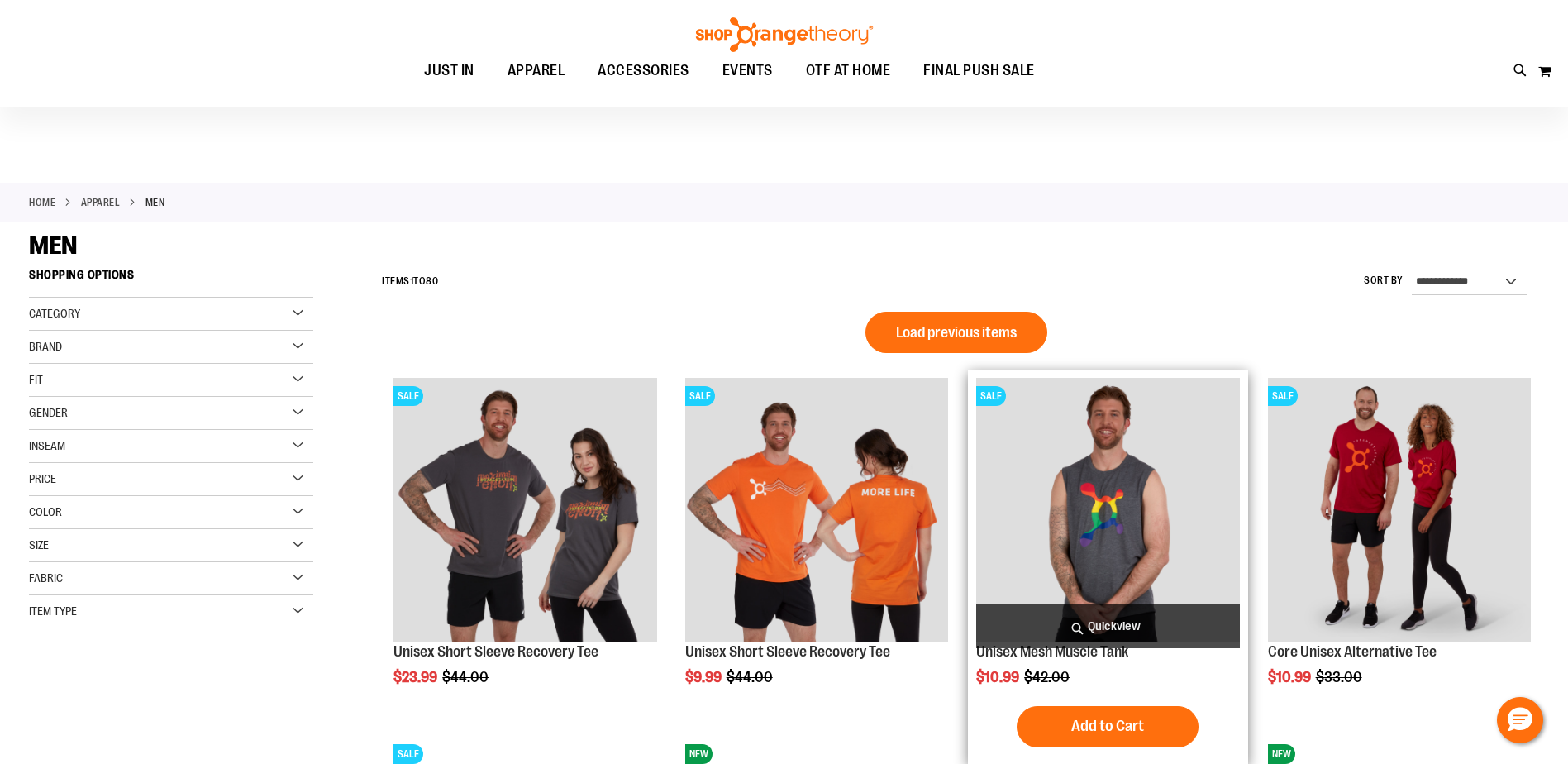
scroll to position [495, 0]
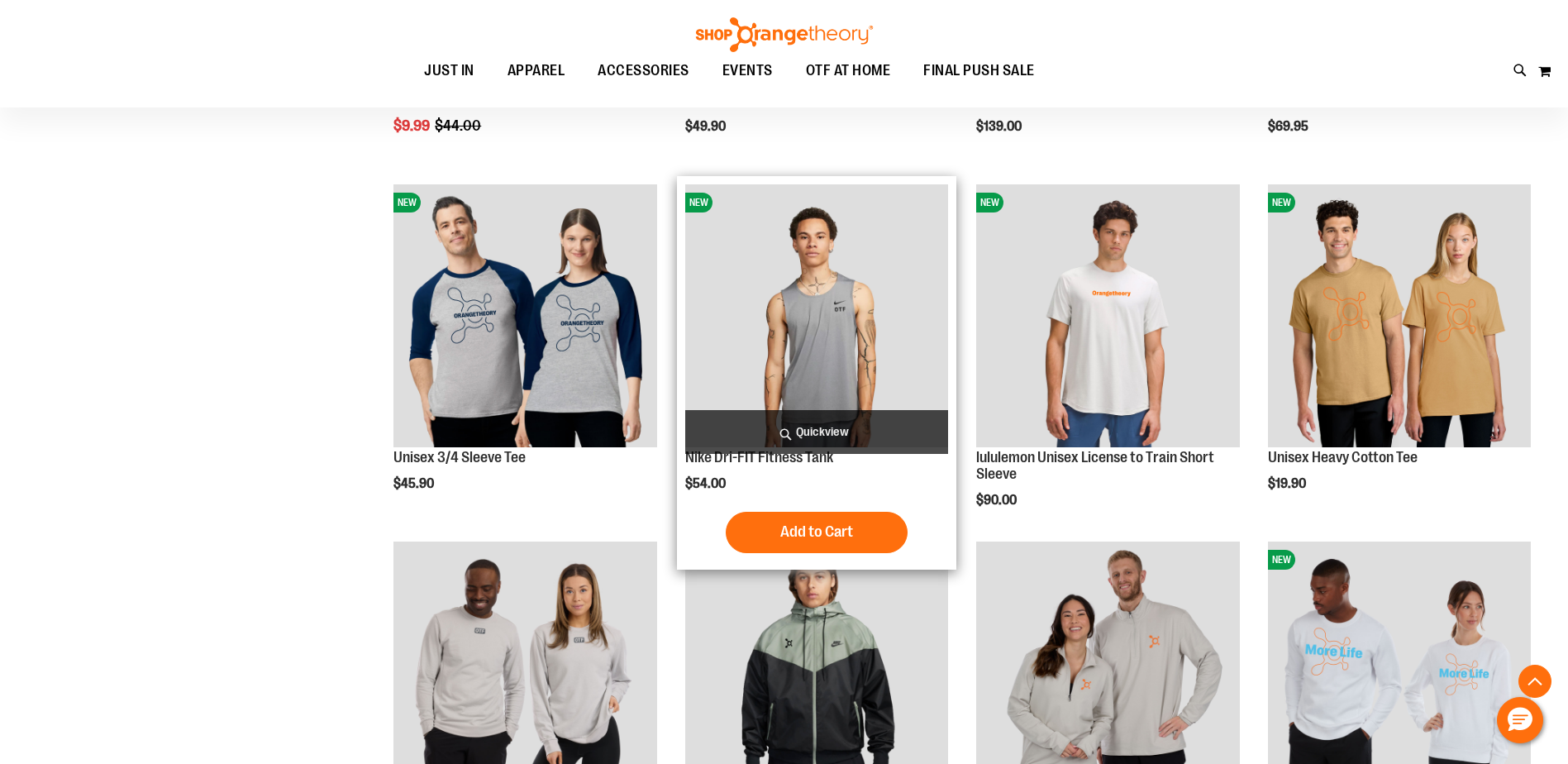
scroll to position [1074, 0]
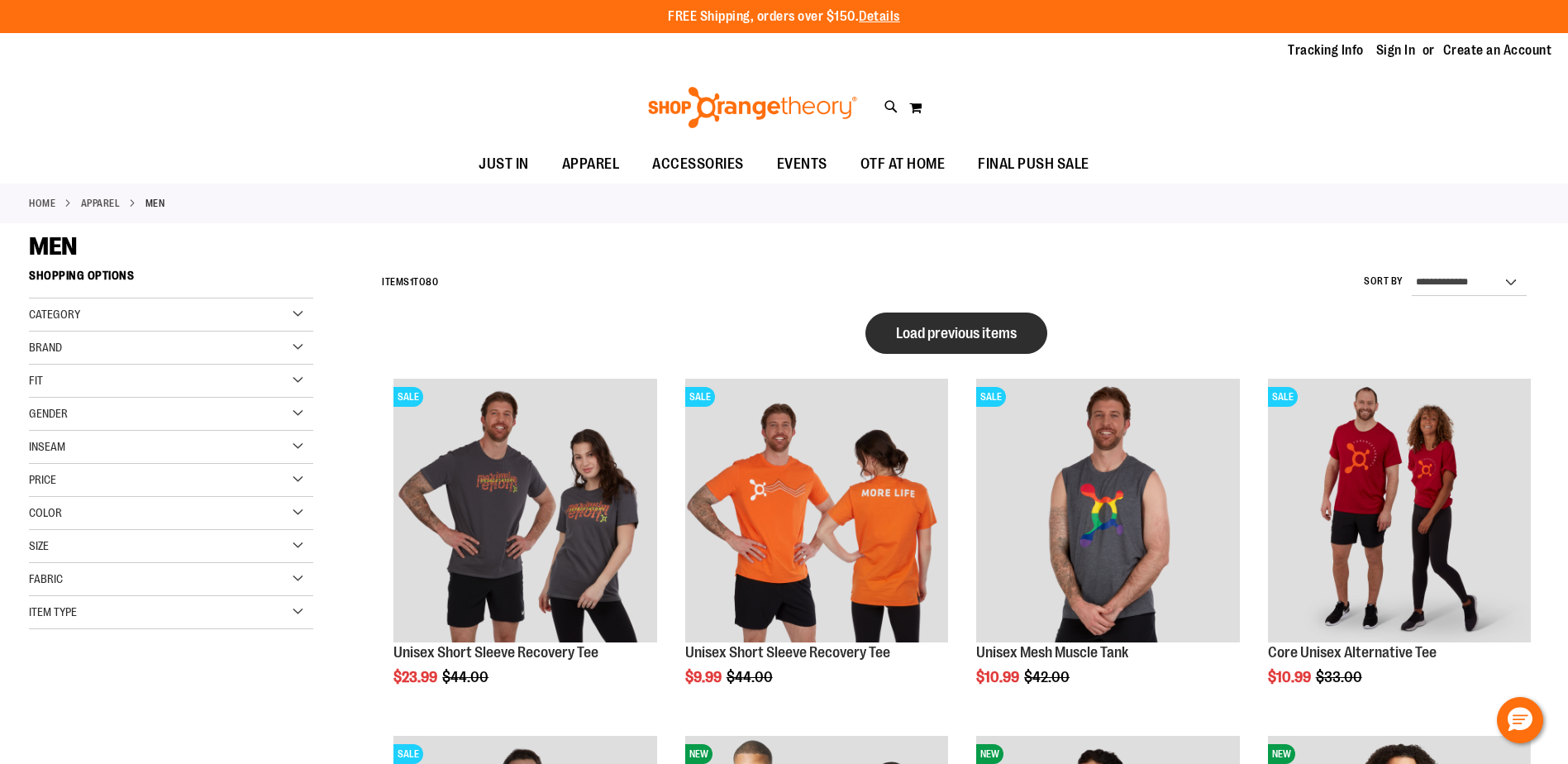
click at [899, 320] on button "Load previous items" at bounding box center [957, 333] width 182 height 42
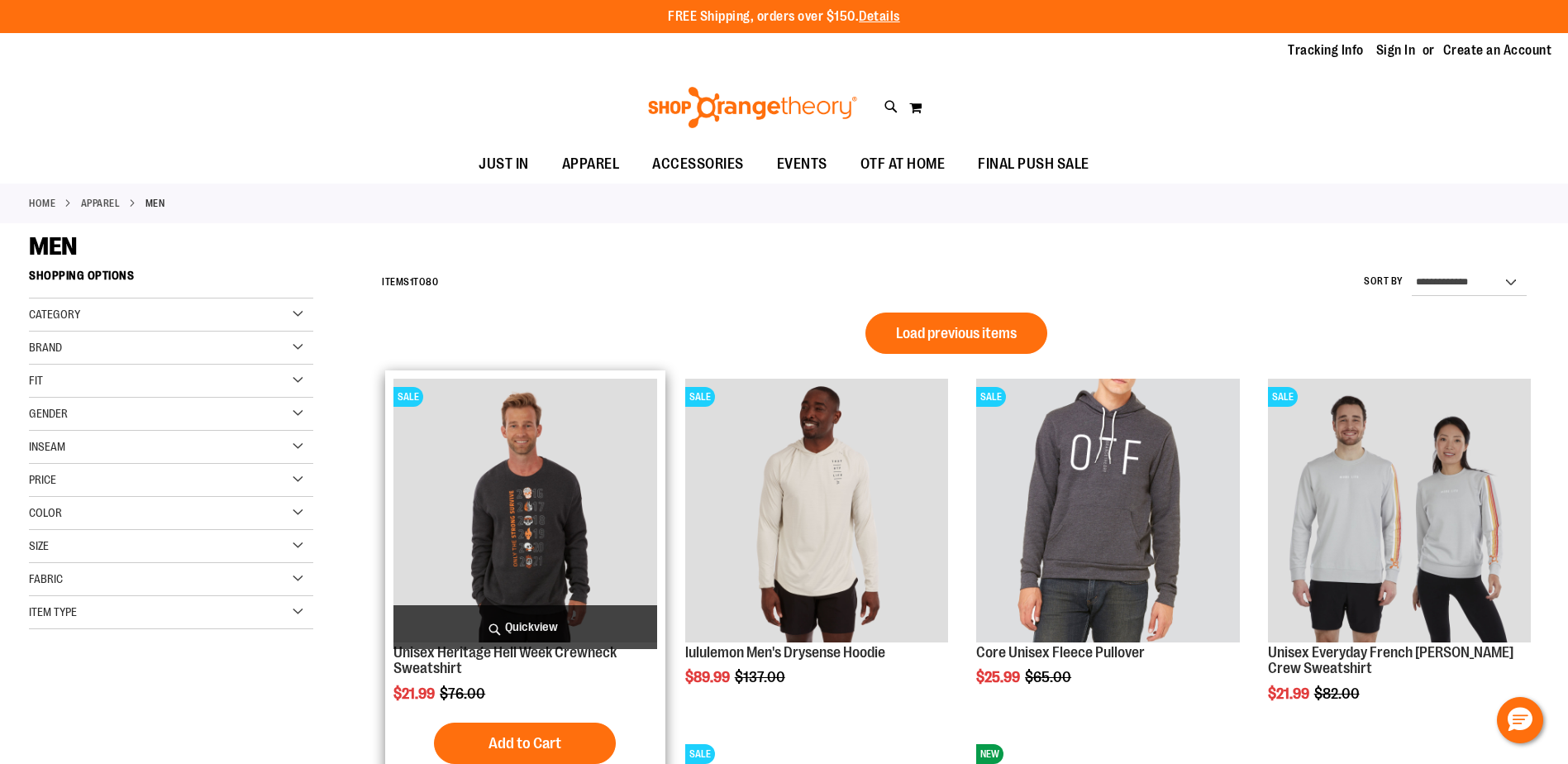
click at [588, 515] on img "product" at bounding box center [525, 510] width 263 height 263
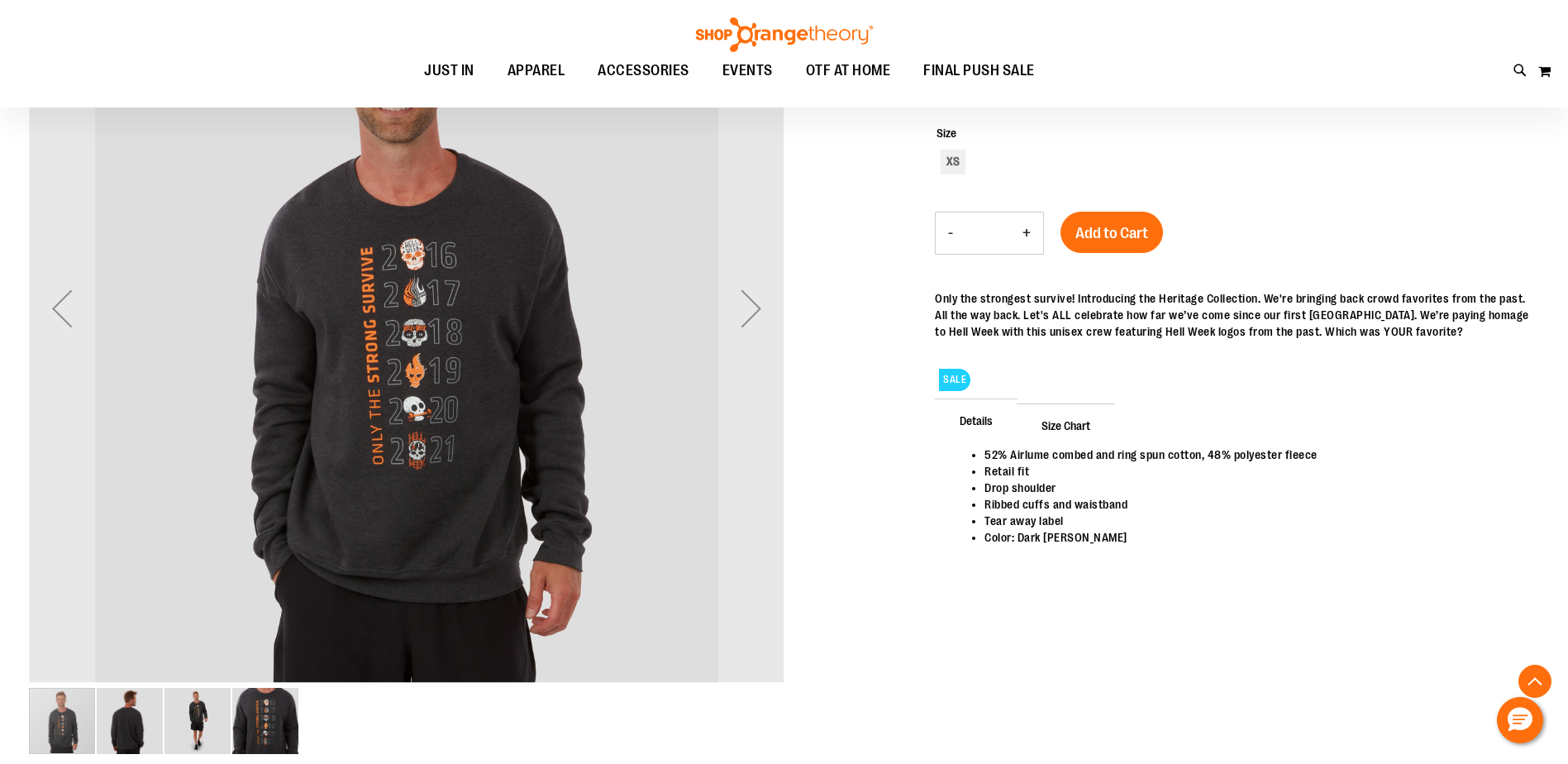
scroll to position [330, 0]
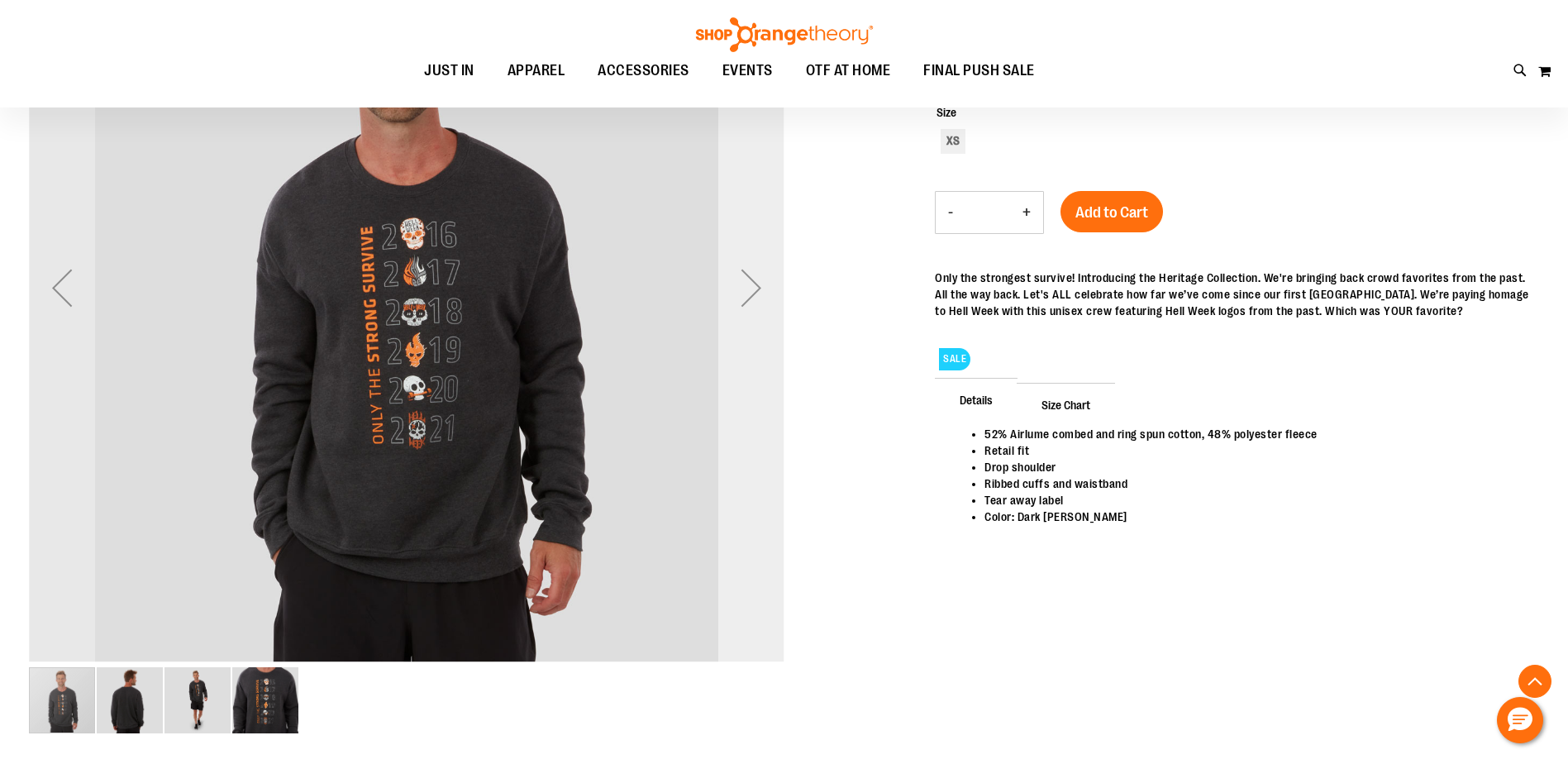
click at [748, 297] on div "Next" at bounding box center [751, 288] width 67 height 67
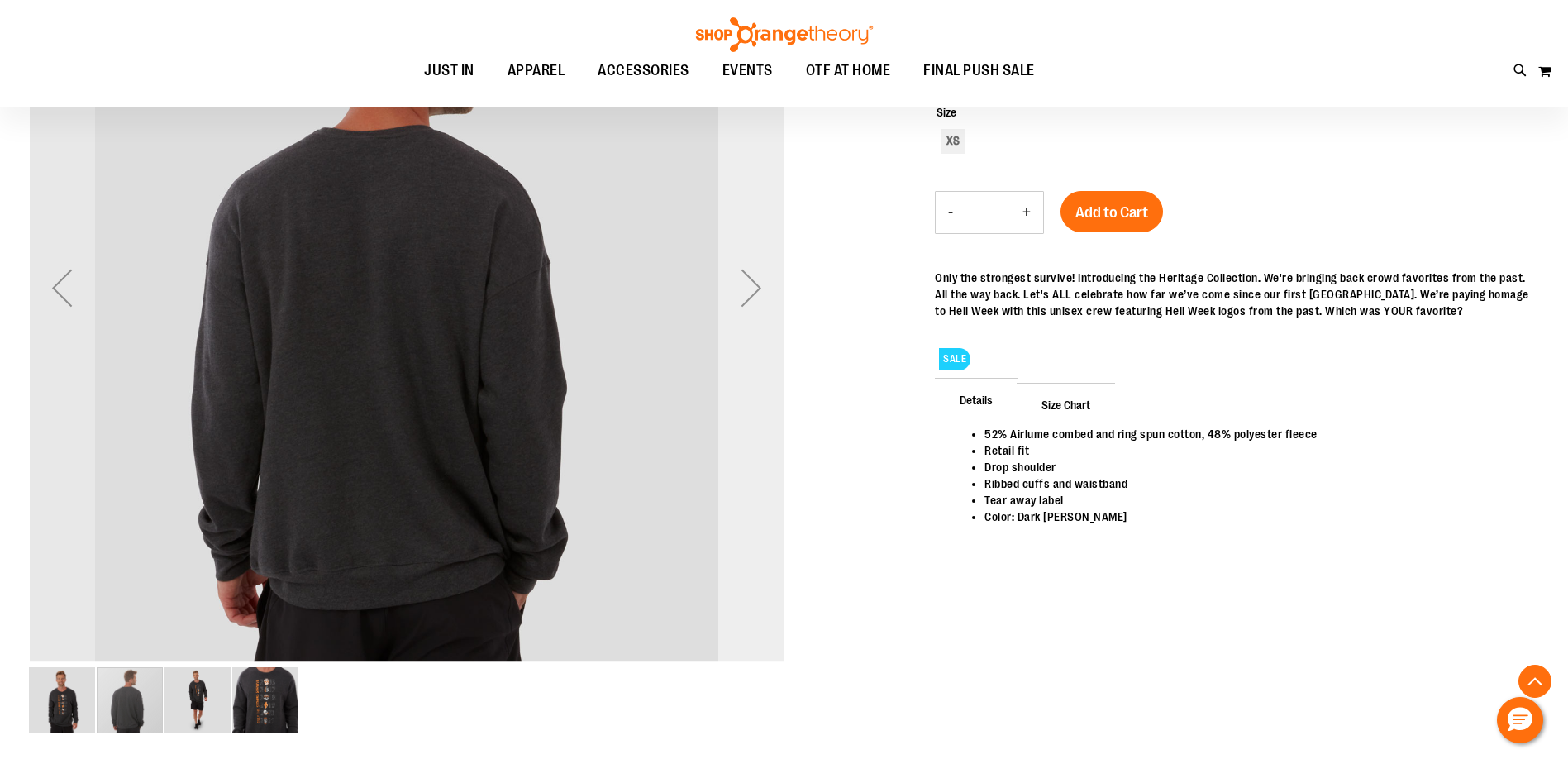
click at [748, 297] on div "Next" at bounding box center [751, 288] width 67 height 67
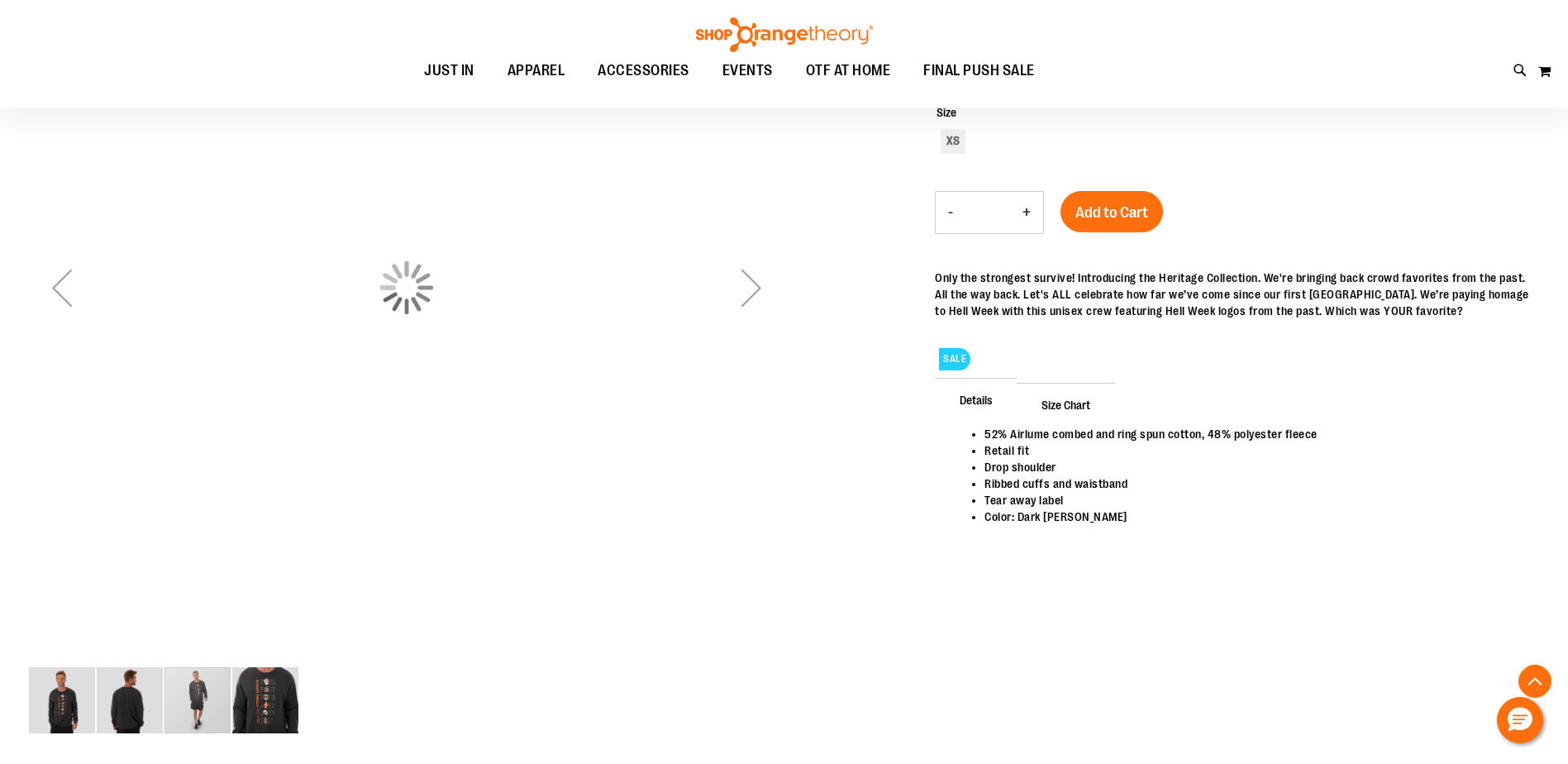
click at [728, 296] on div "Next" at bounding box center [751, 288] width 67 height 67
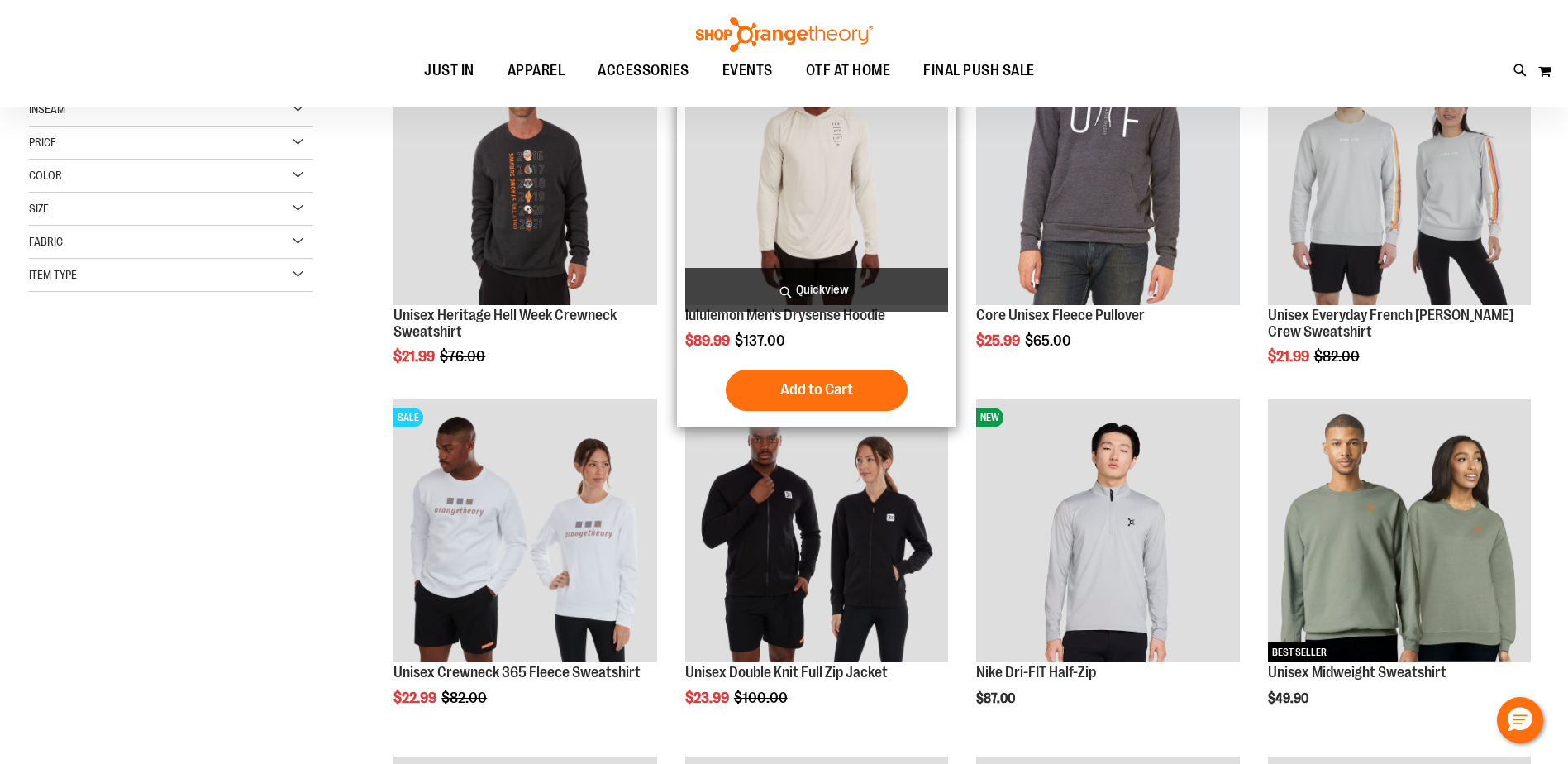
scroll to position [82, 0]
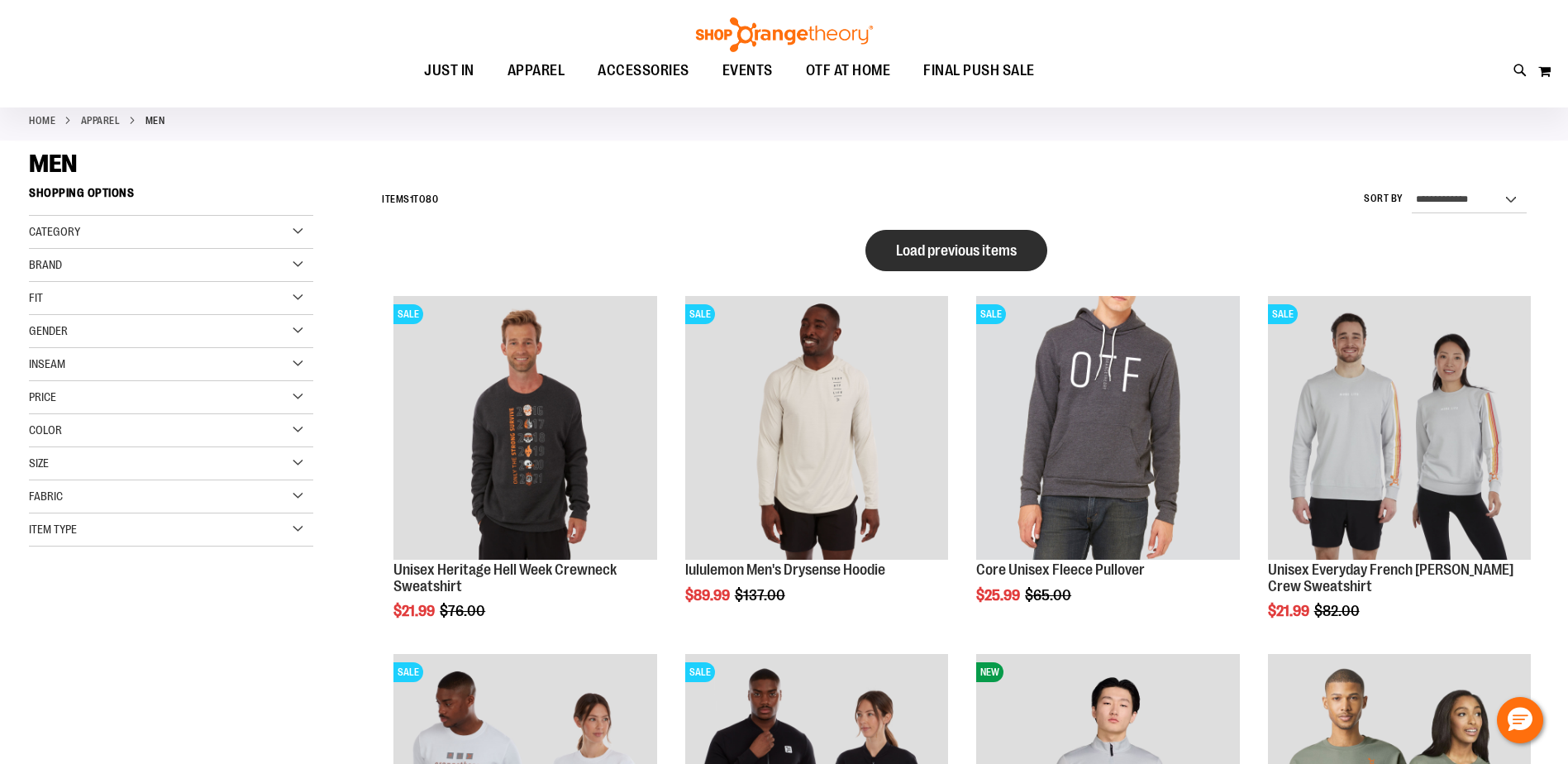
click at [974, 242] on span "Load previous items" at bounding box center [956, 250] width 121 height 16
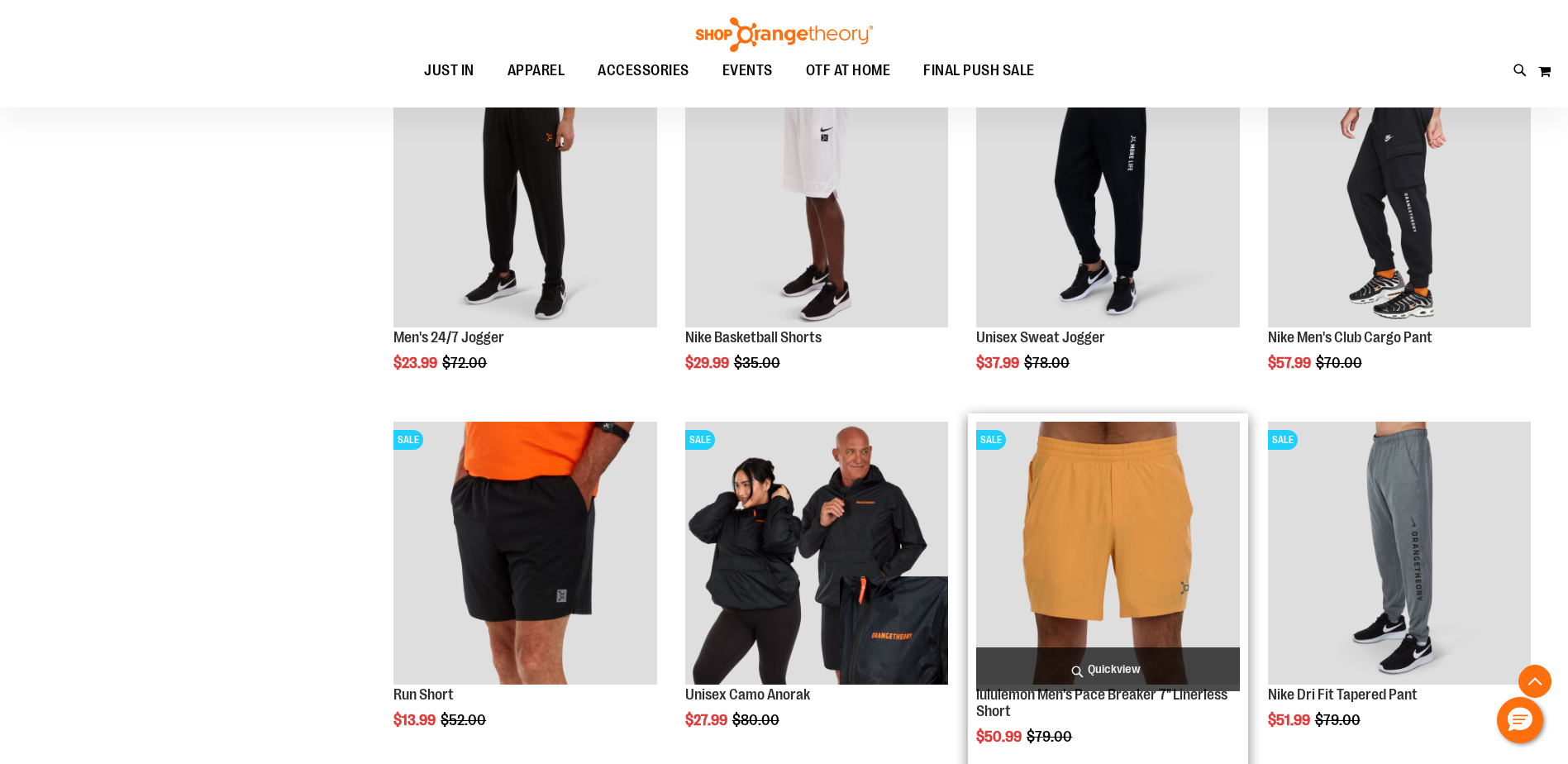
scroll to position [744, 0]
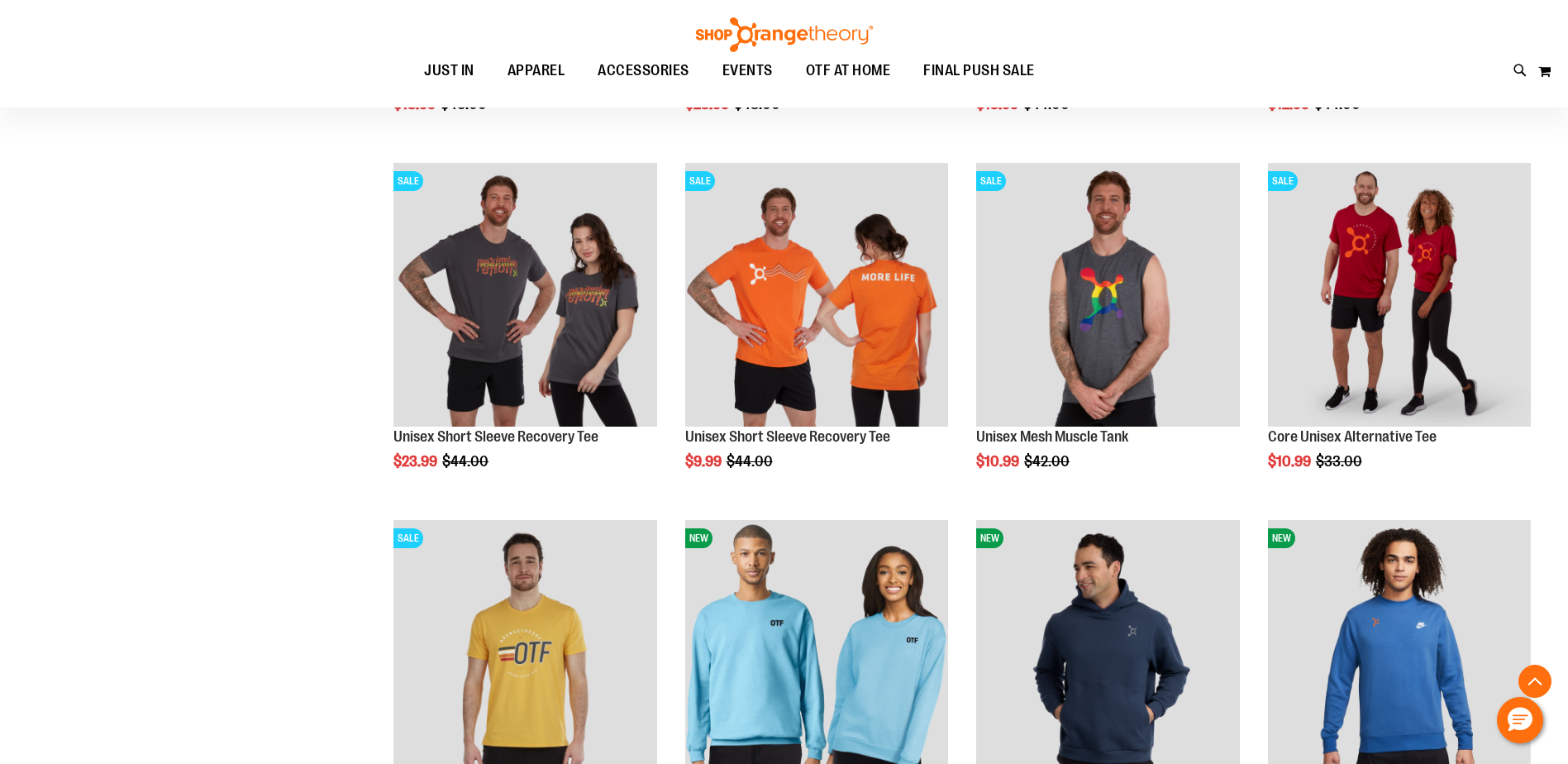
scroll to position [2150, 0]
